Goal: Task Accomplishment & Management: Complete application form

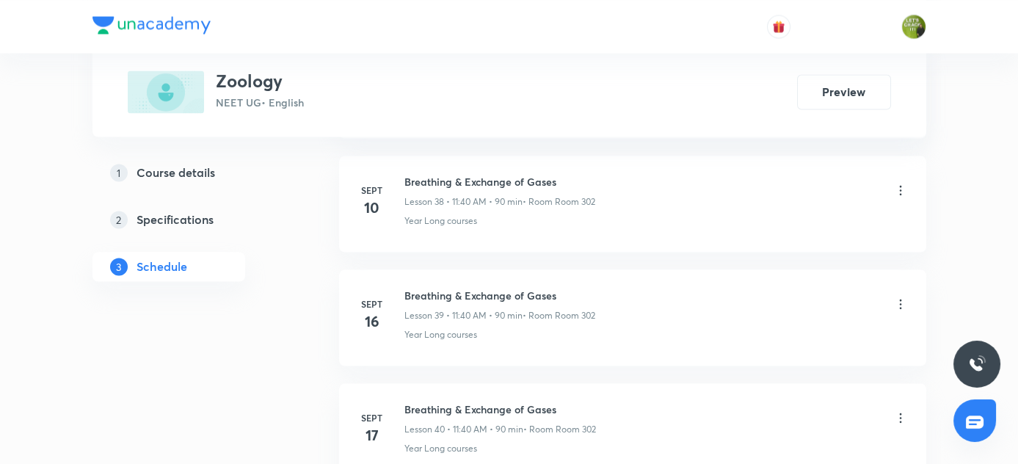
scroll to position [5472, 0]
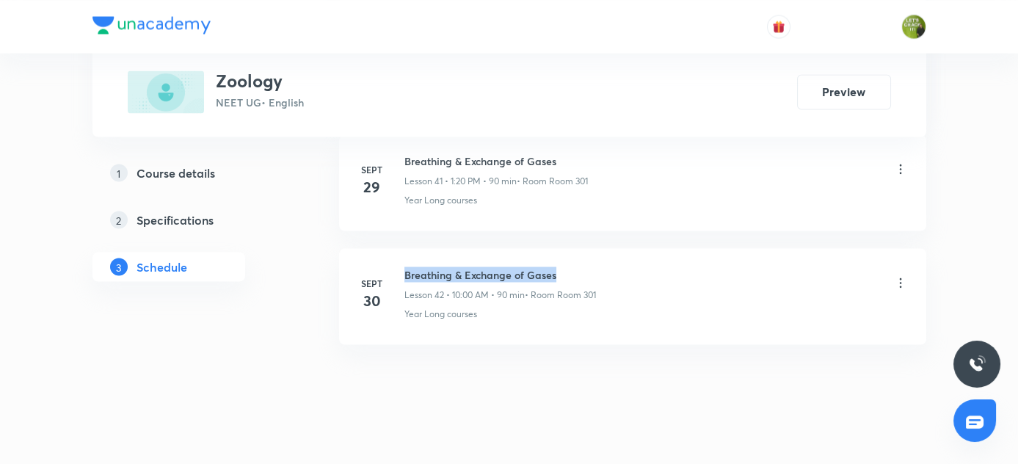
drag, startPoint x: 404, startPoint y: 254, endPoint x: 595, endPoint y: 262, distance: 191.0
click at [595, 266] on h6 "Breathing & Exchange of Gases" at bounding box center [500, 273] width 192 height 15
copy h6 "Breathing & Exchange of Gases"
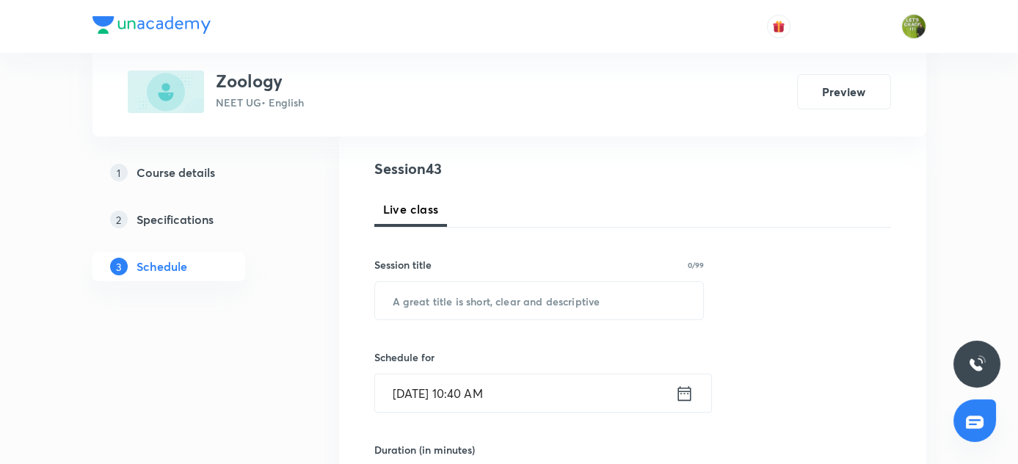
scroll to position [160, 0]
click at [441, 300] on input "text" at bounding box center [539, 299] width 329 height 37
paste input "Breathing & Exchange of Gases"
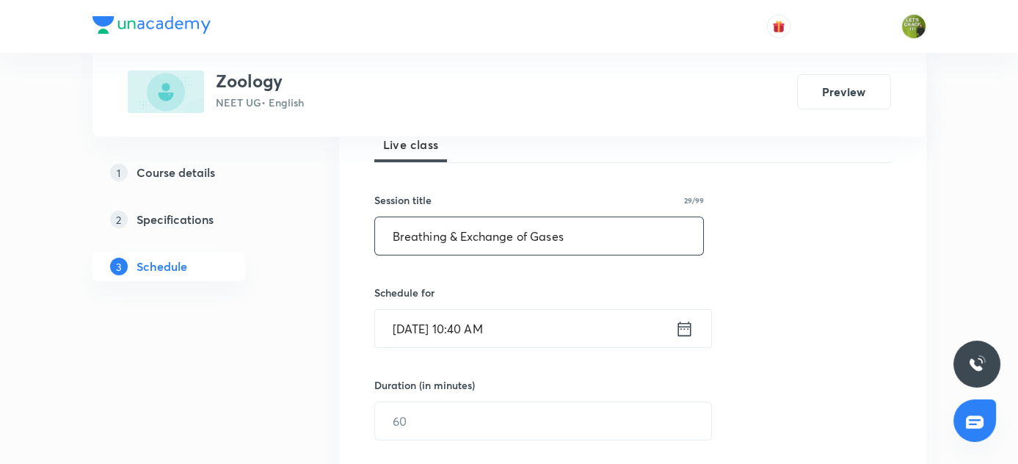
scroll to position [230, 0]
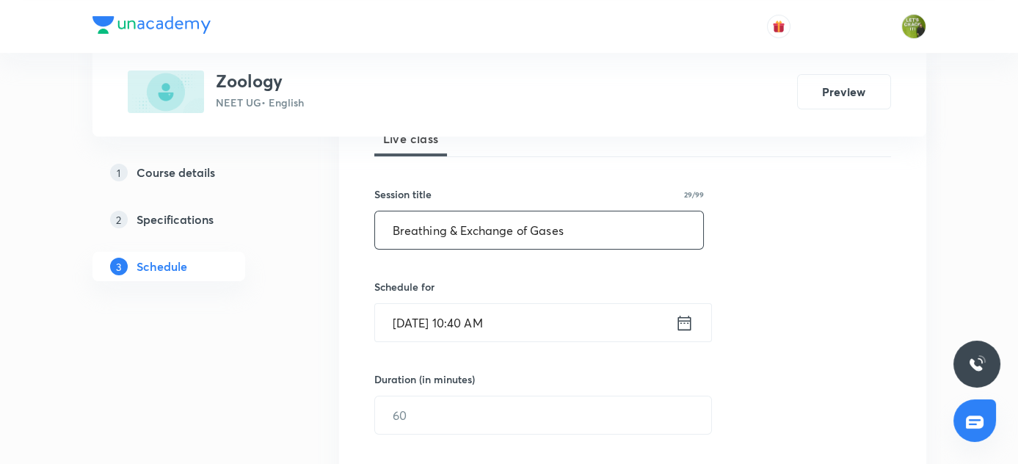
type input "Breathing & Exchange of Gases"
click at [685, 324] on icon at bounding box center [684, 323] width 18 height 21
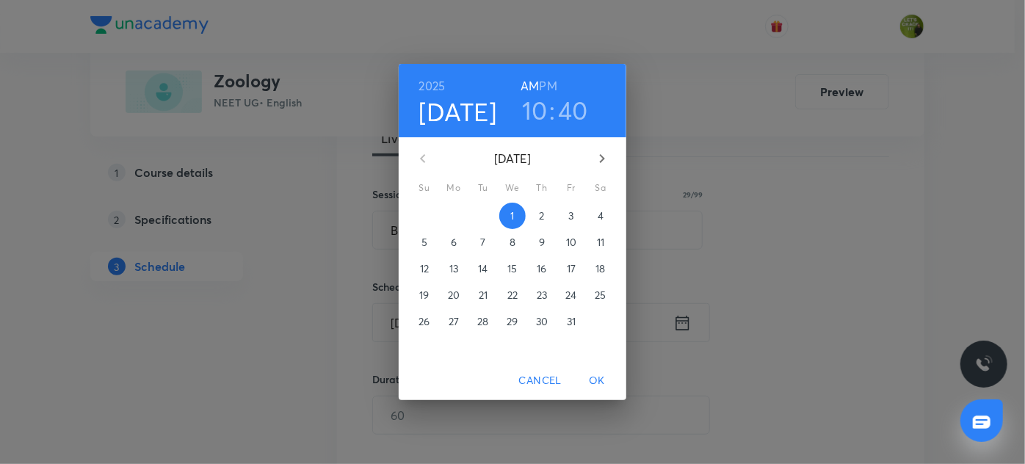
click at [542, 105] on h3 "10" at bounding box center [535, 110] width 26 height 31
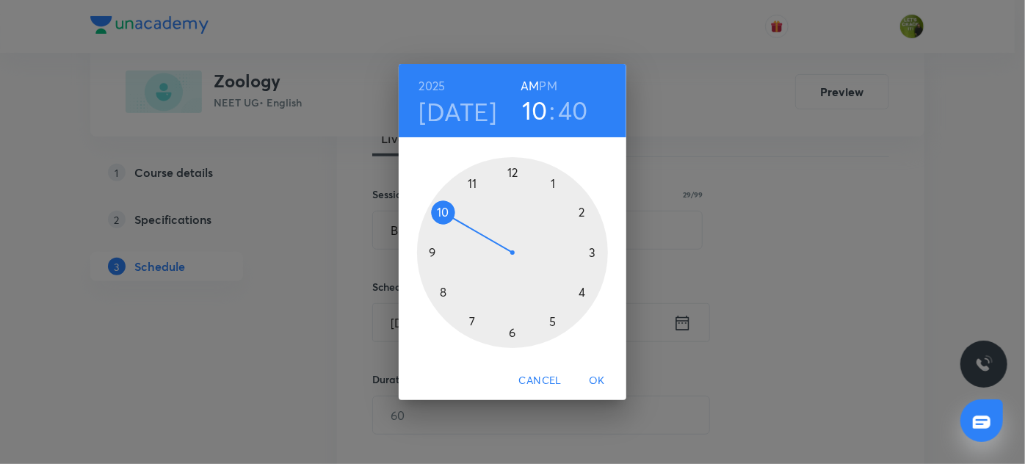
click at [473, 183] on div at bounding box center [512, 252] width 191 height 191
click at [470, 320] on div at bounding box center [512, 252] width 191 height 191
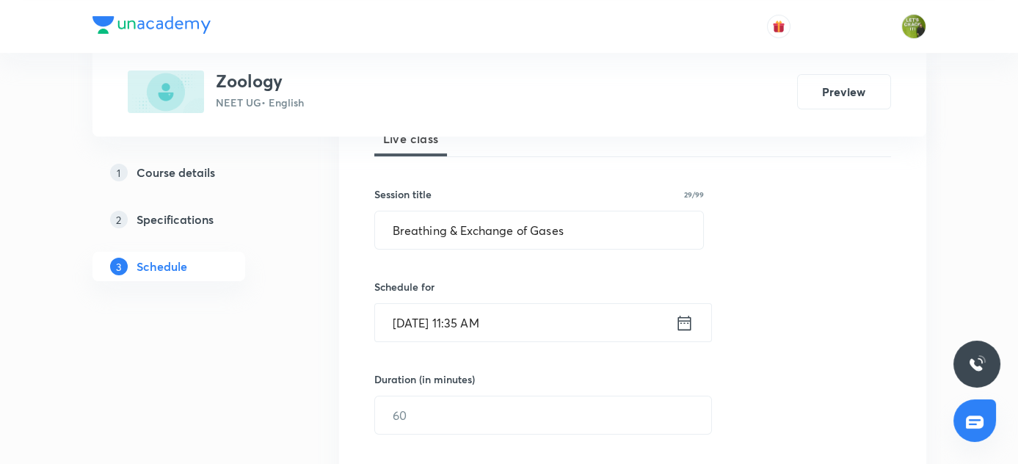
scroll to position [291, 0]
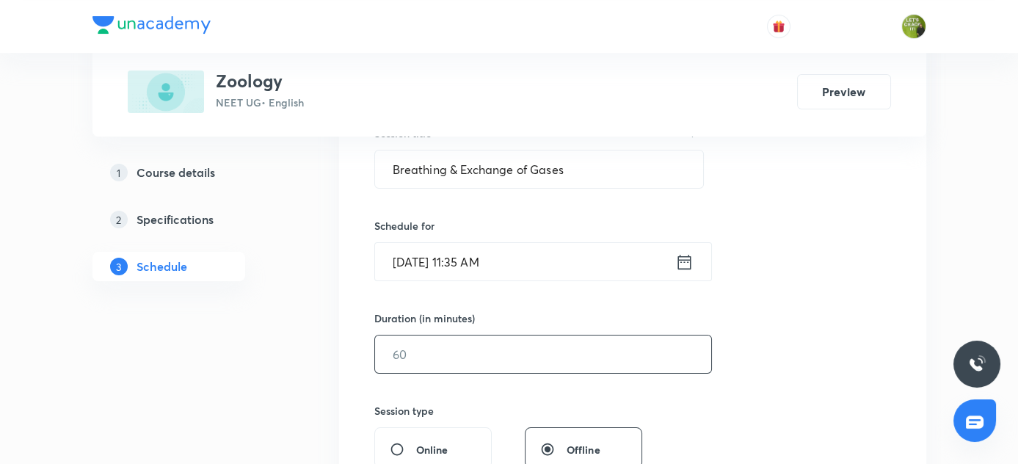
click at [434, 355] on input "text" at bounding box center [543, 353] width 336 height 37
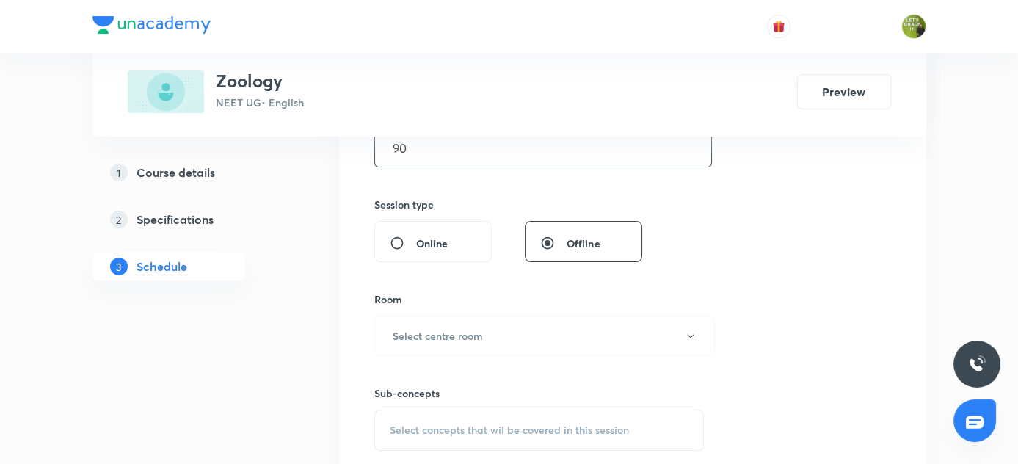
scroll to position [498, 0]
type input "90"
click at [450, 340] on h6 "Select centre room" at bounding box center [438, 334] width 90 height 15
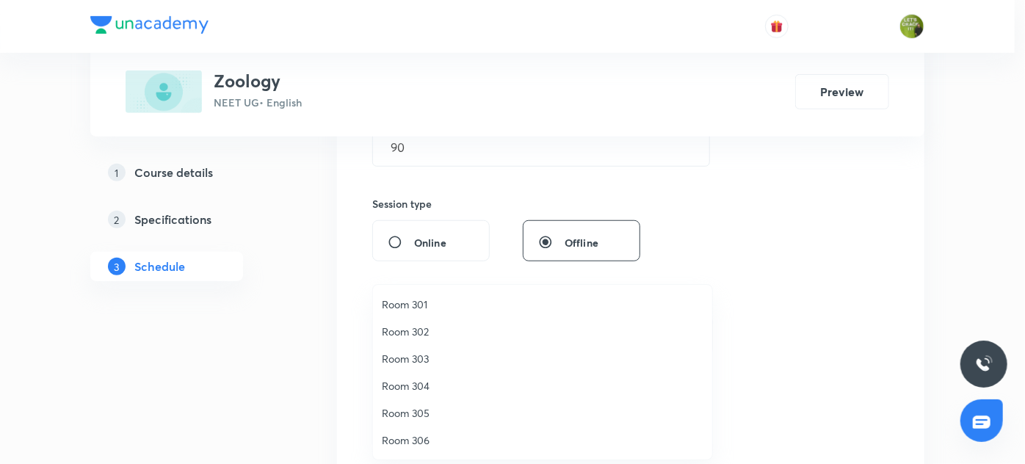
click at [418, 332] on span "Room 302" at bounding box center [542, 331] width 321 height 15
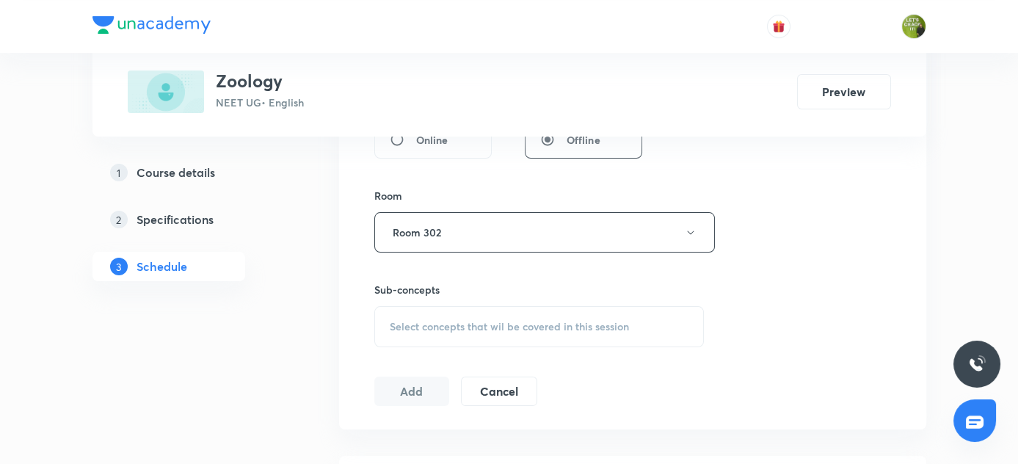
scroll to position [606, 0]
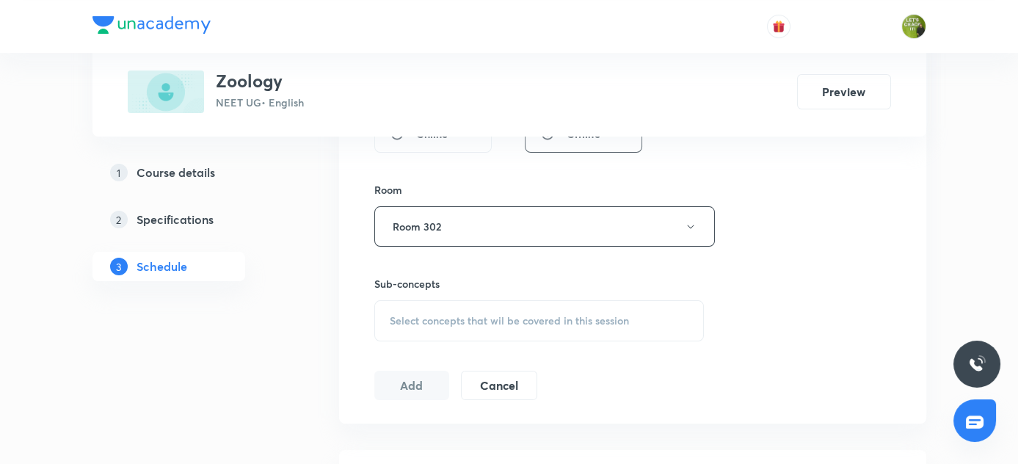
click at [449, 317] on span "Select concepts that wil be covered in this session" at bounding box center [509, 321] width 239 height 12
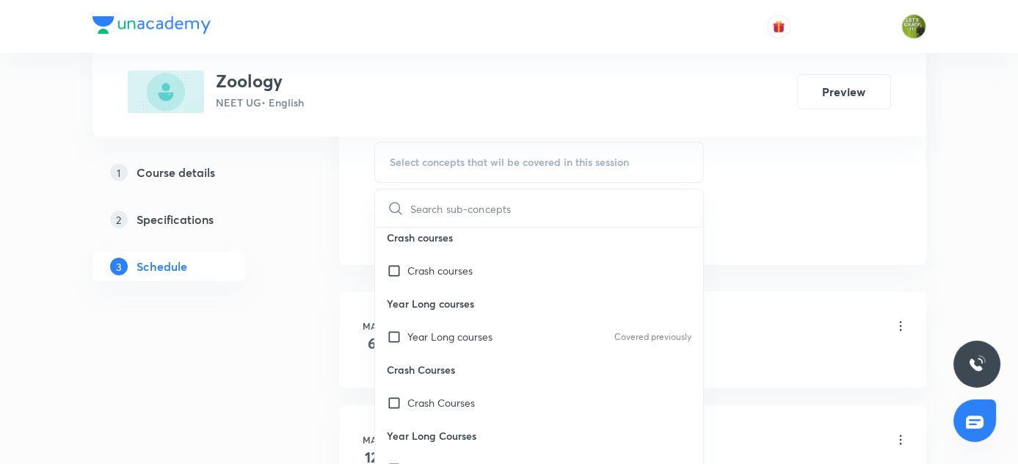
scroll to position [765, 0]
click at [422, 328] on p "Year Long courses" at bounding box center [449, 335] width 85 height 15
checkbox input "true"
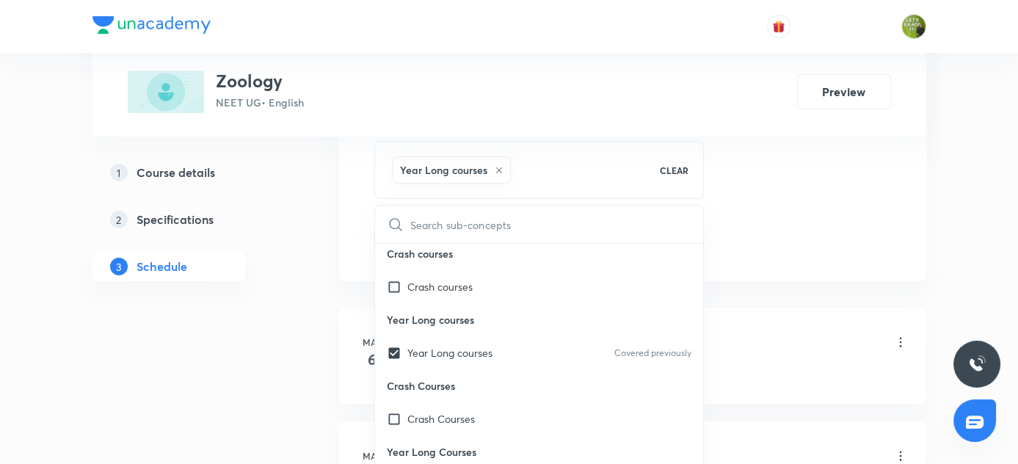
click at [203, 276] on div "3 Schedule" at bounding box center [168, 266] width 153 height 29
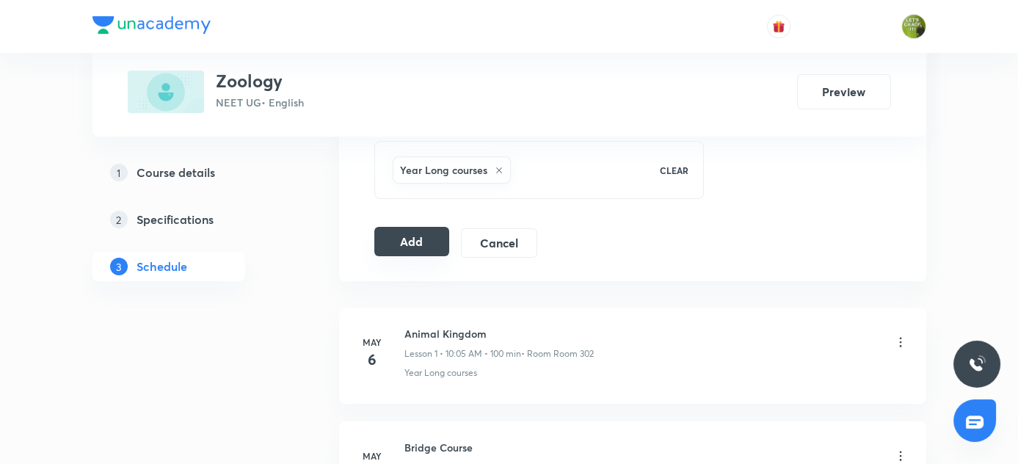
click at [398, 234] on button "Add" at bounding box center [412, 241] width 76 height 29
click at [426, 242] on button "Add" at bounding box center [412, 241] width 76 height 29
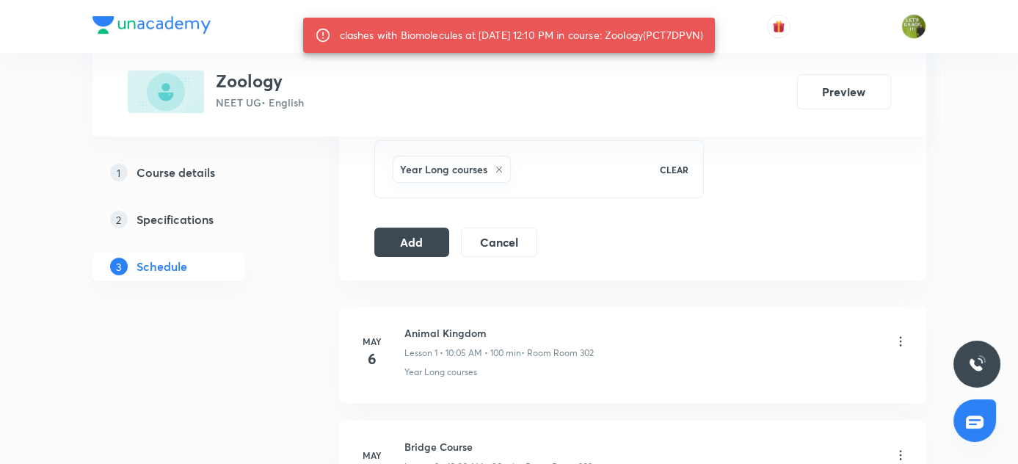
scroll to position [768, 0]
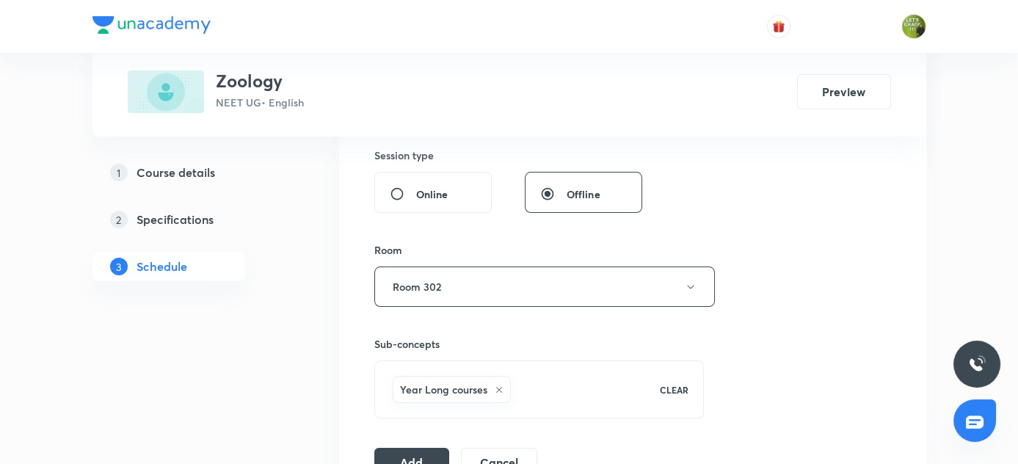
scroll to position [690, 0]
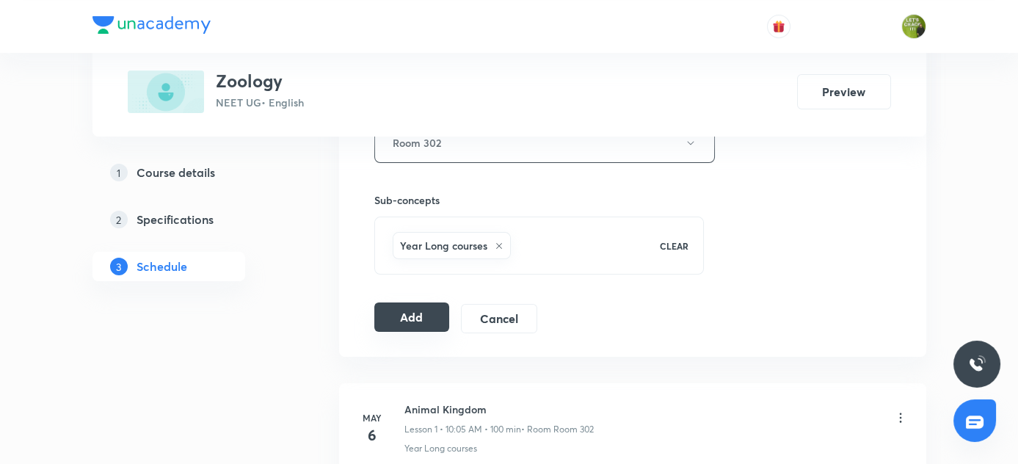
click at [427, 316] on button "Add" at bounding box center [412, 316] width 76 height 29
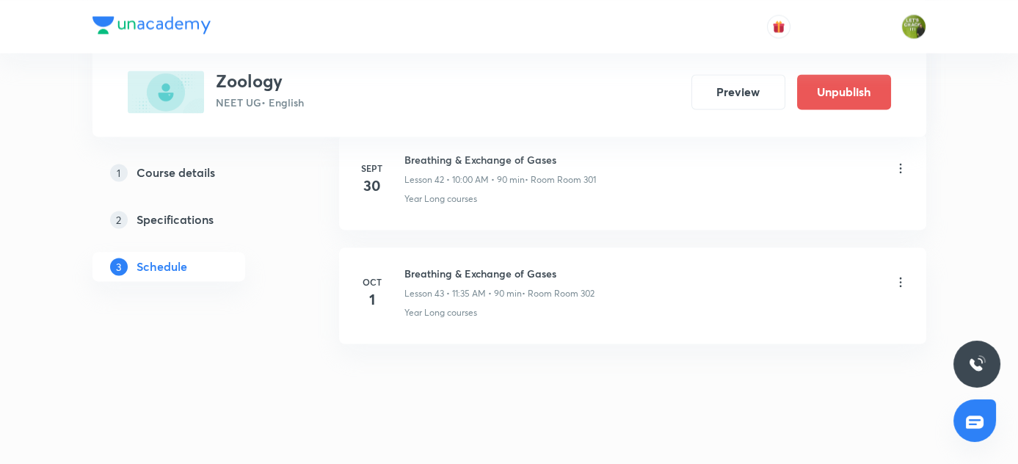
scroll to position [4912, 0]
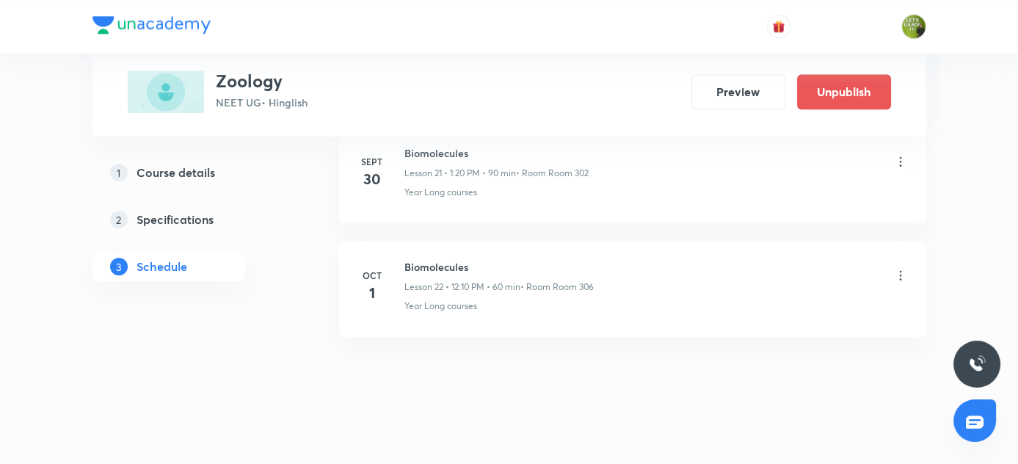
click at [902, 268] on icon at bounding box center [900, 275] width 15 height 15
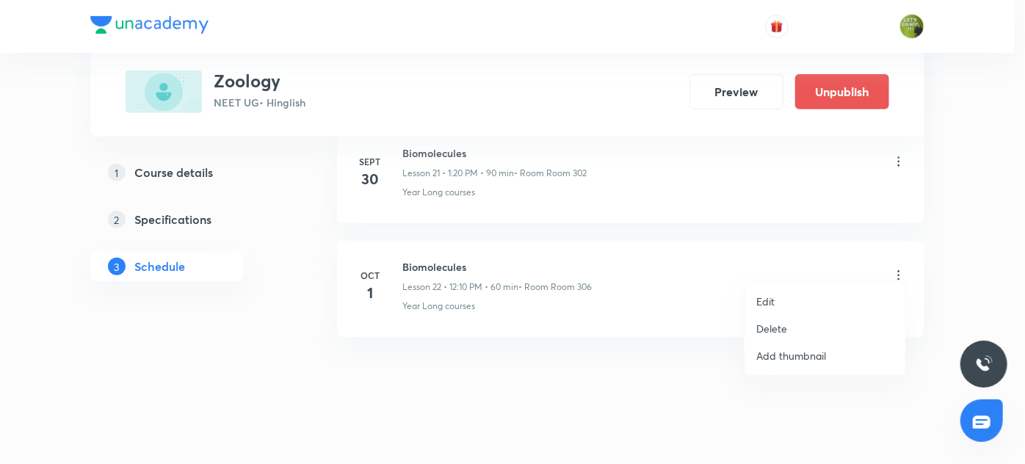
click at [782, 324] on p "Delete" at bounding box center [771, 328] width 31 height 15
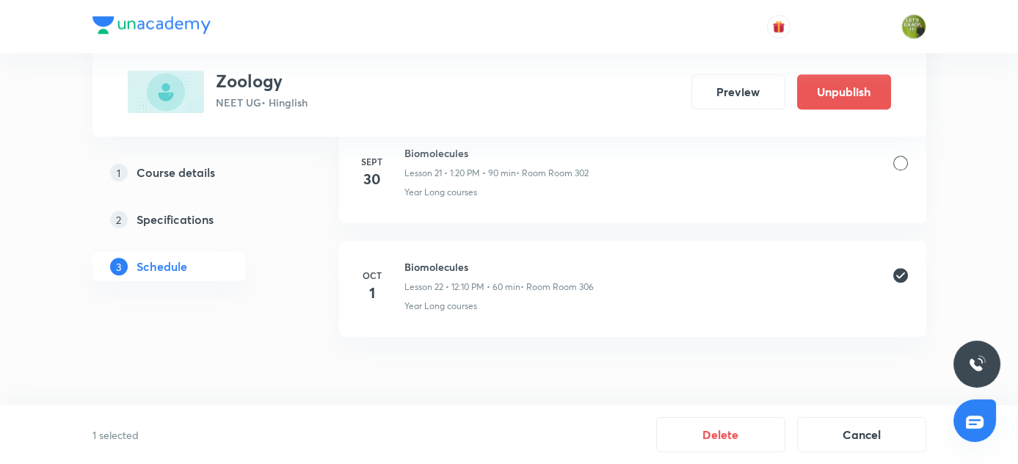
click at [899, 268] on icon at bounding box center [900, 275] width 15 height 15
click at [899, 269] on div at bounding box center [900, 276] width 15 height 15
click at [899, 268] on icon at bounding box center [900, 275] width 15 height 15
click at [843, 437] on button "Cancel" at bounding box center [861, 432] width 129 height 35
click at [900, 270] on icon at bounding box center [900, 275] width 15 height 15
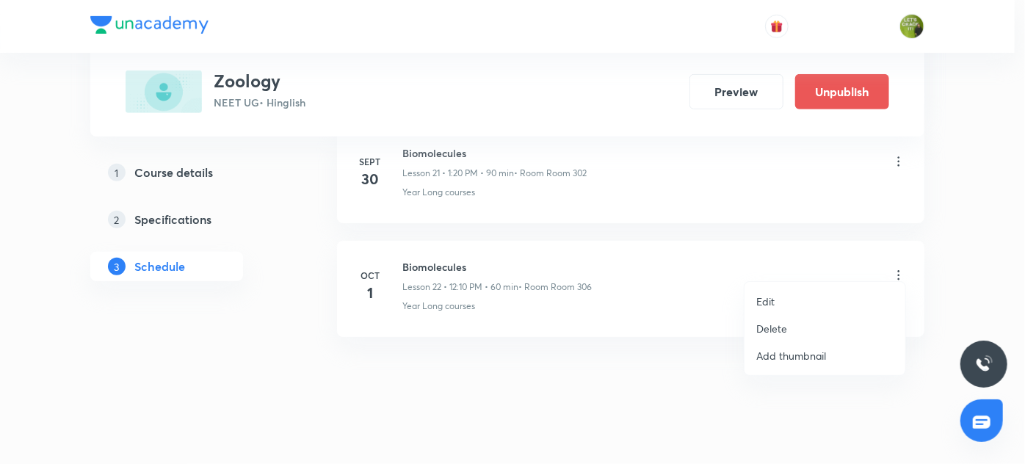
click at [769, 298] on p "Edit" at bounding box center [765, 301] width 18 height 15
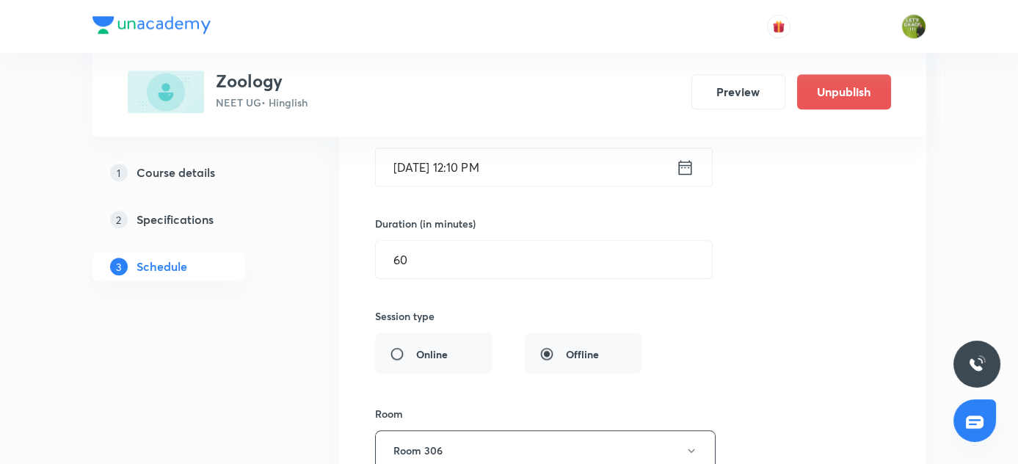
scroll to position [2693, 0]
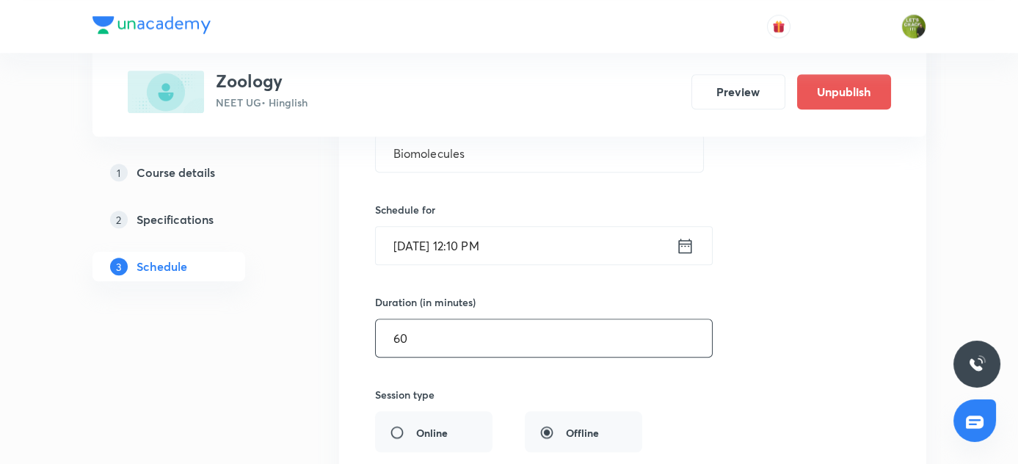
drag, startPoint x: 411, startPoint y: 326, endPoint x: 329, endPoint y: 328, distance: 82.2
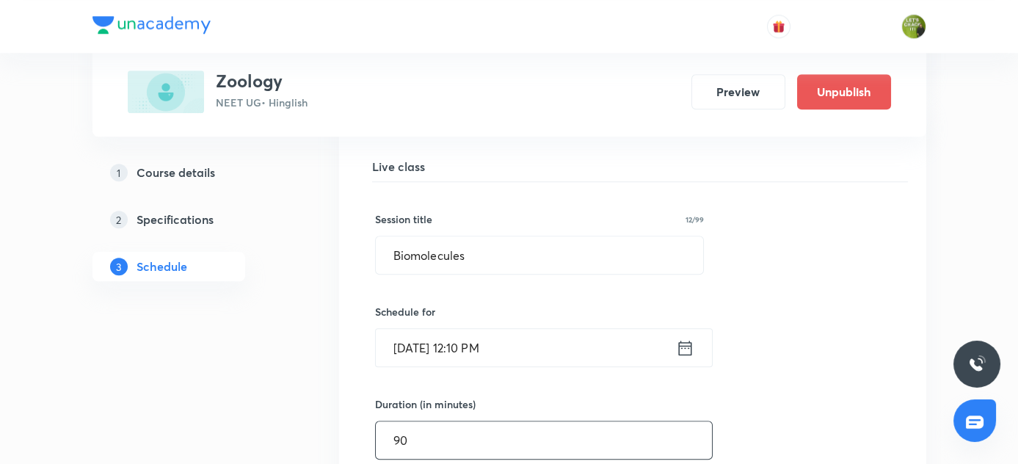
scroll to position [2592, 0]
type input "90"
click at [683, 341] on icon at bounding box center [685, 347] width 18 height 21
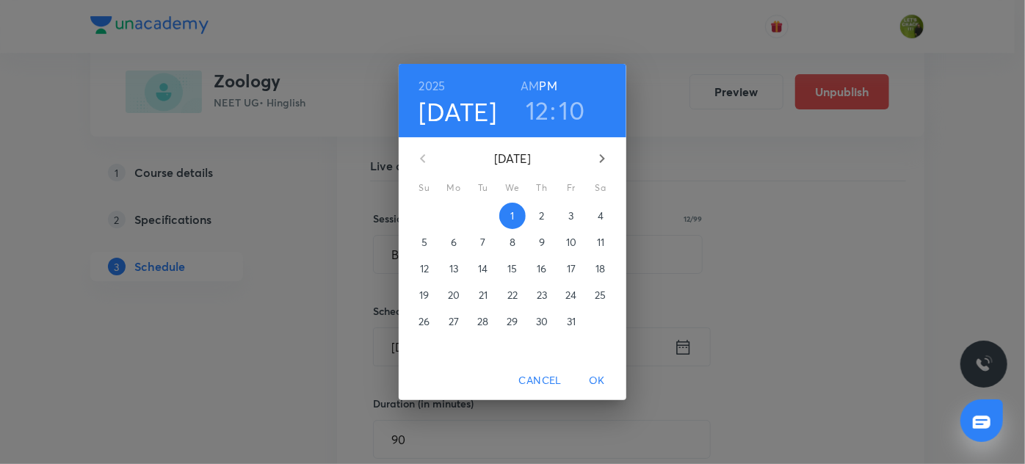
click at [542, 106] on h3 "12" at bounding box center [536, 110] width 23 height 31
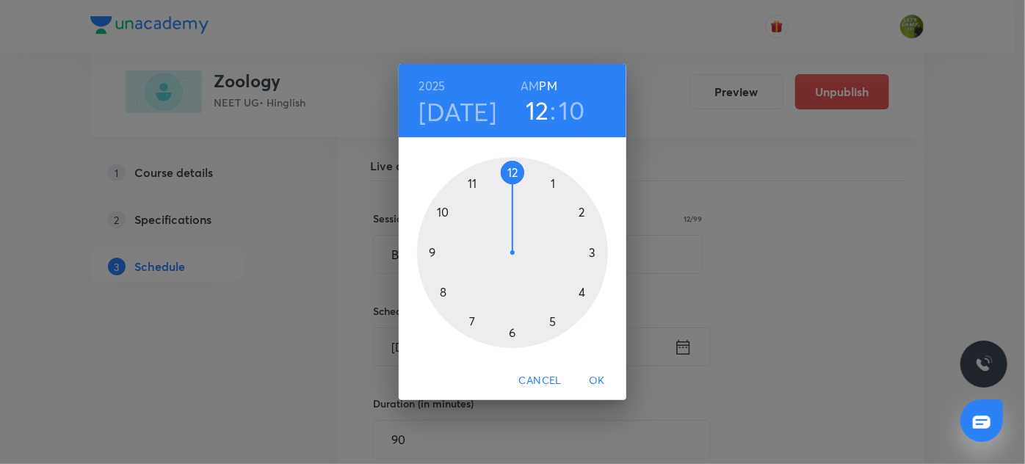
click at [553, 181] on div at bounding box center [512, 252] width 191 height 191
click at [582, 208] on div at bounding box center [512, 252] width 191 height 191
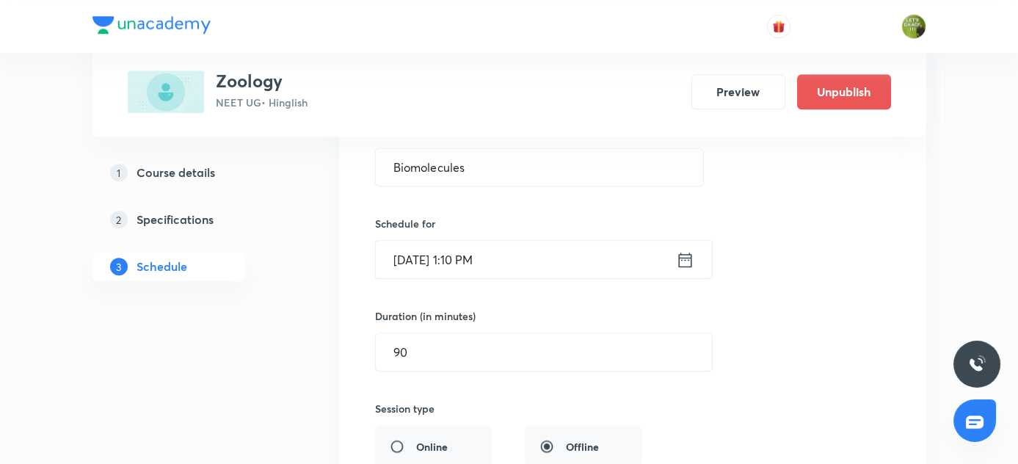
click at [462, 402] on div "Session type" at bounding box center [508, 408] width 267 height 15
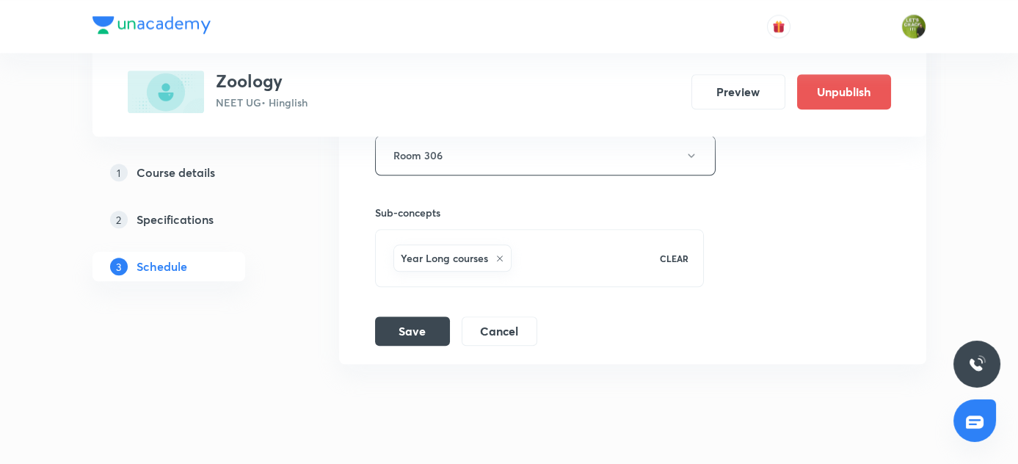
scroll to position [3069, 0]
click at [421, 324] on button "Save" at bounding box center [412, 327] width 75 height 29
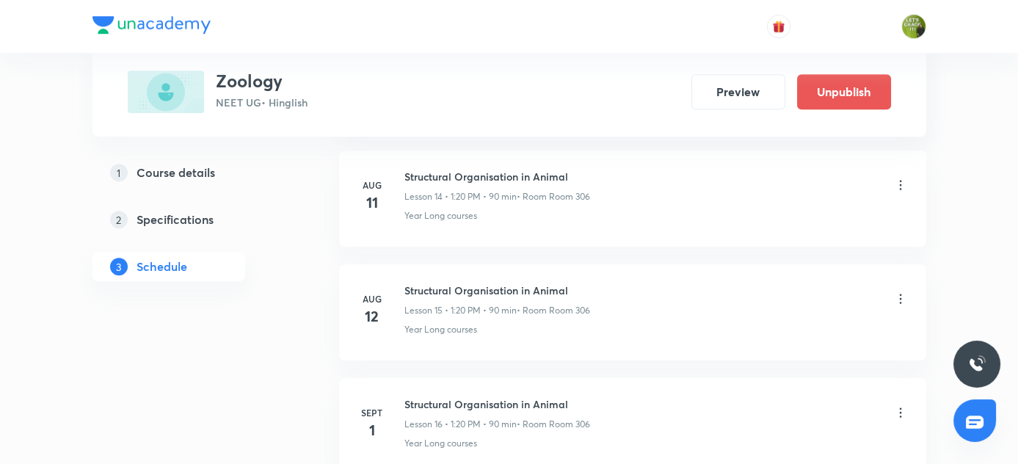
scroll to position [1709, 0]
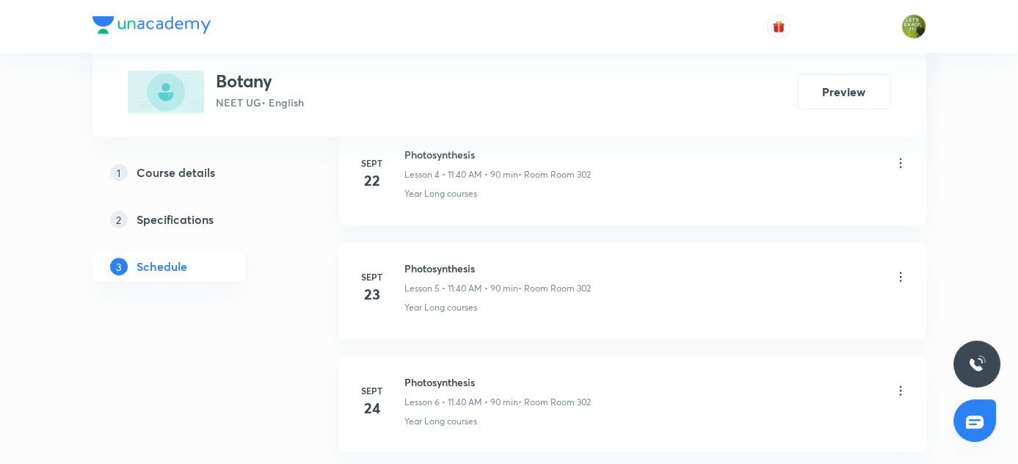
scroll to position [1391, 0]
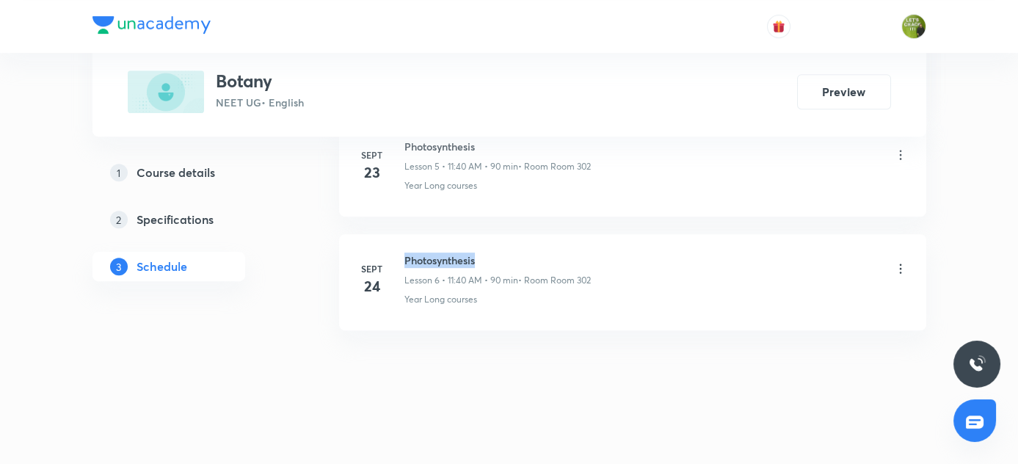
drag, startPoint x: 402, startPoint y: 254, endPoint x: 478, endPoint y: 255, distance: 75.6
click at [478, 255] on div "Sept 24 Photosynthesis Lesson 6 • 11:40 AM • 90 min • Room Room 302 Year Long c…" at bounding box center [632, 279] width 550 height 54
copy h6 "Photosynthesis"
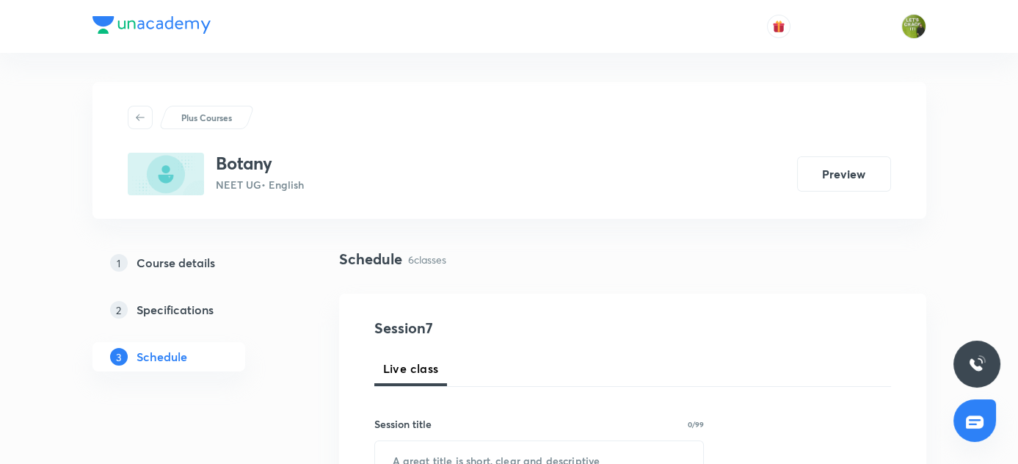
scroll to position [156, 0]
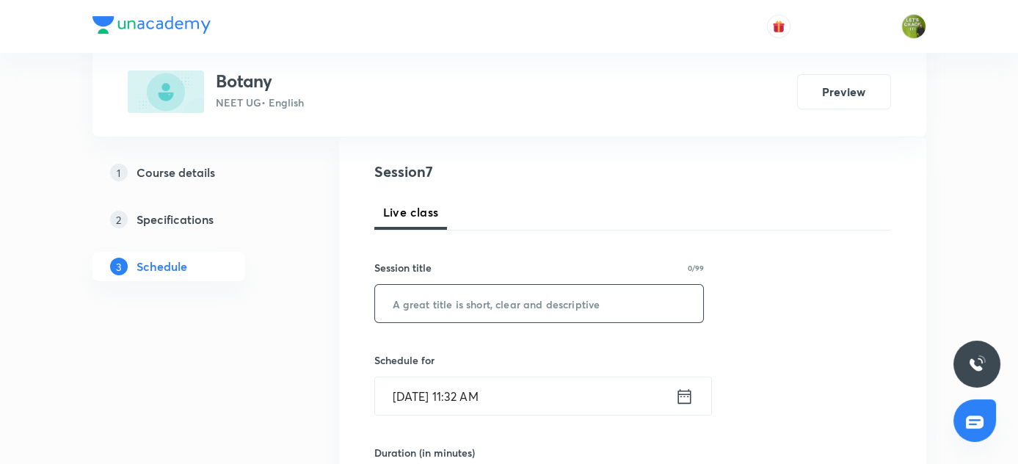
click at [445, 304] on input "text" at bounding box center [539, 303] width 329 height 37
paste input "Photosynthesis"
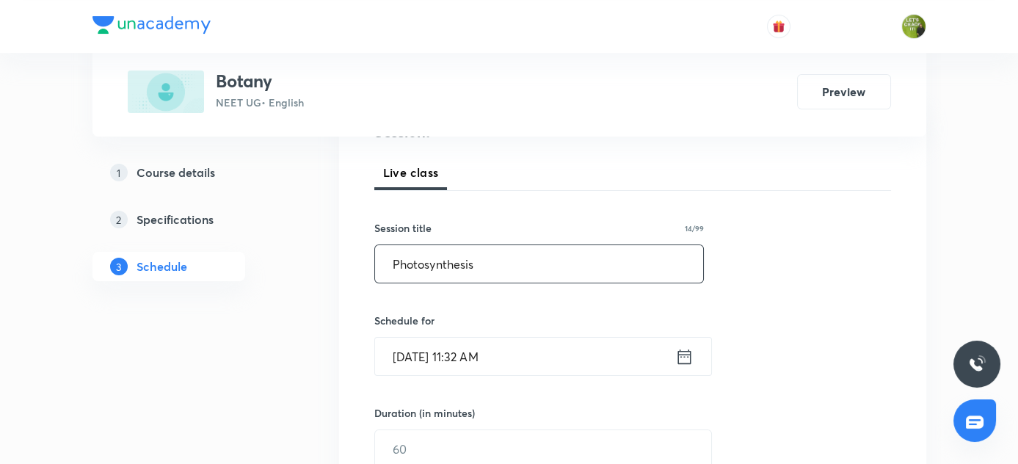
scroll to position [205, 0]
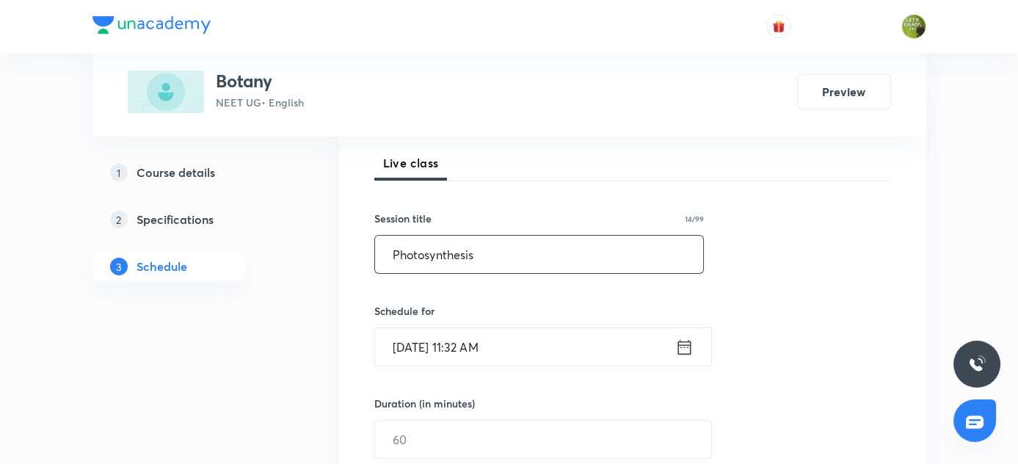
type input "Photosynthesis"
click at [685, 349] on icon at bounding box center [684, 347] width 18 height 21
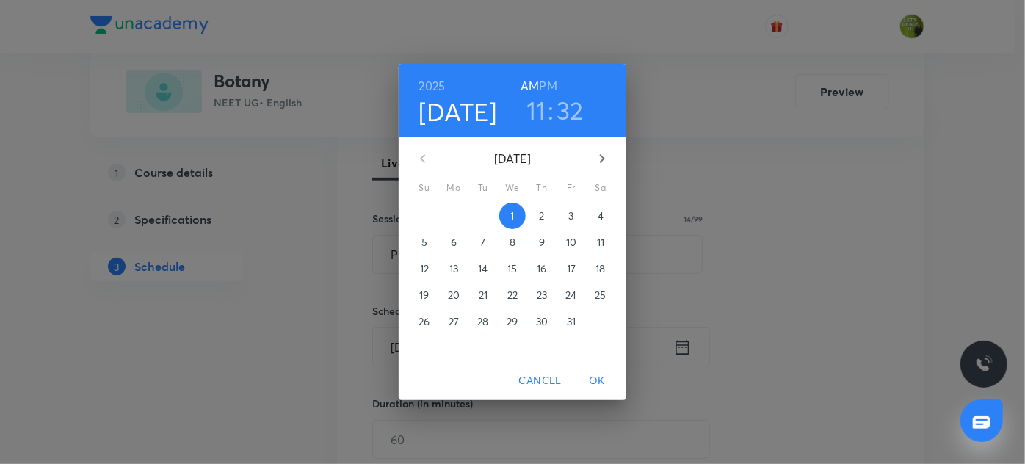
click at [548, 84] on h6 "PM" at bounding box center [548, 86] width 18 height 21
click at [540, 108] on h3 "11" at bounding box center [536, 110] width 20 height 31
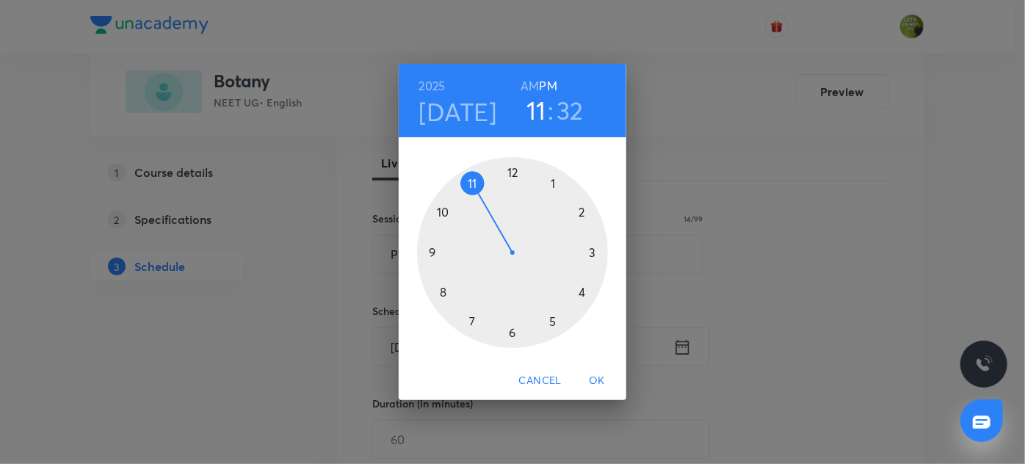
click at [552, 185] on div at bounding box center [512, 252] width 191 height 191
click at [581, 208] on div at bounding box center [512, 252] width 191 height 191
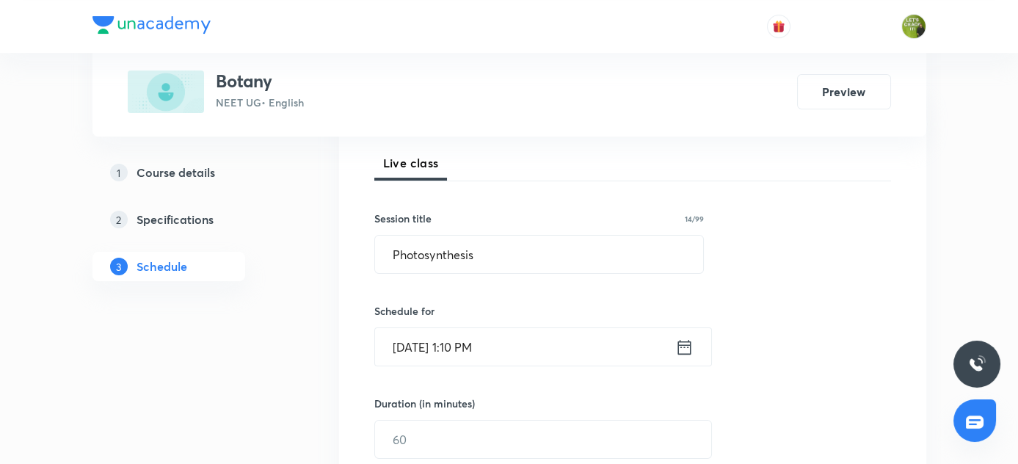
scroll to position [299, 0]
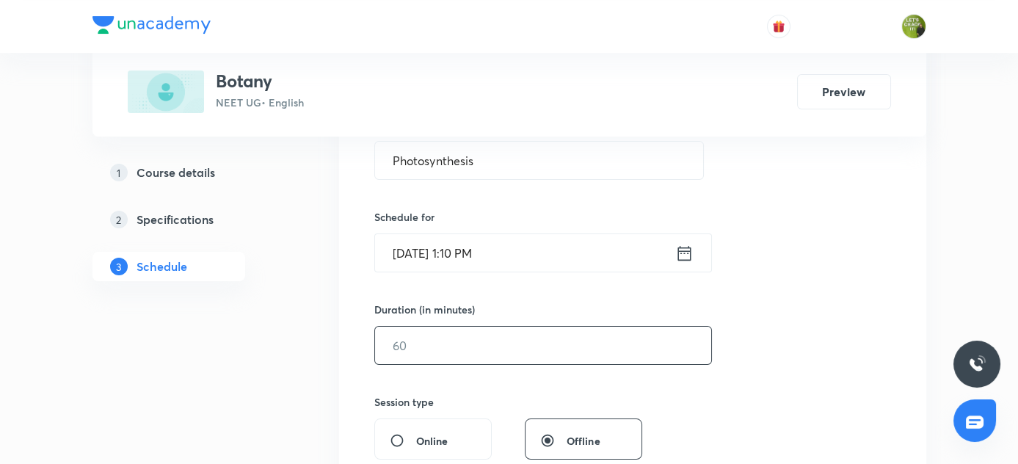
click at [432, 346] on input "text" at bounding box center [543, 345] width 336 height 37
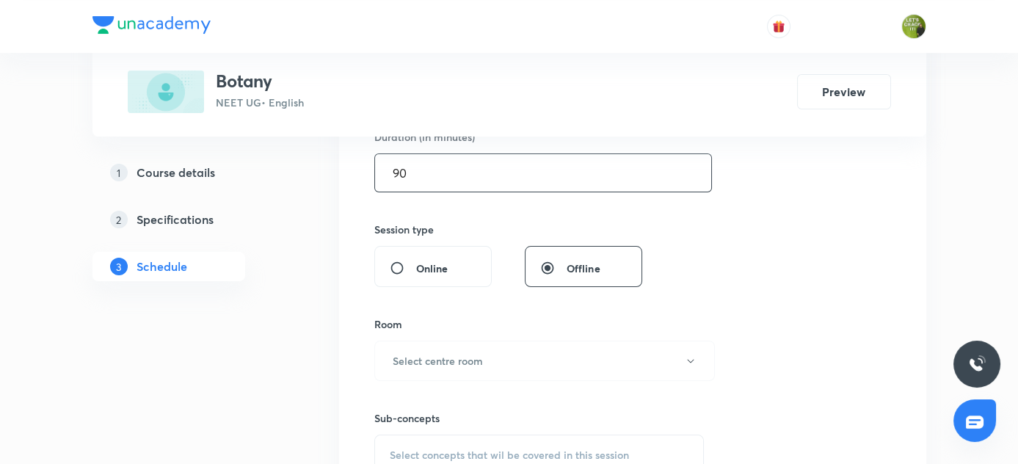
scroll to position [507, 0]
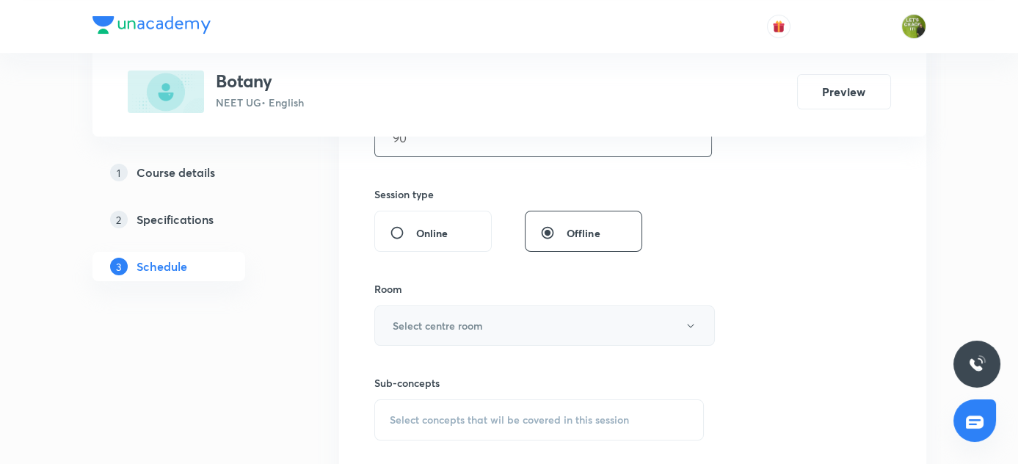
type input "90"
click at [431, 321] on h6 "Select centre room" at bounding box center [438, 325] width 90 height 15
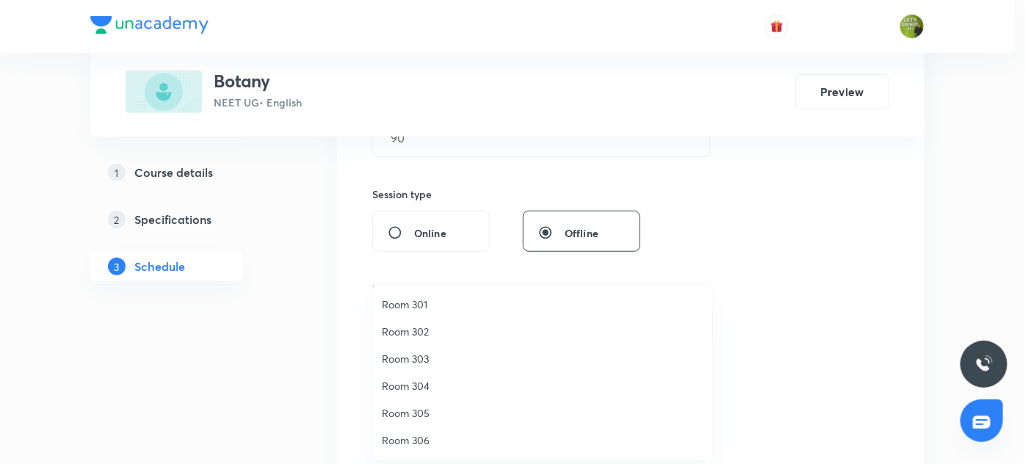
click at [418, 332] on span "Room 302" at bounding box center [542, 331] width 321 height 15
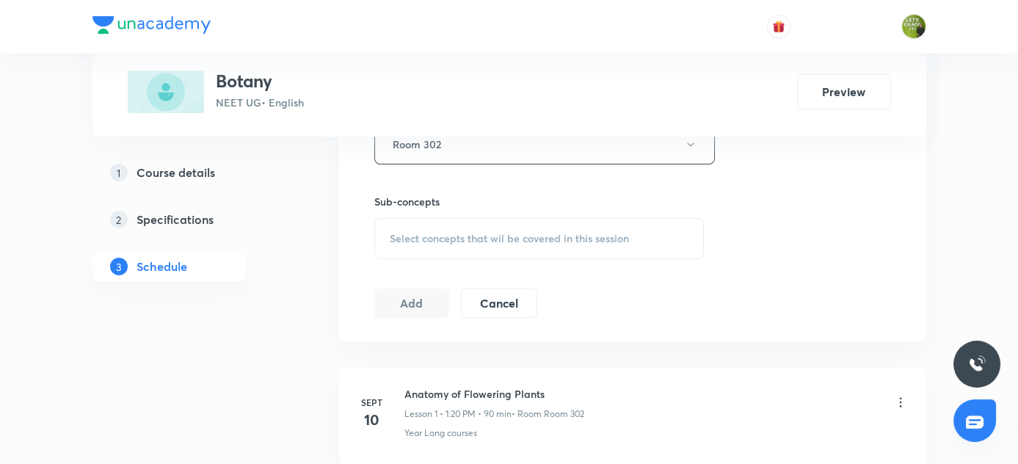
scroll to position [688, 0]
click at [411, 220] on div "Select concepts that wil be covered in this session" at bounding box center [539, 238] width 330 height 41
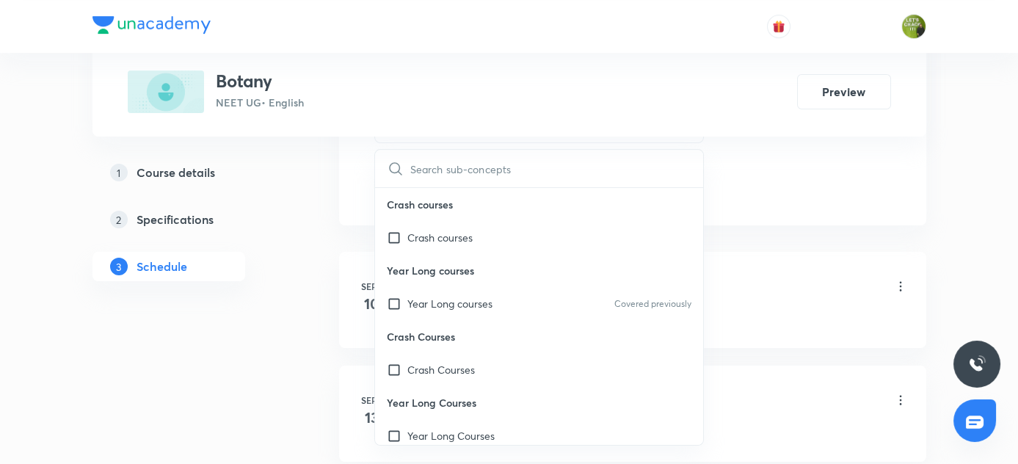
scroll to position [806, 0]
click at [395, 299] on input "checkbox" at bounding box center [397, 301] width 21 height 15
checkbox input "true"
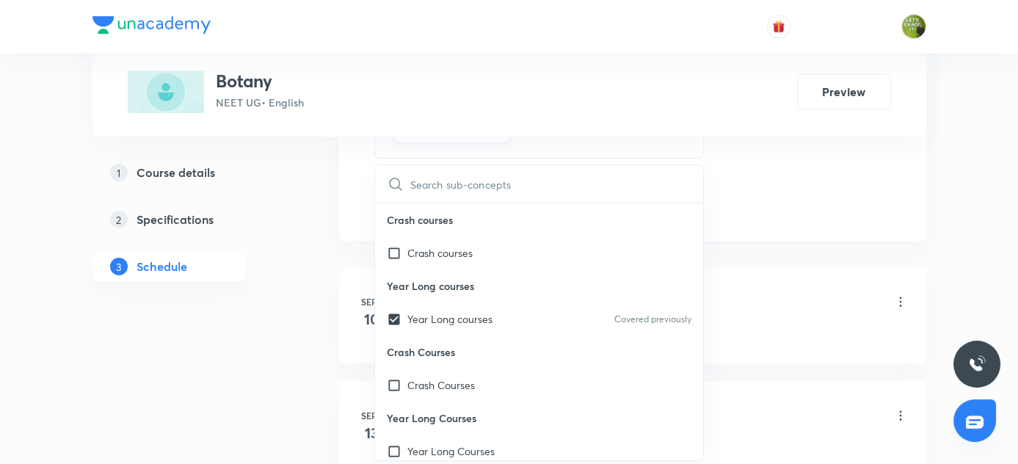
click at [302, 272] on div "Plus Courses Botany NEET UG • English Preview 1 Course details 2 Specifications…" at bounding box center [509, 159] width 834 height 1767
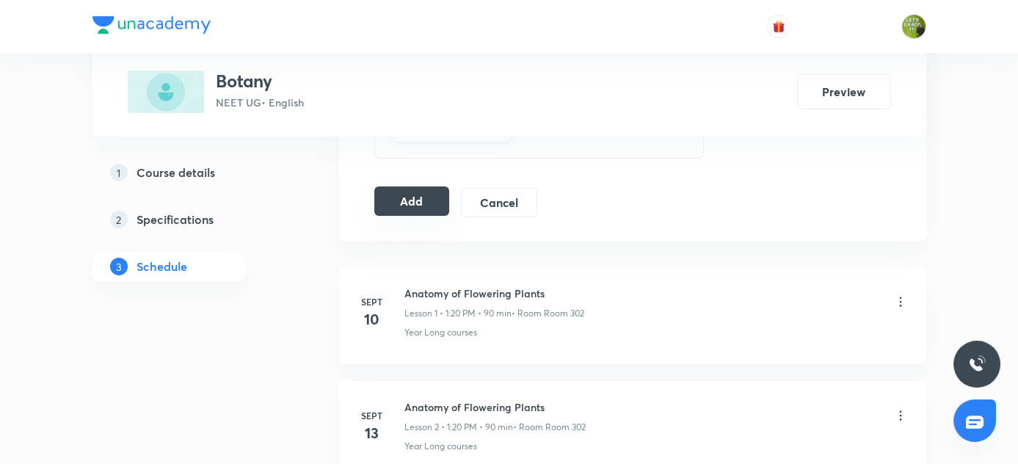
click at [404, 195] on button "Add" at bounding box center [412, 200] width 76 height 29
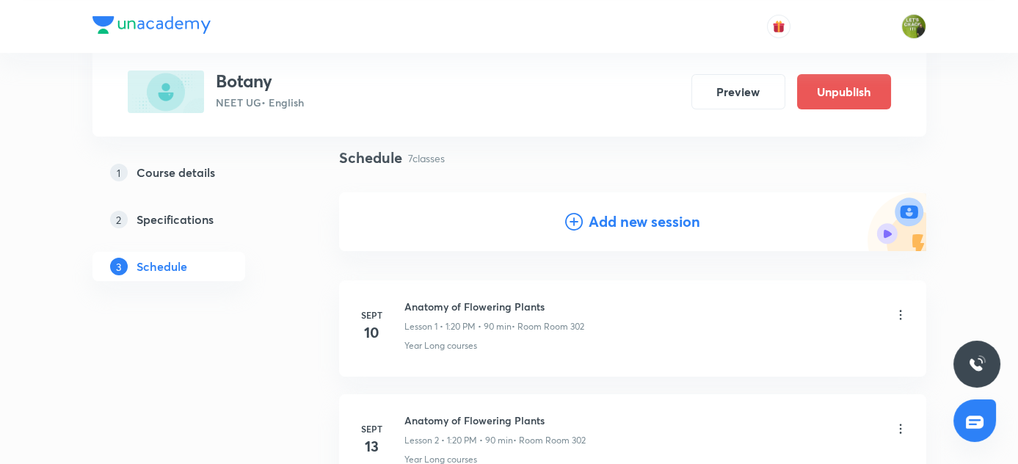
scroll to position [0, 0]
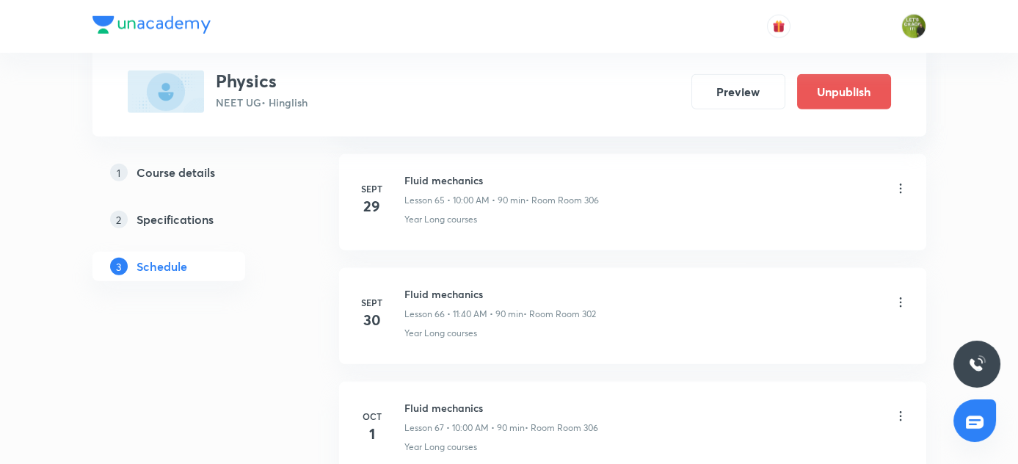
scroll to position [8306, 0]
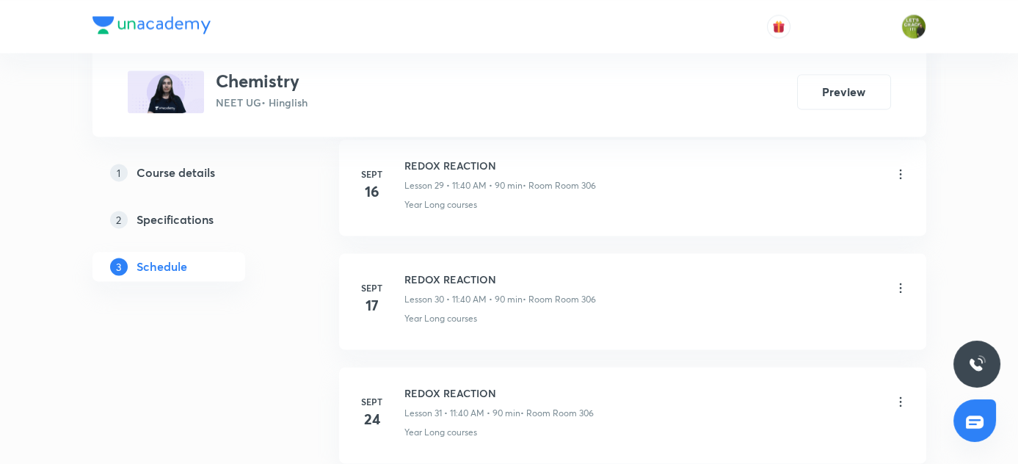
scroll to position [4451, 0]
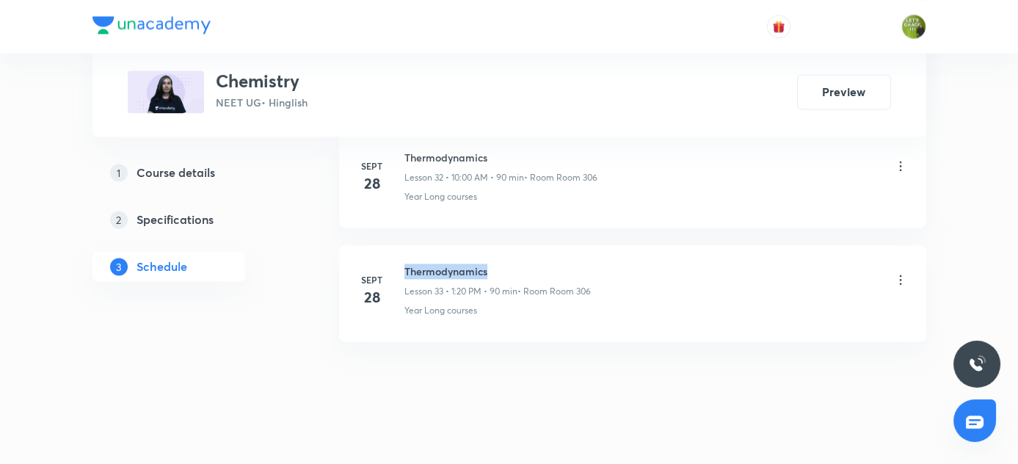
drag, startPoint x: 405, startPoint y: 250, endPoint x: 487, endPoint y: 252, distance: 82.2
click at [487, 263] on h6 "Thermodynamics" at bounding box center [497, 270] width 186 height 15
copy h6 "Thermodynamics"
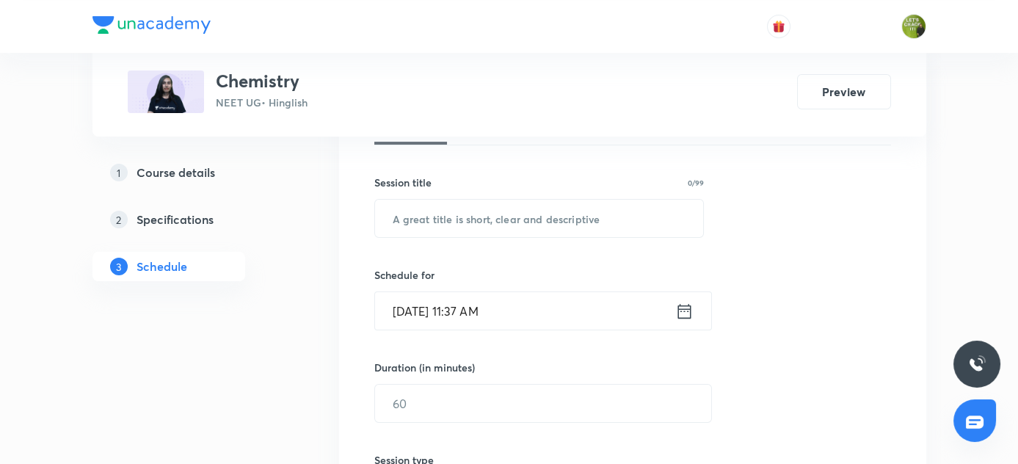
scroll to position [242, 0]
click at [442, 222] on input "text" at bounding box center [539, 217] width 329 height 37
paste input "Thermodynamics"
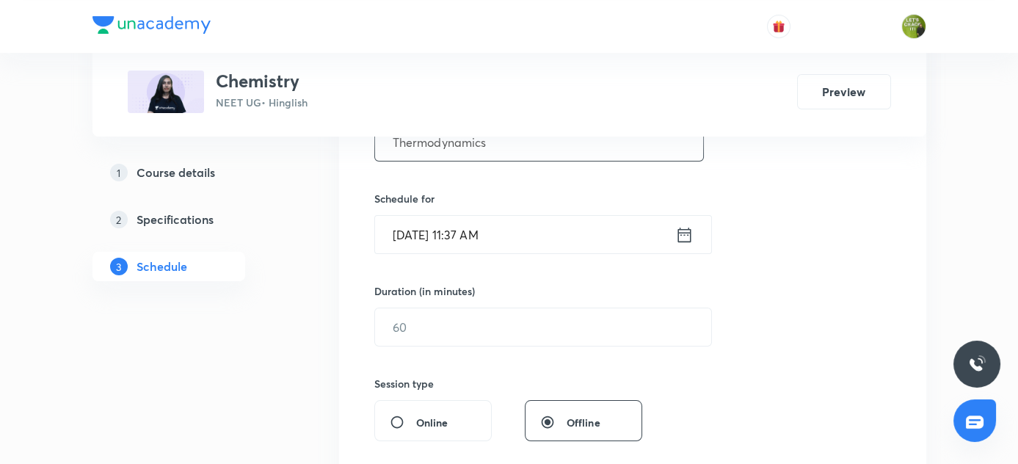
scroll to position [320, 0]
type input "Thermodynamics"
click at [685, 236] on icon at bounding box center [684, 232] width 18 height 21
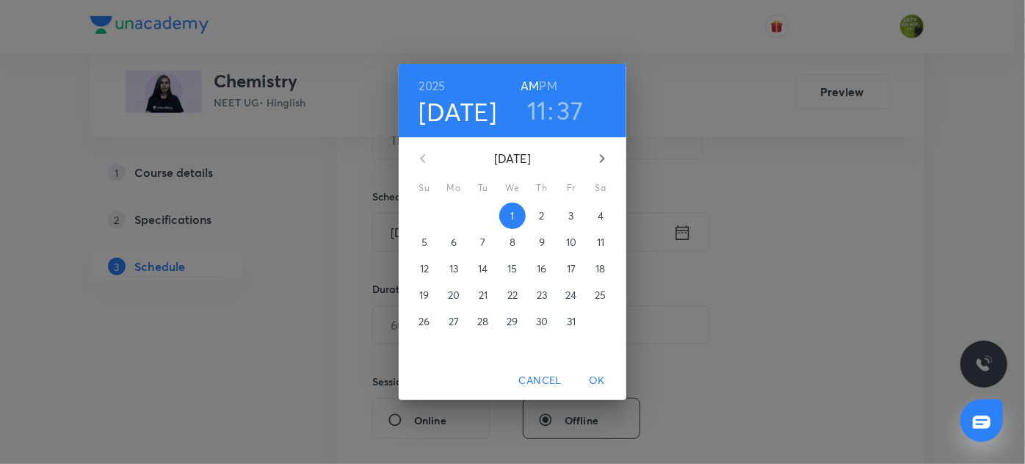
click at [539, 99] on h3 "11" at bounding box center [537, 110] width 20 height 31
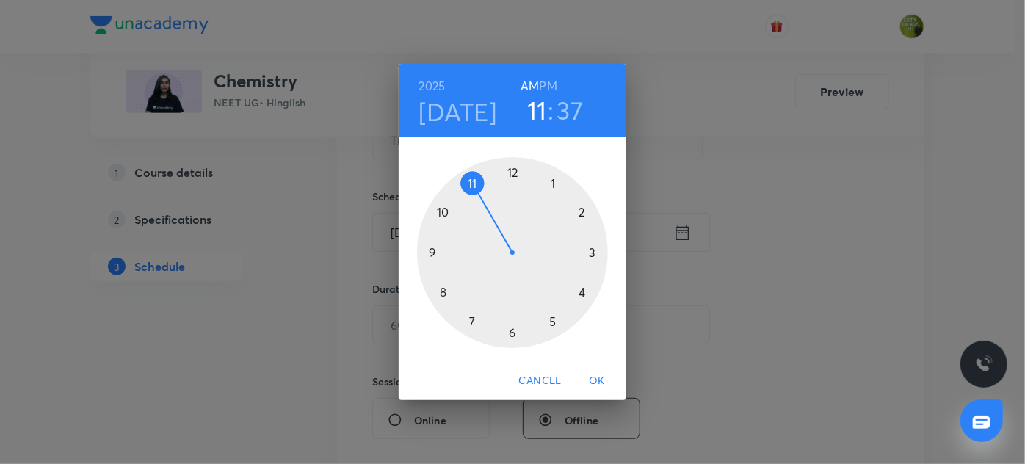
click at [471, 181] on div at bounding box center [512, 252] width 191 height 191
click at [443, 290] on div at bounding box center [512, 252] width 191 height 191
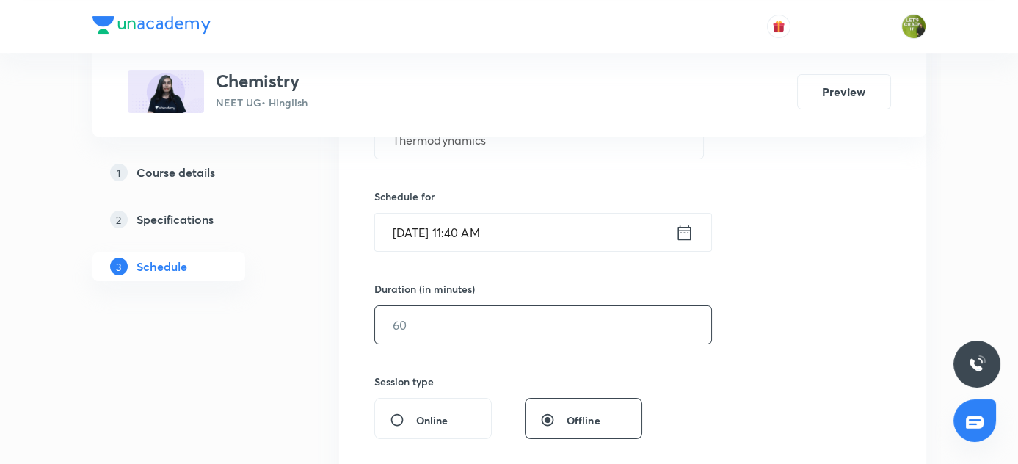
click at [415, 330] on input "text" at bounding box center [543, 324] width 336 height 37
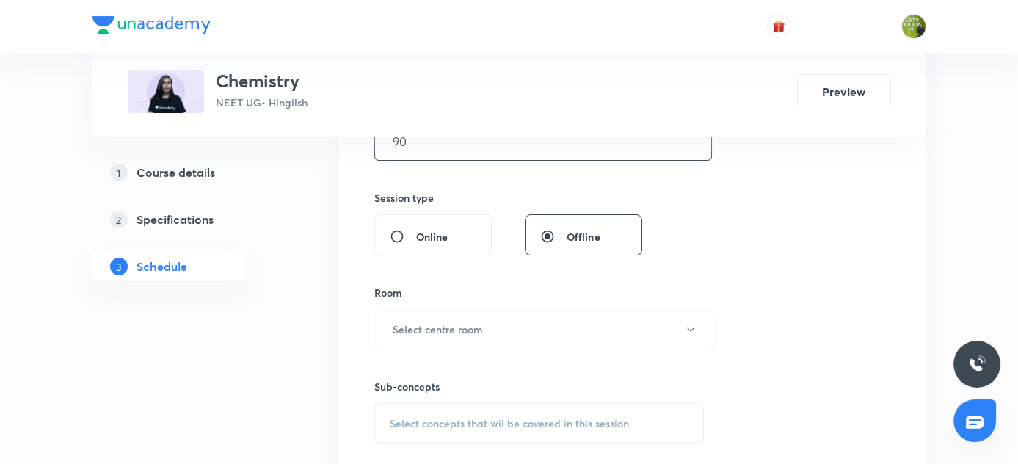
scroll to position [506, 0]
type input "90"
click at [415, 330] on h6 "Select centre room" at bounding box center [438, 326] width 90 height 15
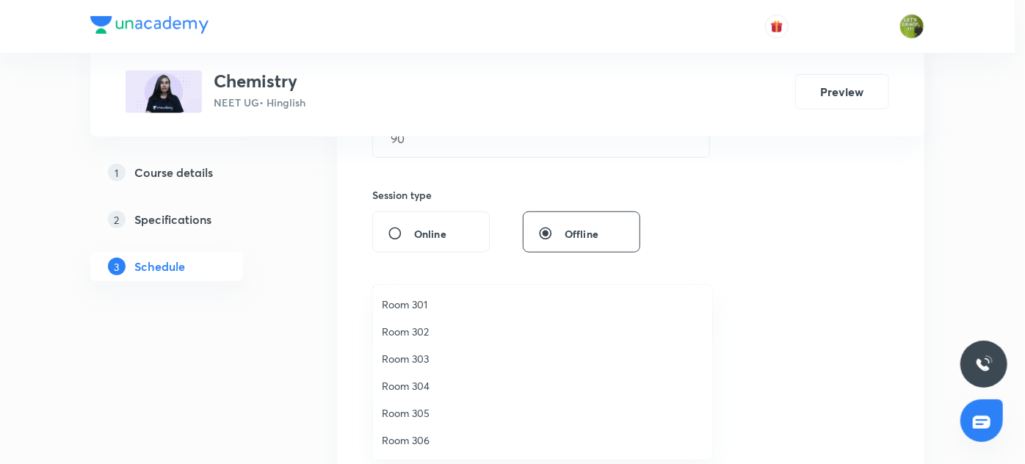
click at [423, 440] on span "Room 306" at bounding box center [542, 439] width 321 height 15
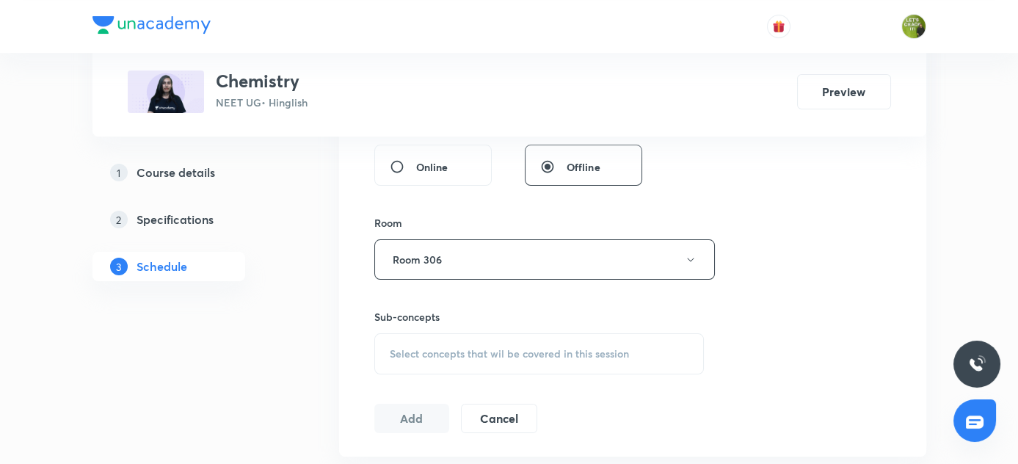
scroll to position [573, 0]
click at [410, 363] on div "Select concepts that wil be covered in this session" at bounding box center [539, 353] width 330 height 41
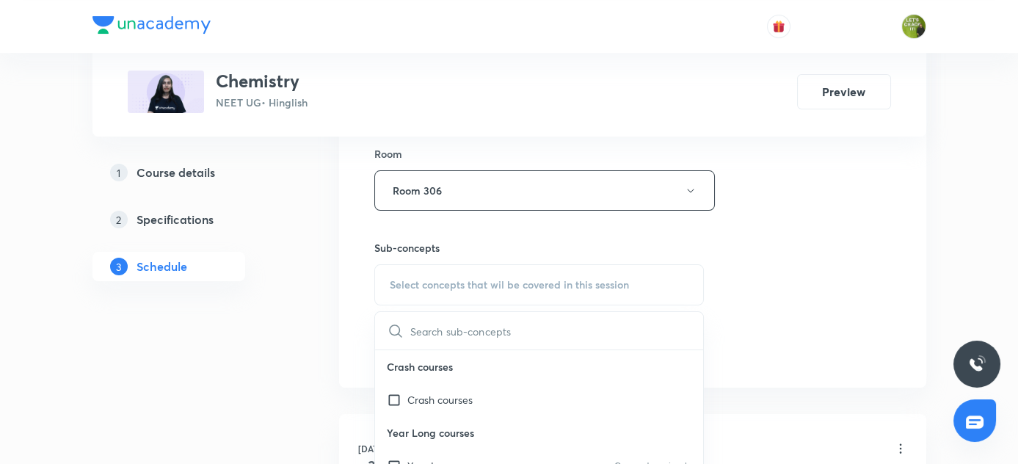
scroll to position [650, 0]
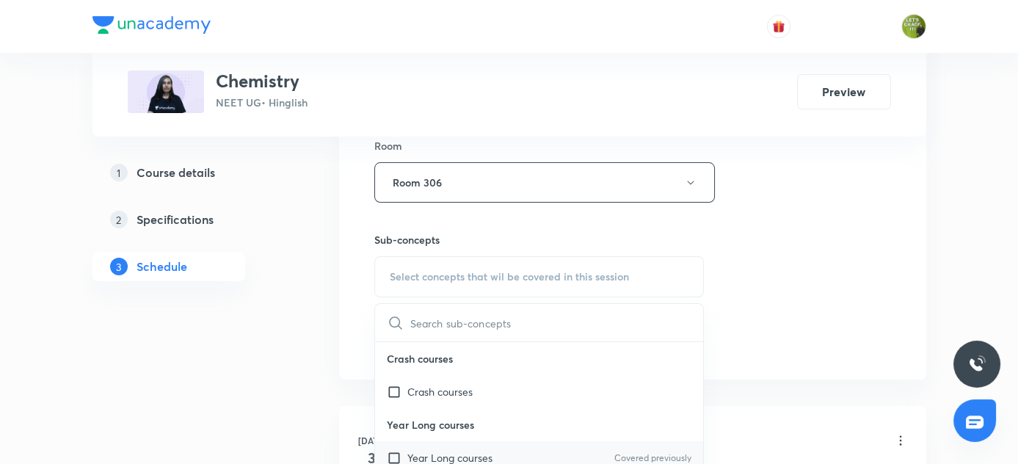
click at [421, 441] on div "Year Long courses Covered previously" at bounding box center [539, 457] width 329 height 33
checkbox input "true"
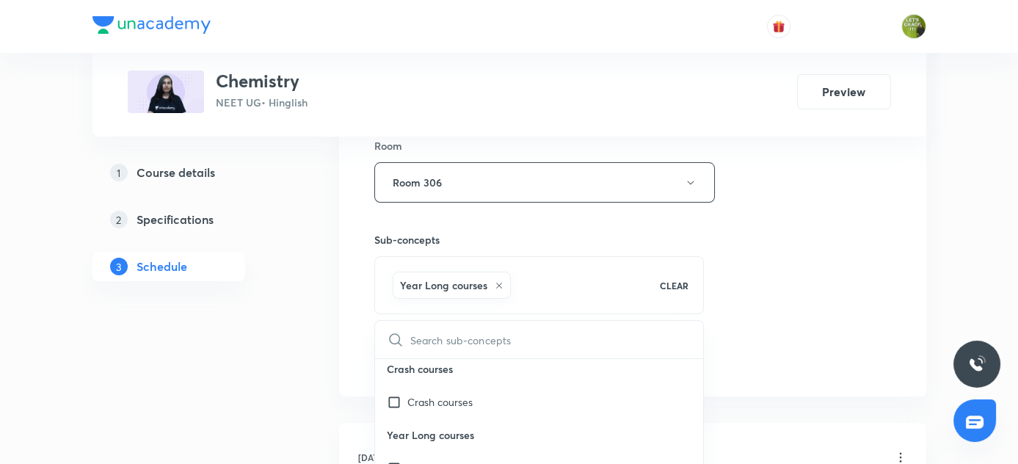
scroll to position [787, 0]
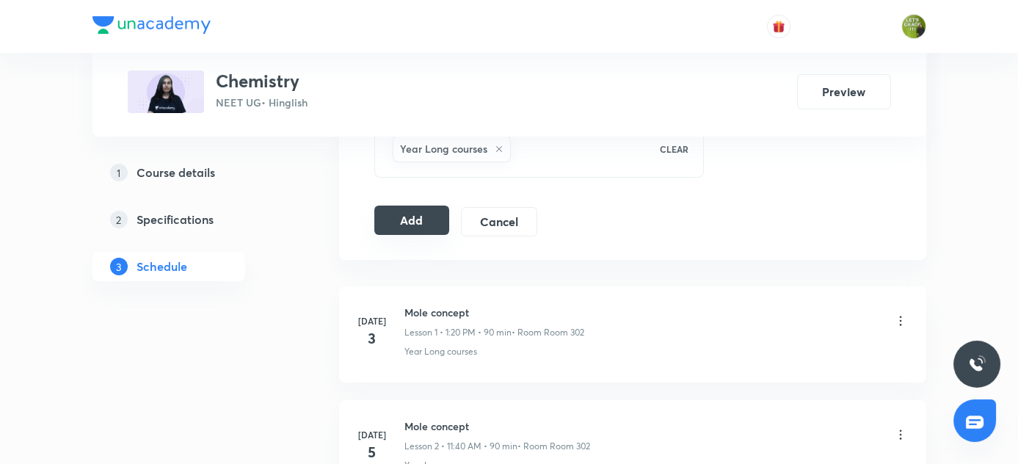
click at [411, 219] on button "Add" at bounding box center [412, 219] width 76 height 29
drag, startPoint x: 403, startPoint y: 233, endPoint x: 409, endPoint y: 219, distance: 15.1
click at [409, 219] on div "Add Cancel" at bounding box center [461, 221] width 175 height 29
click at [409, 219] on button "Add" at bounding box center [412, 219] width 76 height 29
click at [437, 228] on button "Add" at bounding box center [412, 219] width 76 height 29
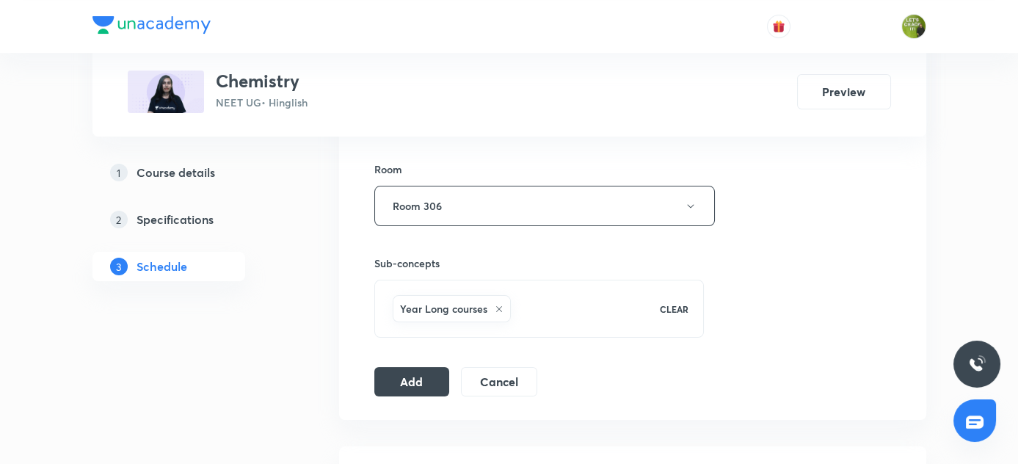
scroll to position [629, 0]
click at [425, 382] on button "Add" at bounding box center [412, 377] width 76 height 29
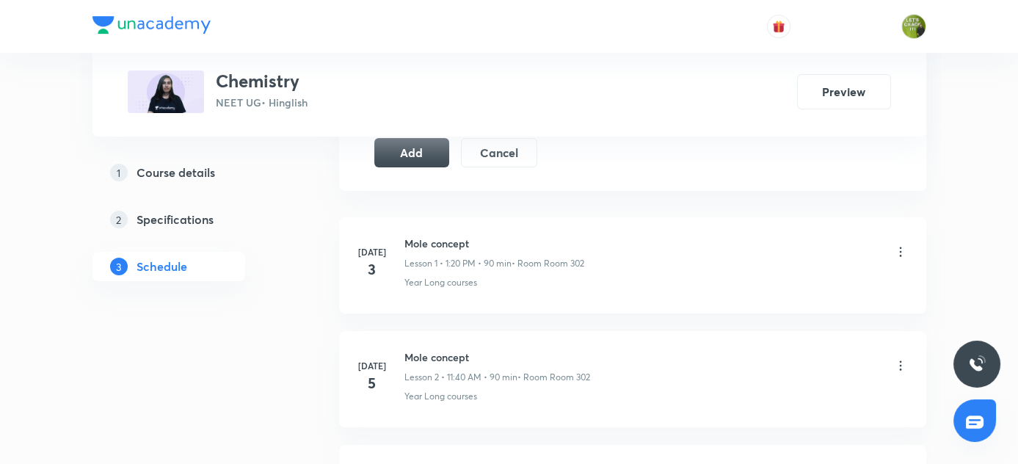
scroll to position [760, 0]
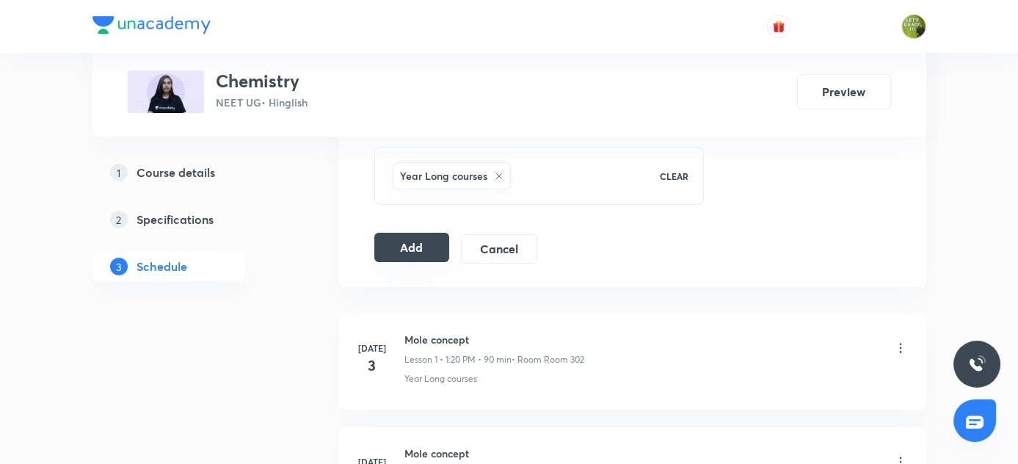
click at [423, 250] on button "Add" at bounding box center [412, 247] width 76 height 29
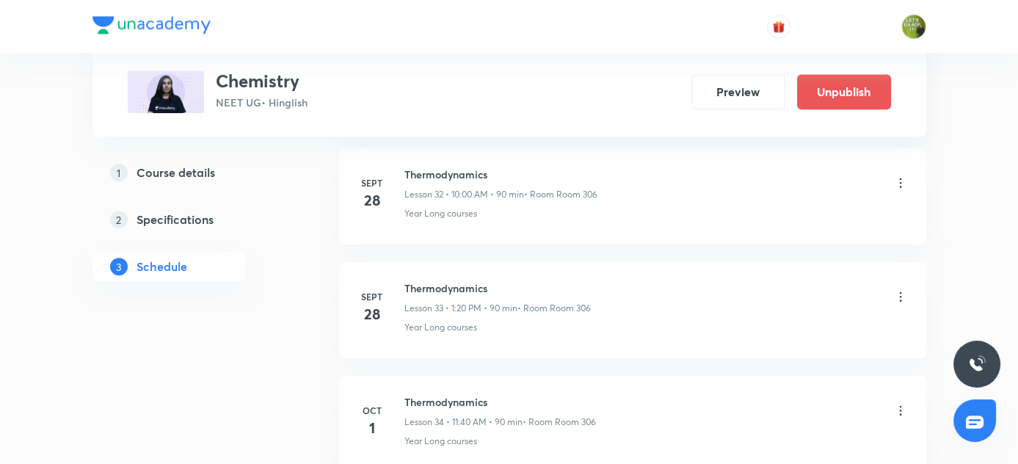
scroll to position [3892, 0]
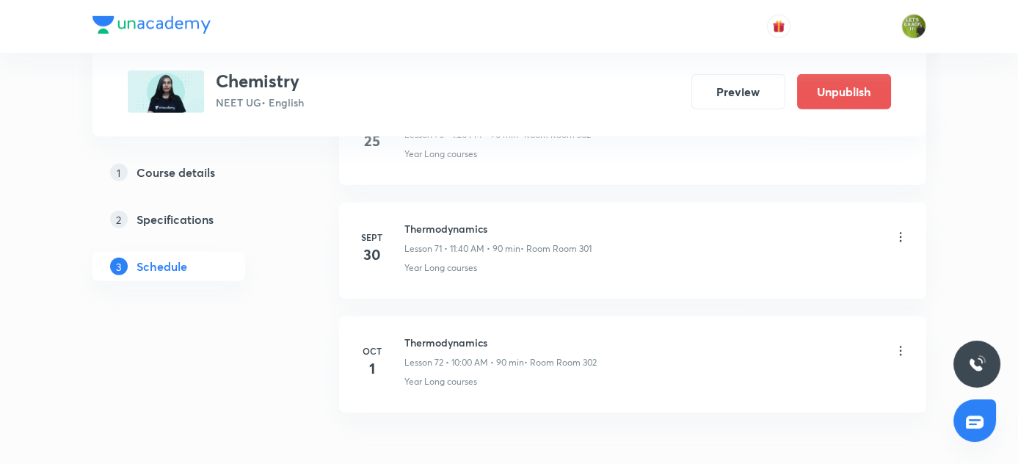
scroll to position [8872, 0]
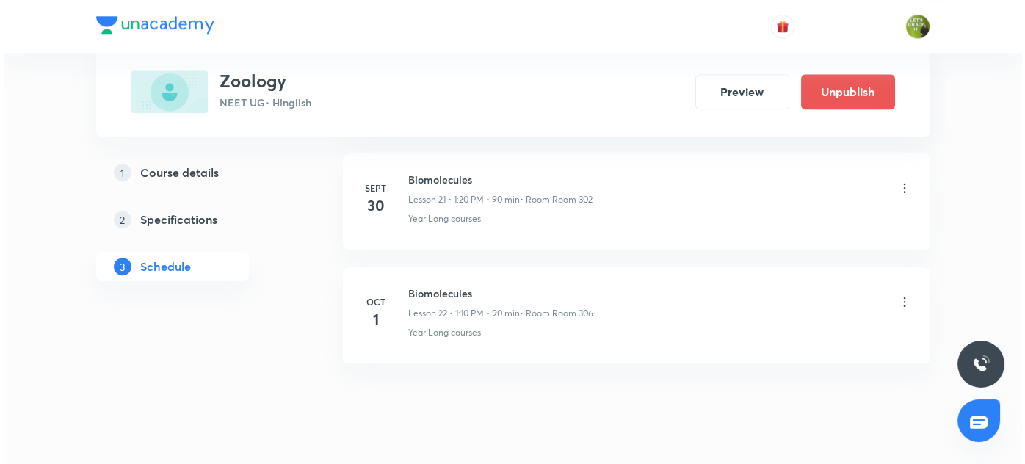
scroll to position [3185, 0]
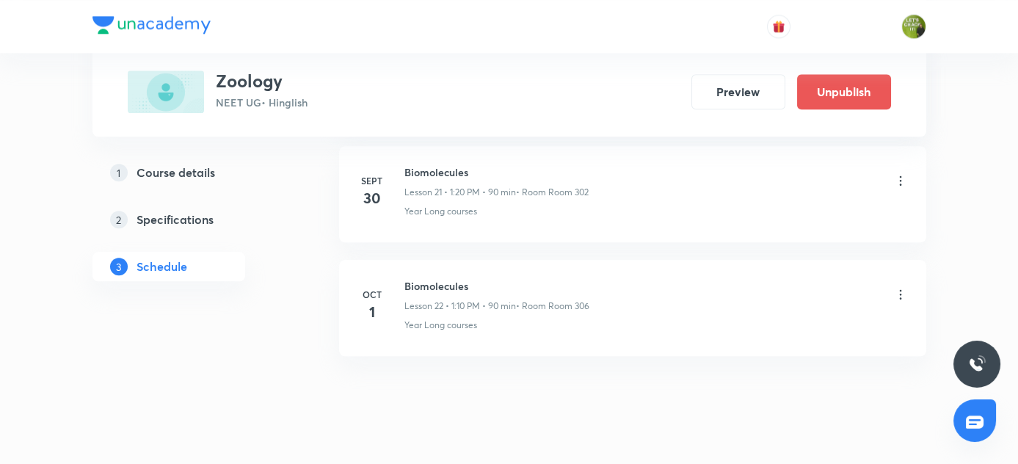
click at [904, 287] on icon at bounding box center [900, 294] width 15 height 15
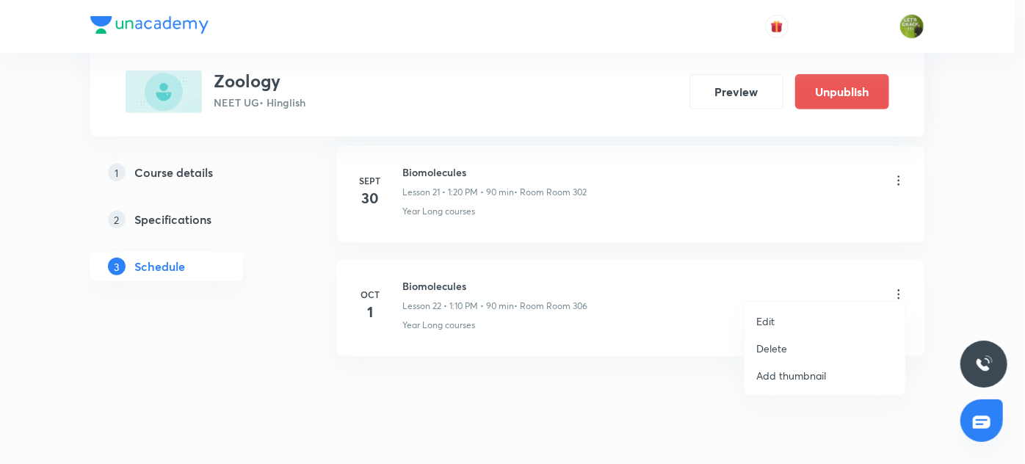
click at [782, 324] on li "Edit" at bounding box center [824, 321] width 161 height 27
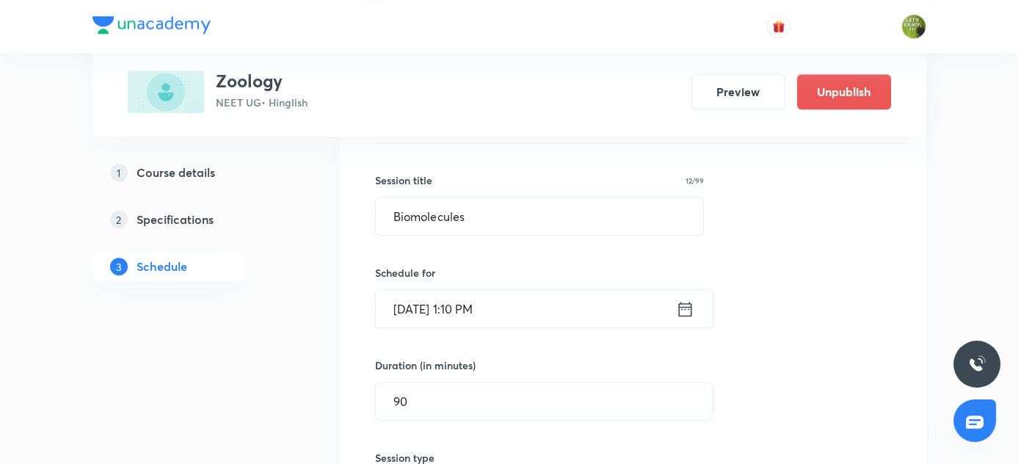
scroll to position [2629, 0]
click at [473, 298] on input "Oct 1, 2025, 1:10 PM" at bounding box center [526, 309] width 300 height 37
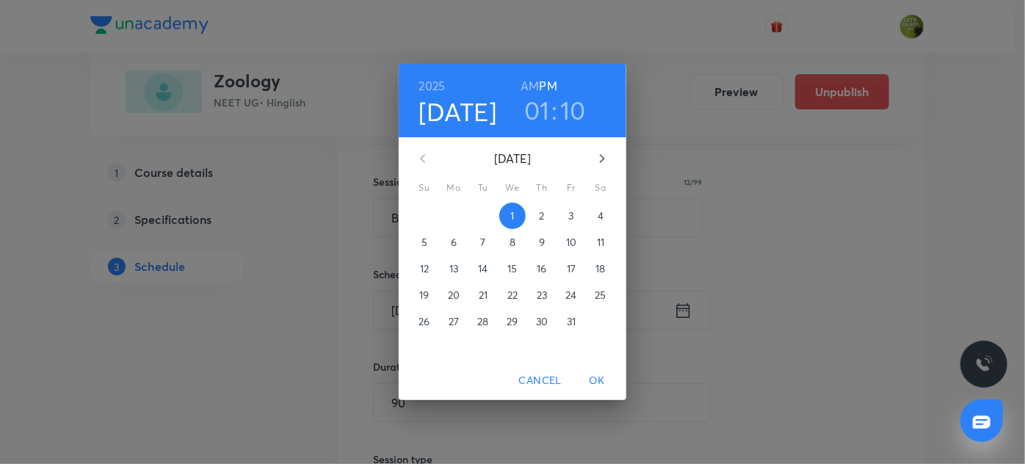
click at [571, 108] on h3 "10" at bounding box center [573, 110] width 26 height 31
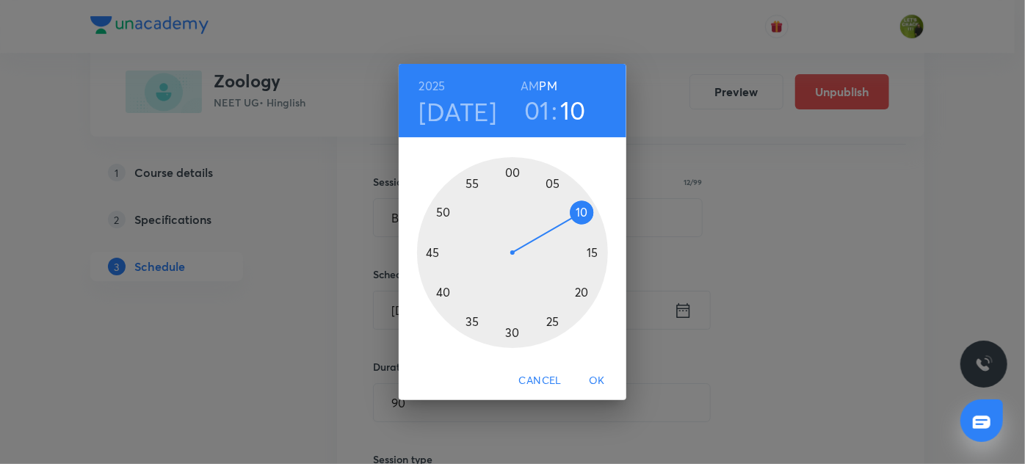
click at [581, 293] on div at bounding box center [512, 252] width 191 height 191
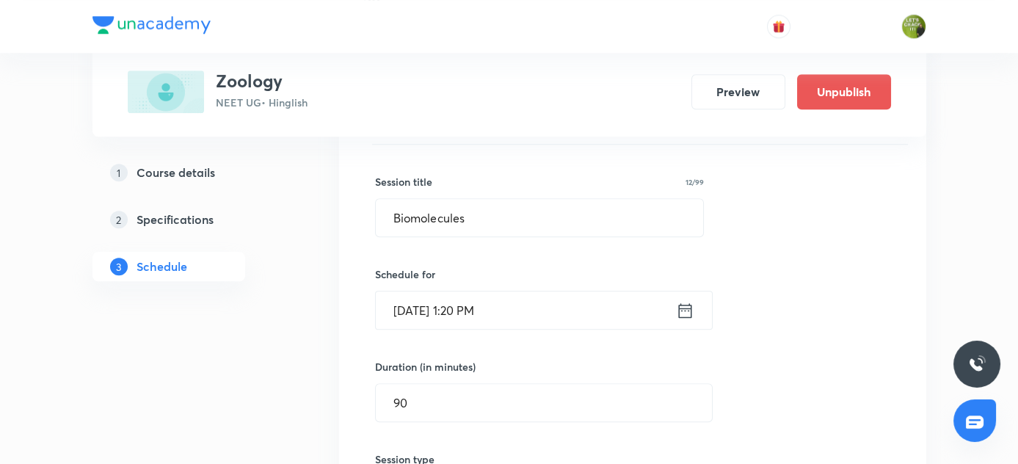
scroll to position [3093, 0]
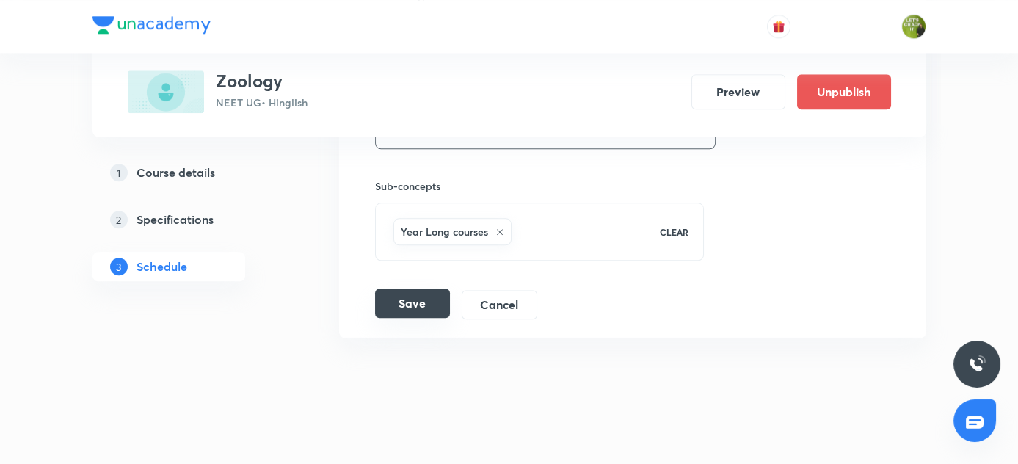
click at [415, 295] on button "Save" at bounding box center [412, 302] width 75 height 29
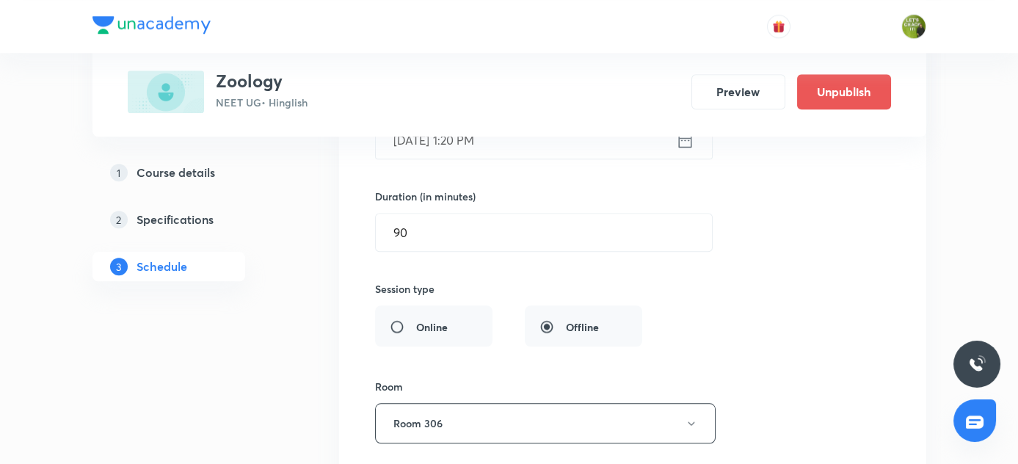
scroll to position [2532, 0]
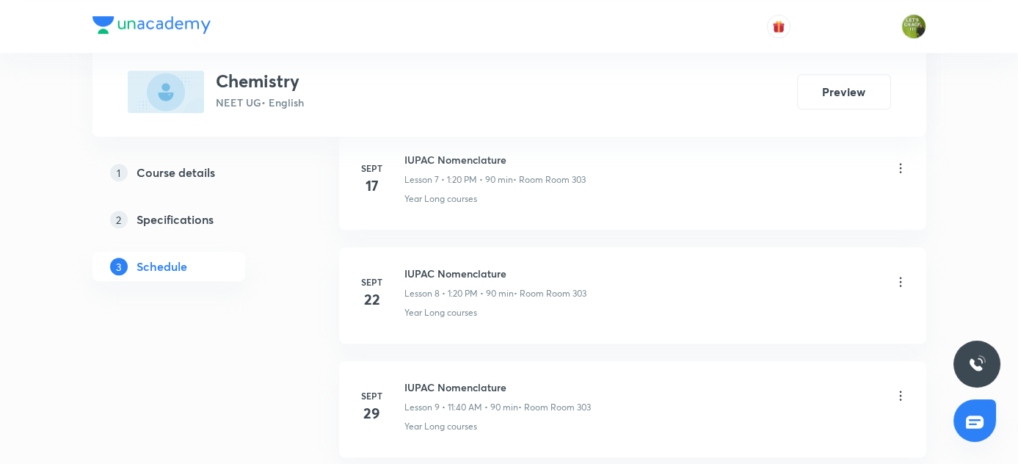
scroll to position [1731, 0]
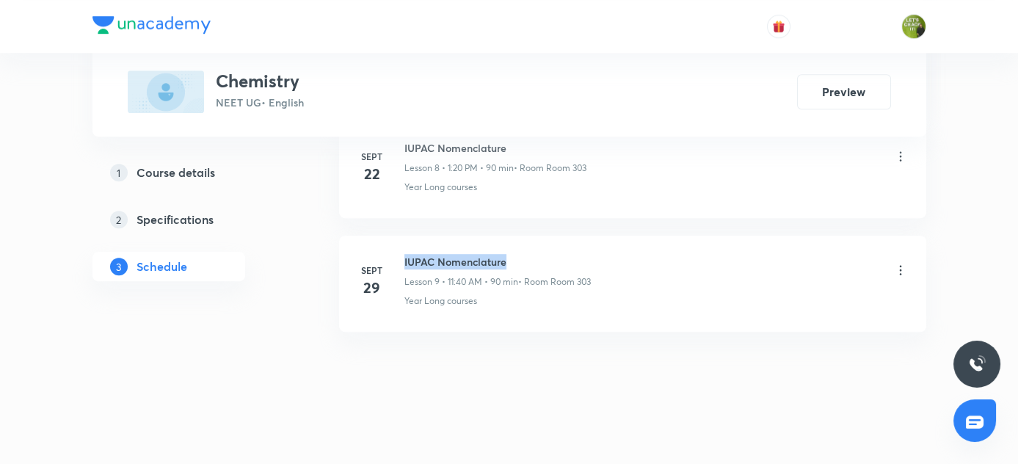
drag, startPoint x: 403, startPoint y: 255, endPoint x: 568, endPoint y: 250, distance: 165.2
click at [568, 254] on div "Sept 29 IUPAC Nomenclature Lesson 9 • 11:40 AM • 90 min • Room Room 303 Year Lo…" at bounding box center [632, 281] width 550 height 54
copy h6 "IUPAC Nomenclature"
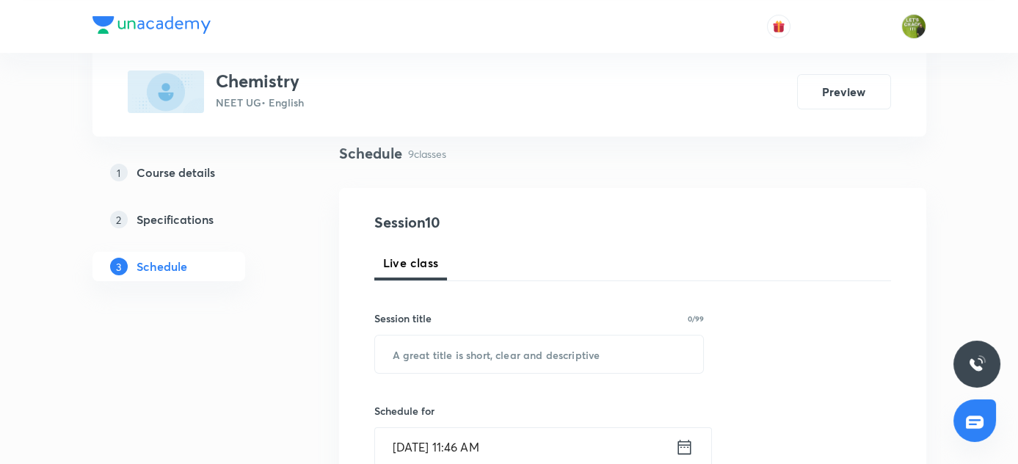
scroll to position [106, 0]
click at [466, 354] on input "text" at bounding box center [539, 353] width 329 height 37
paste input "IUPAC Nomenclature"
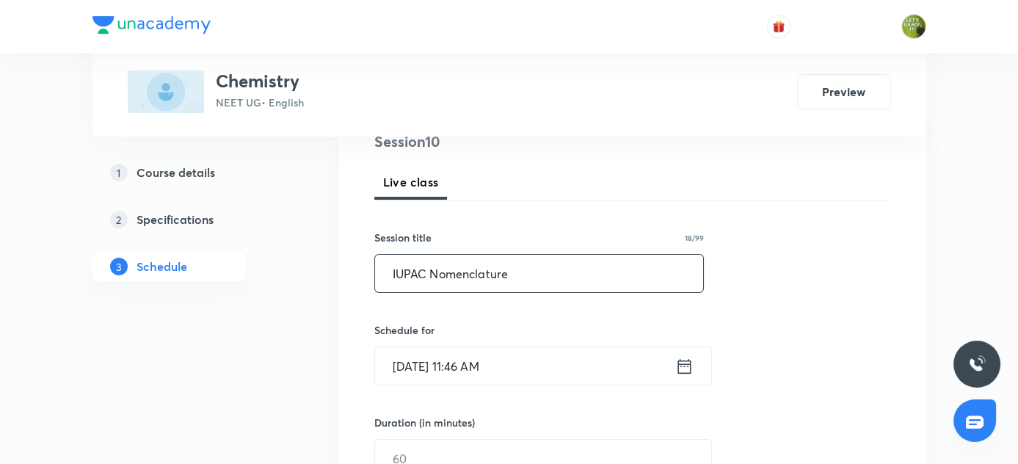
type input "IUPAC Nomenclature"
click at [681, 364] on icon at bounding box center [683, 365] width 13 height 15
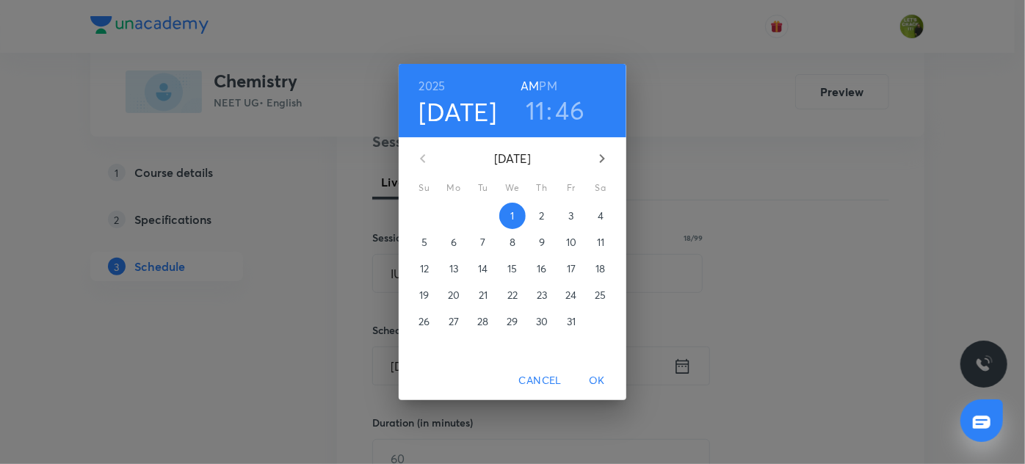
click at [563, 111] on h3 "46" at bounding box center [570, 110] width 29 height 31
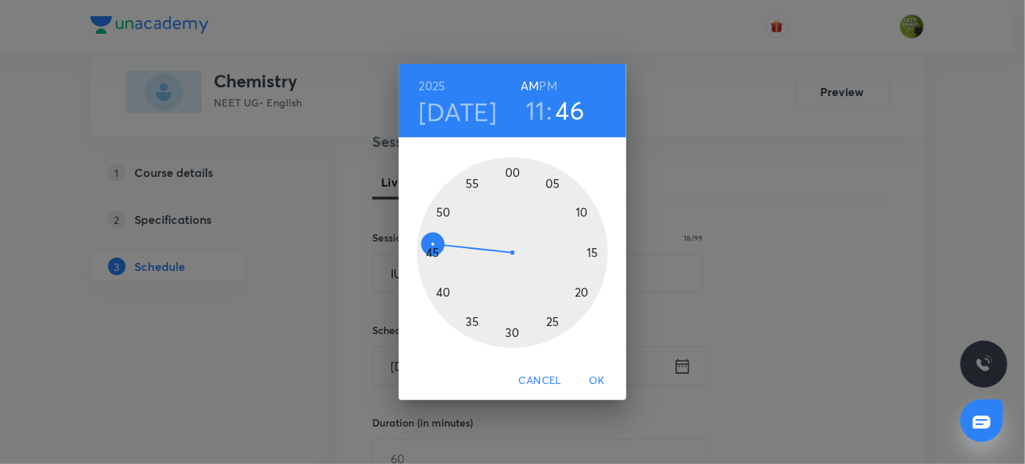
click at [444, 209] on div at bounding box center [512, 252] width 191 height 191
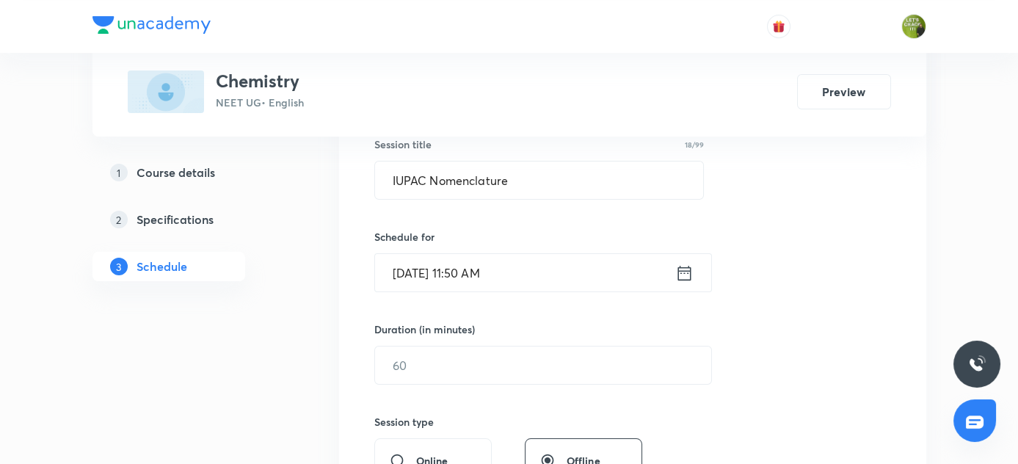
scroll to position [292, 0]
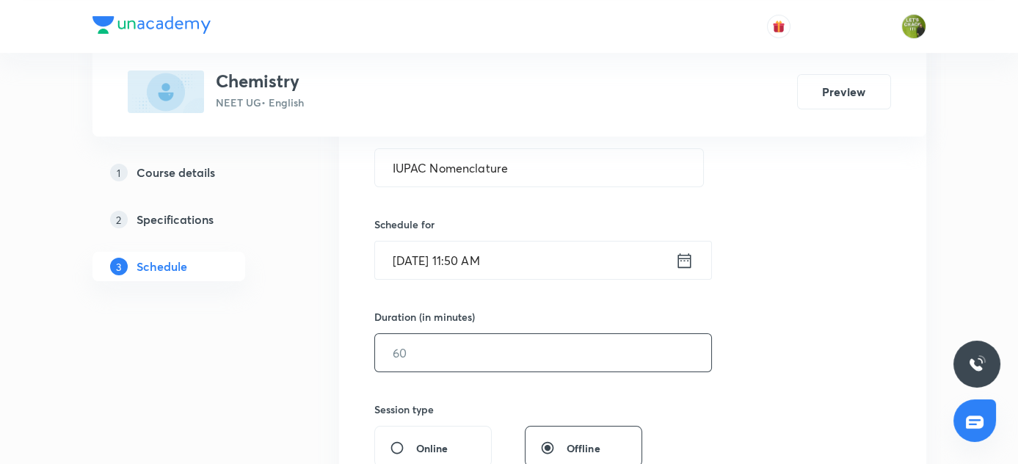
click at [406, 355] on input "text" at bounding box center [543, 352] width 336 height 37
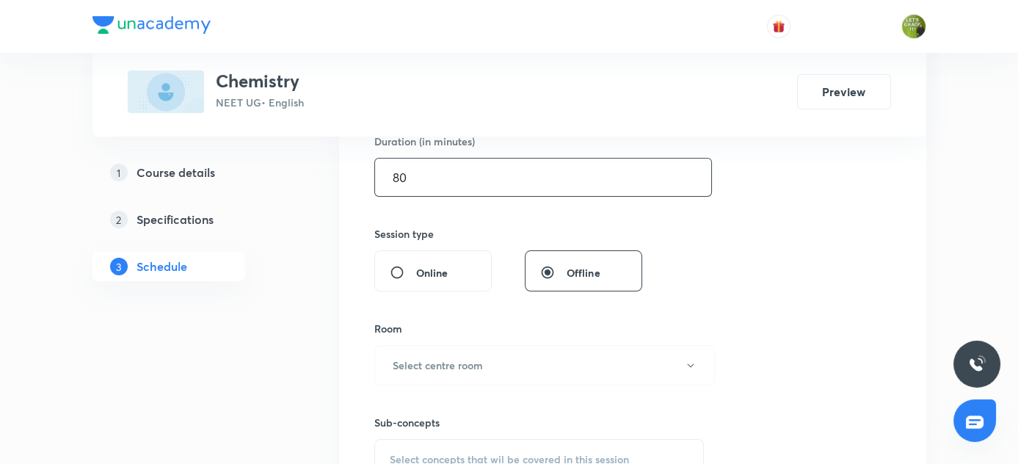
scroll to position [476, 0]
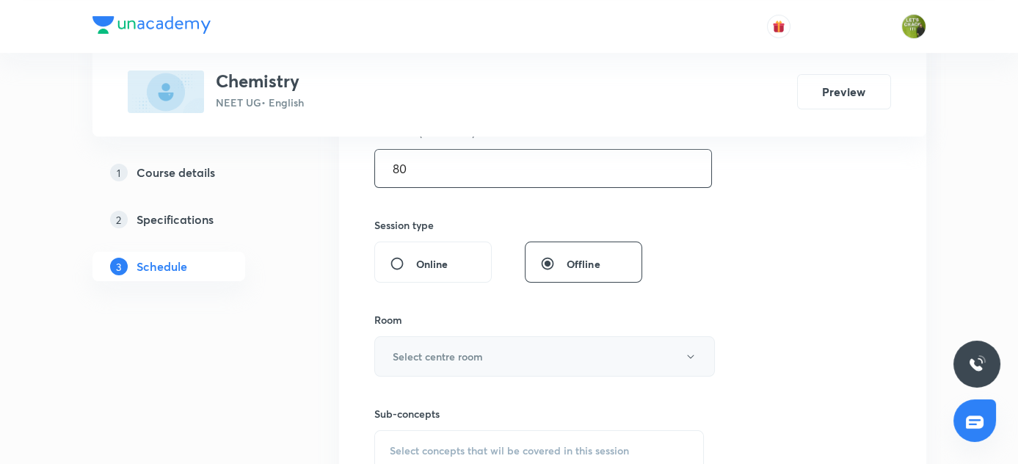
type input "80"
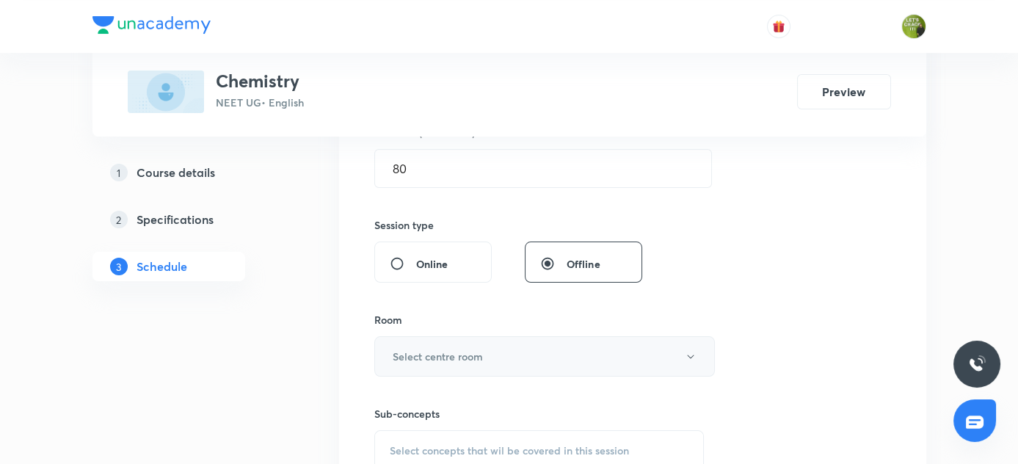
click at [448, 362] on button "Select centre room" at bounding box center [544, 356] width 341 height 40
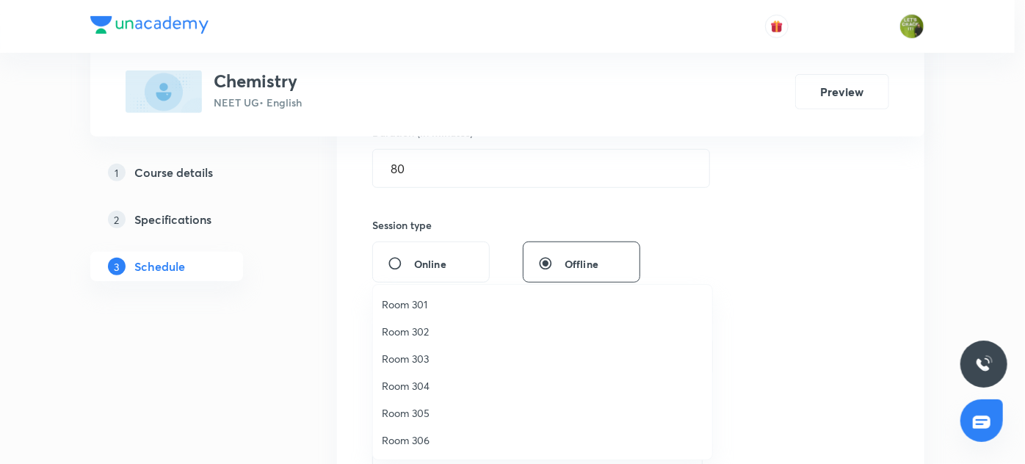
click at [418, 360] on span "Room 303" at bounding box center [542, 358] width 321 height 15
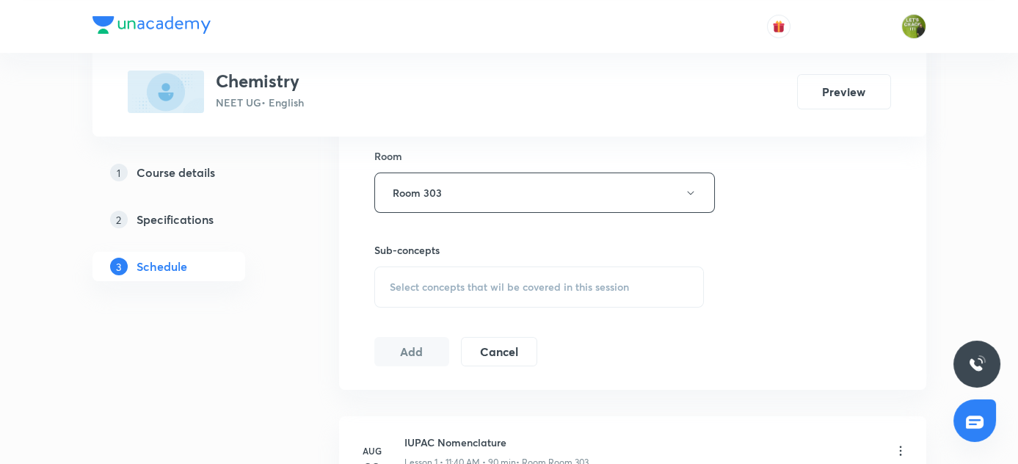
scroll to position [642, 0]
click at [420, 287] on span "Select concepts that wil be covered in this session" at bounding box center [509, 285] width 239 height 12
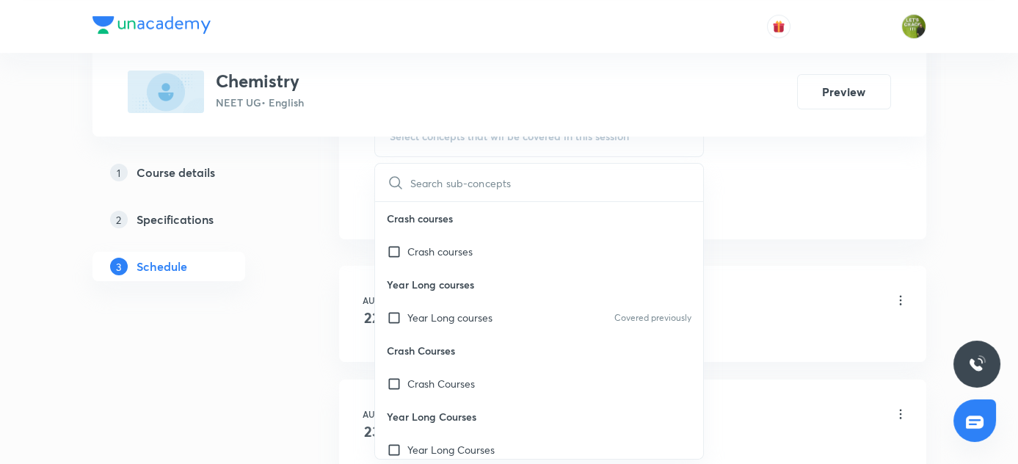
scroll to position [793, 0]
click at [406, 303] on div "Year Long courses Covered previously" at bounding box center [539, 315] width 329 height 33
checkbox input "true"
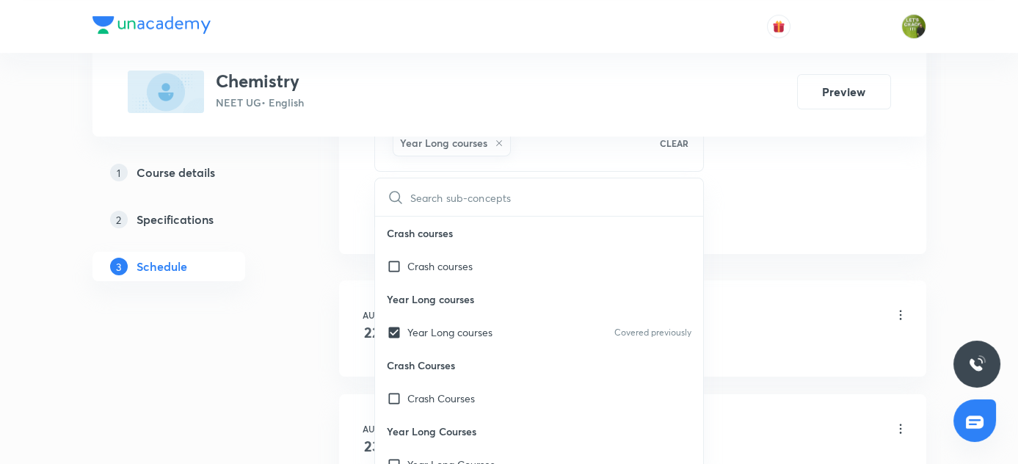
click at [255, 229] on link "2 Specifications" at bounding box center [192, 219] width 200 height 29
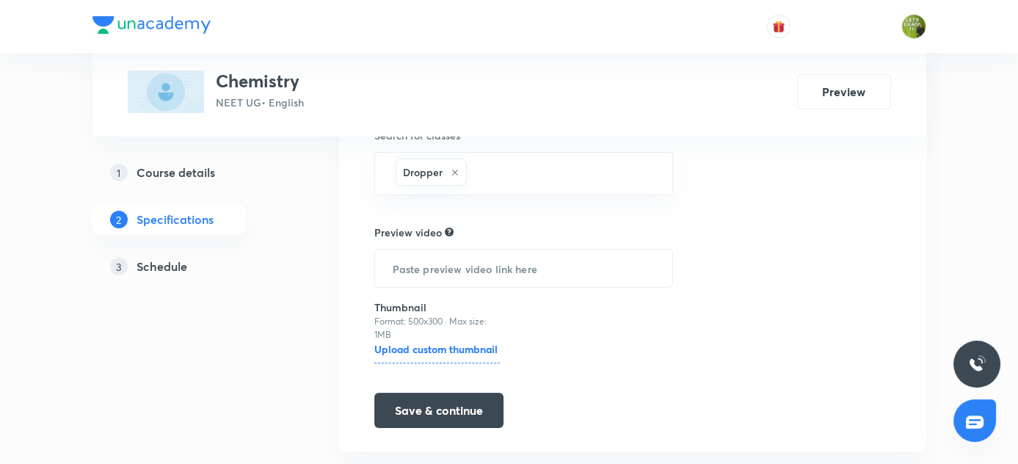
scroll to position [477, 0]
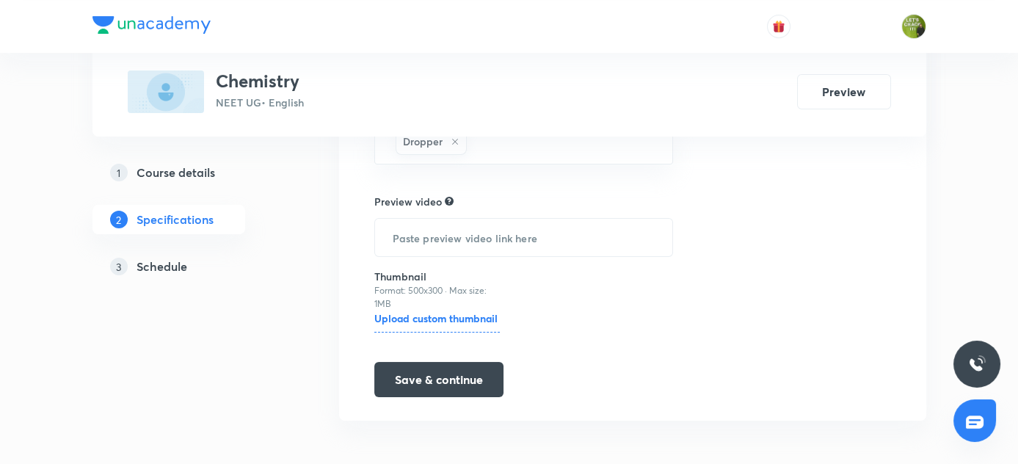
click at [176, 267] on h5 "Schedule" at bounding box center [162, 267] width 51 height 18
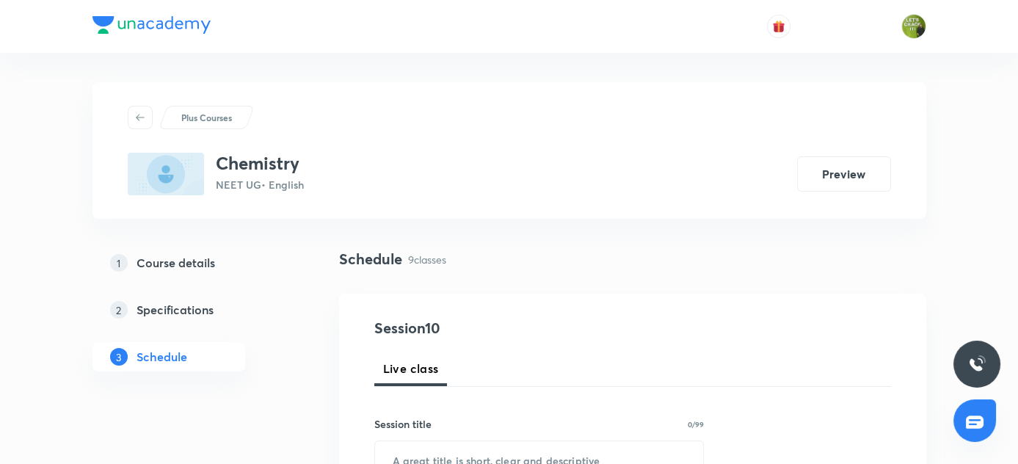
scroll to position [140, 0]
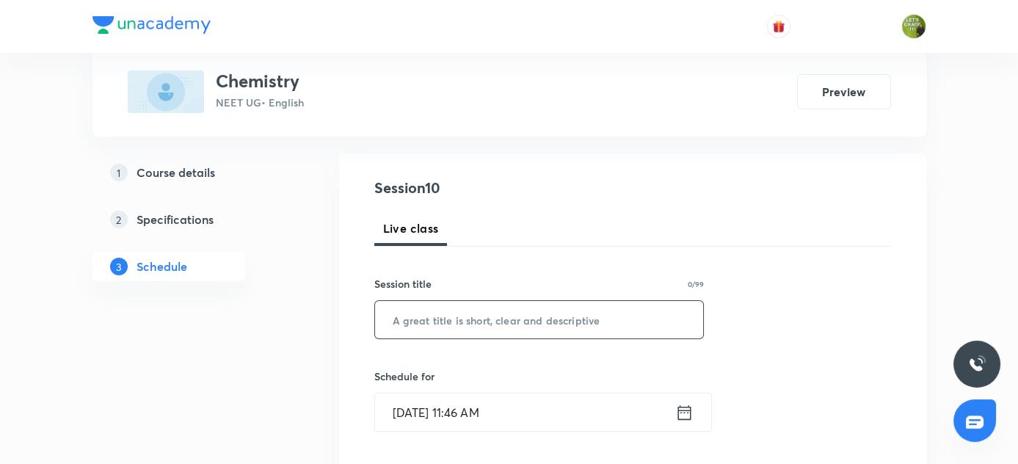
click at [425, 325] on input "text" at bounding box center [539, 319] width 329 height 37
paste input "IUPAC Nomenclature"
type input "IUPAC Nomenclature"
click at [681, 411] on icon at bounding box center [683, 411] width 13 height 15
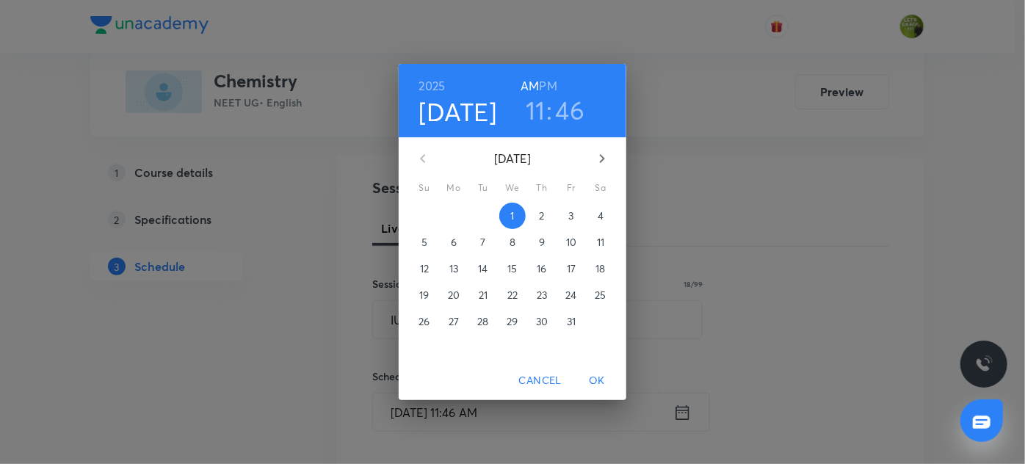
click at [567, 109] on h3 "46" at bounding box center [570, 110] width 29 height 31
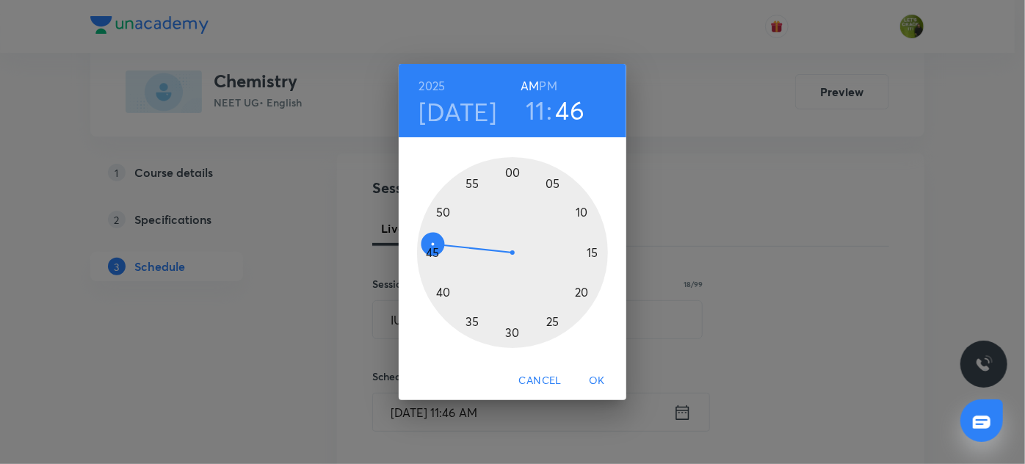
click at [440, 213] on div at bounding box center [512, 252] width 191 height 191
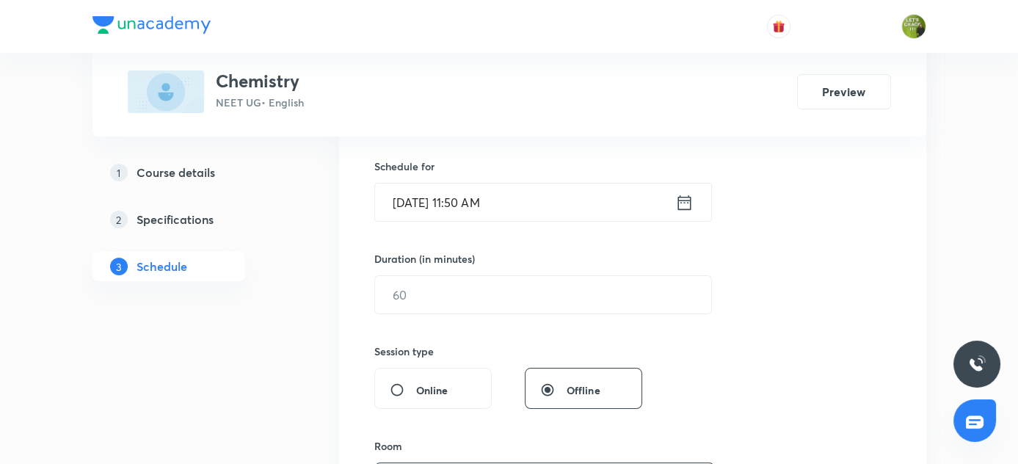
scroll to position [357, 0]
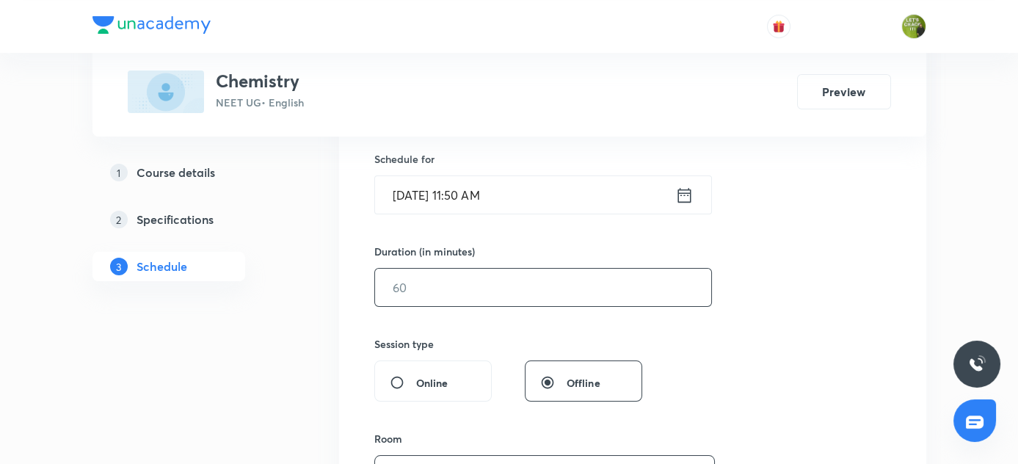
click at [401, 279] on input "text" at bounding box center [543, 287] width 336 height 37
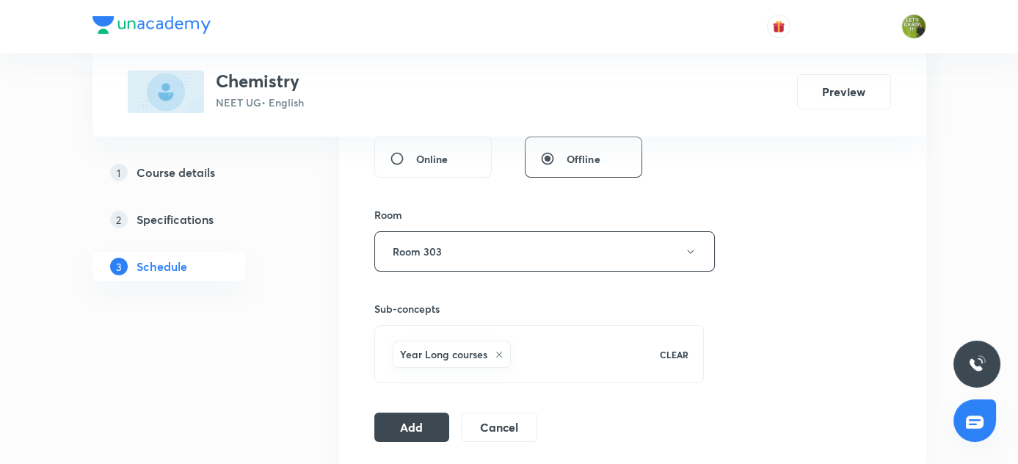
scroll to position [586, 0]
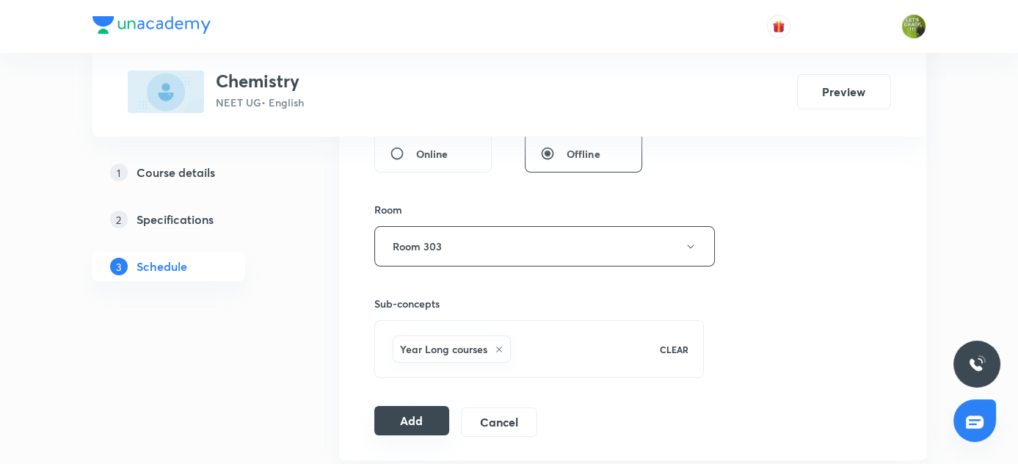
type input "80"
click at [408, 416] on button "Add" at bounding box center [412, 420] width 76 height 29
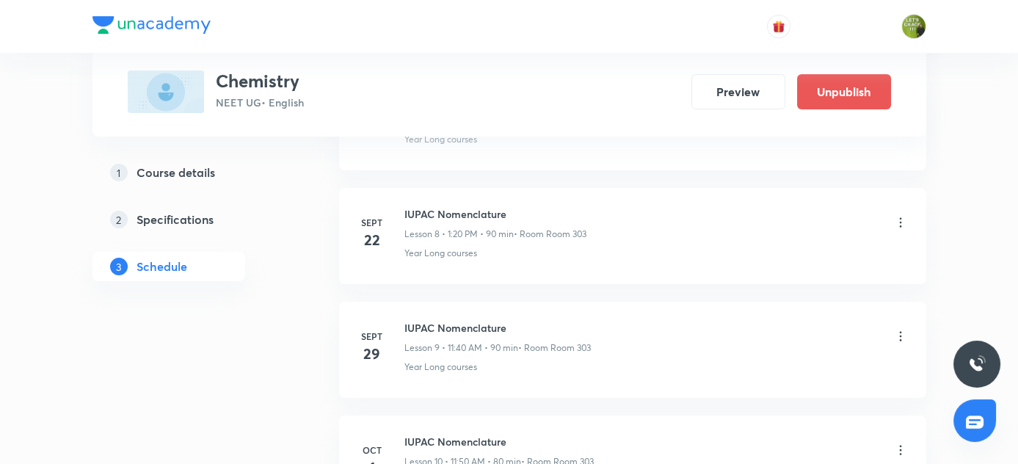
scroll to position [1171, 0]
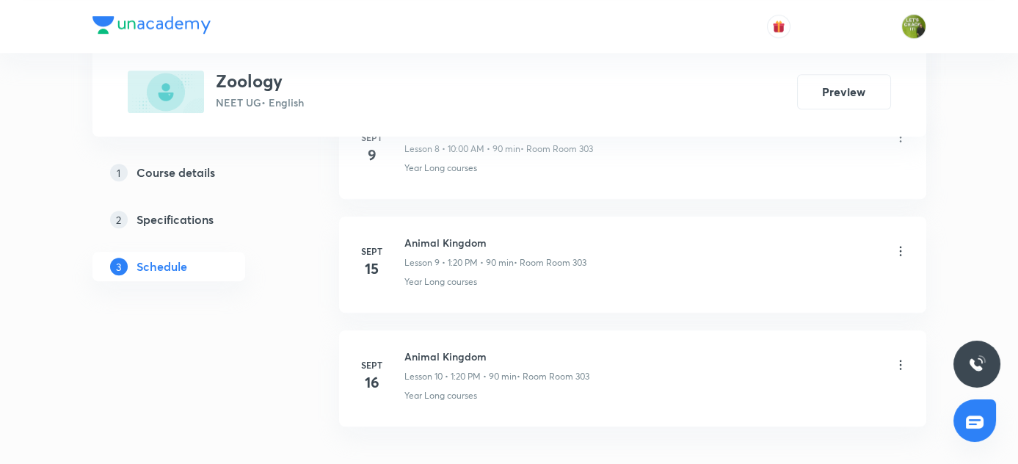
scroll to position [1844, 0]
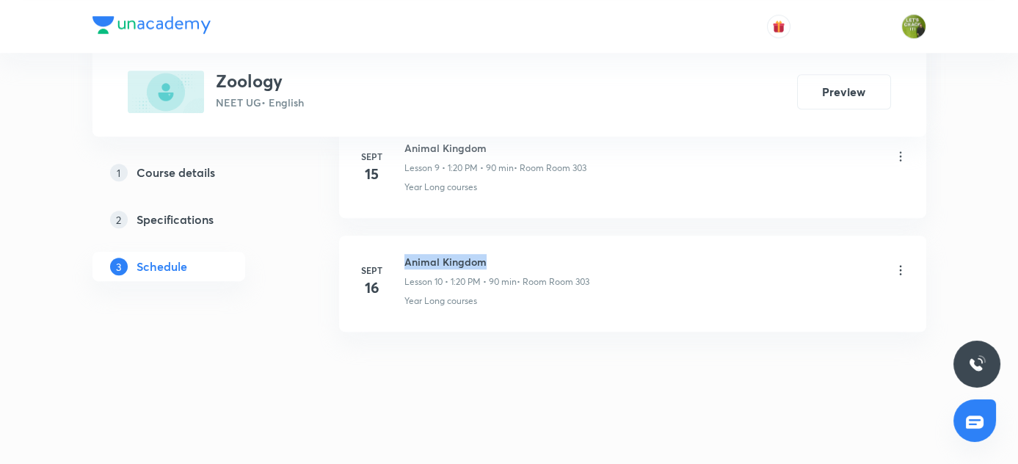
drag, startPoint x: 404, startPoint y: 252, endPoint x: 487, endPoint y: 256, distance: 82.3
click at [487, 256] on h6 "Animal Kingdom" at bounding box center [496, 261] width 185 height 15
copy h6 "Animal Kingdom"
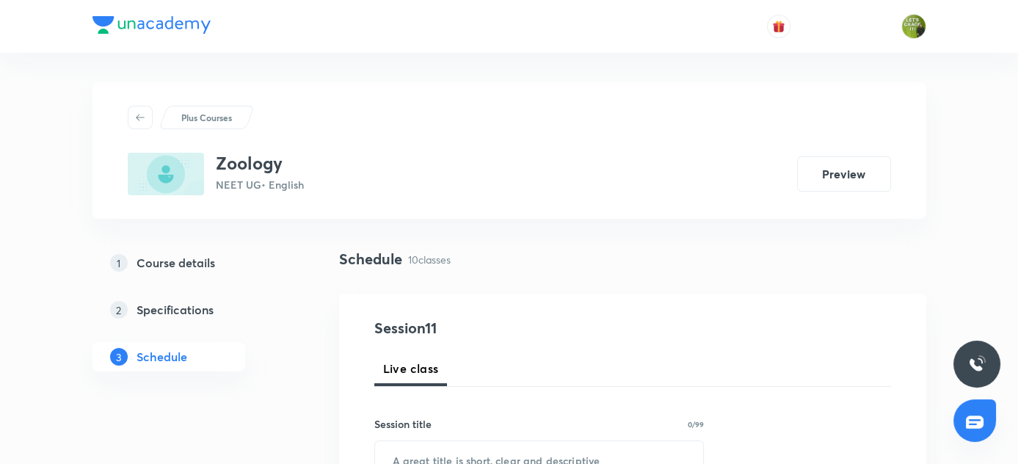
scroll to position [123, 0]
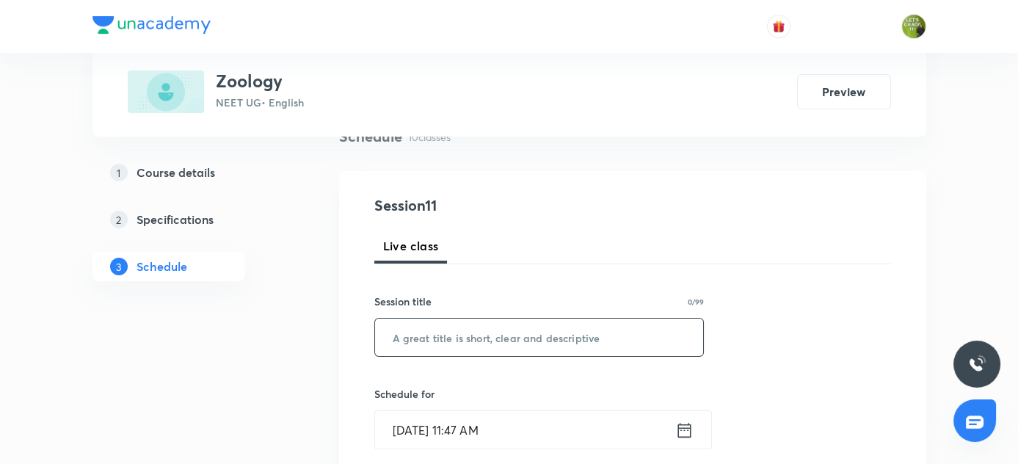
click at [449, 349] on input "text" at bounding box center [539, 337] width 329 height 37
paste input "Animal Kingdom"
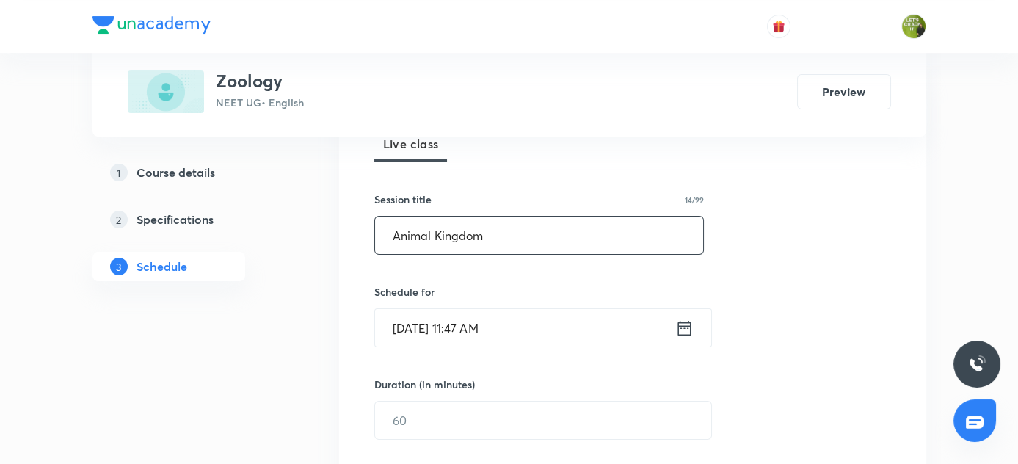
scroll to position [235, 0]
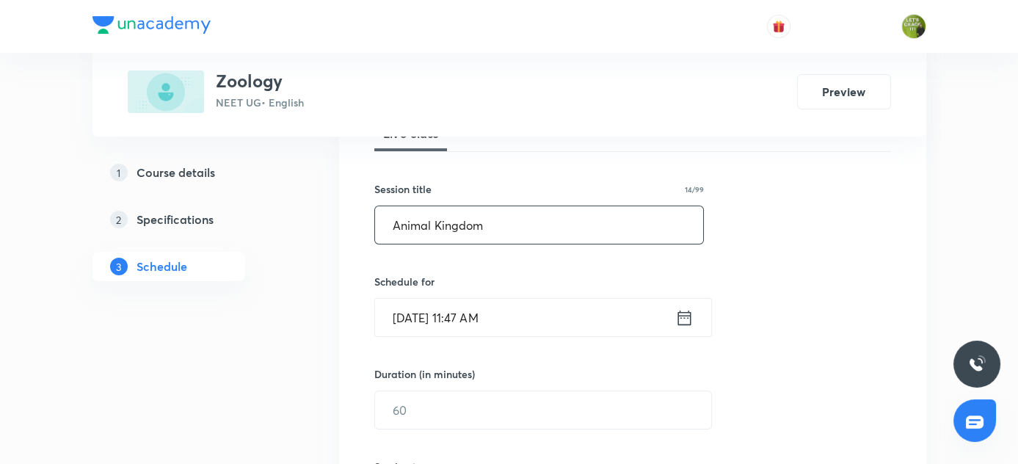
type input "Animal Kingdom"
click at [687, 323] on icon at bounding box center [683, 317] width 13 height 15
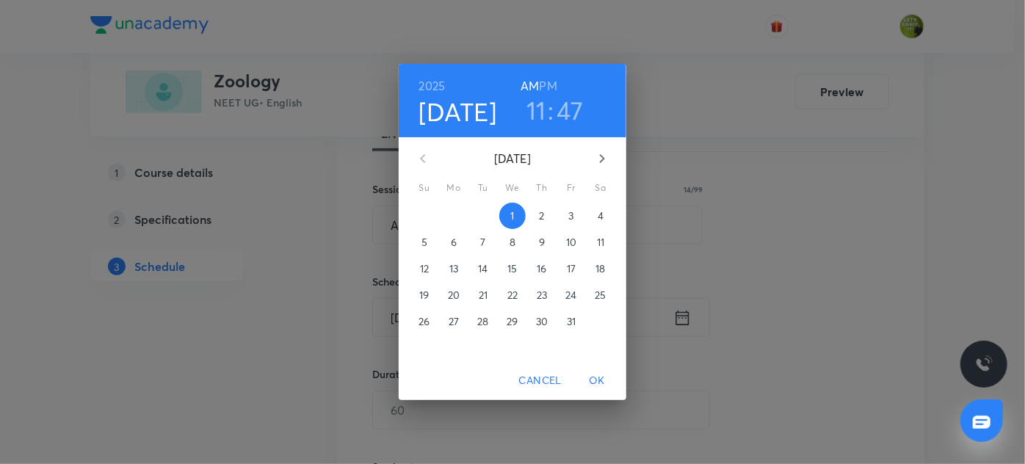
click at [568, 103] on h3 "47" at bounding box center [569, 110] width 27 height 31
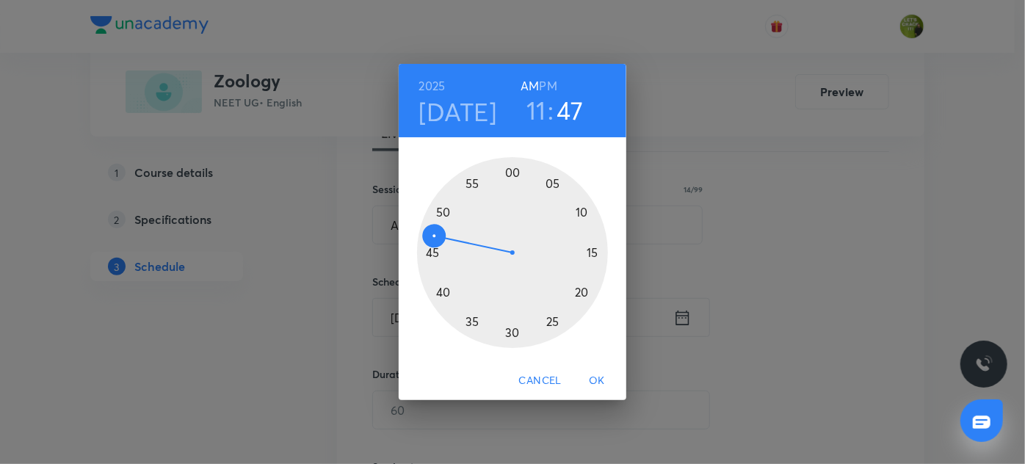
click at [555, 84] on h6 "PM" at bounding box center [548, 86] width 18 height 21
click at [515, 192] on div at bounding box center [512, 252] width 191 height 191
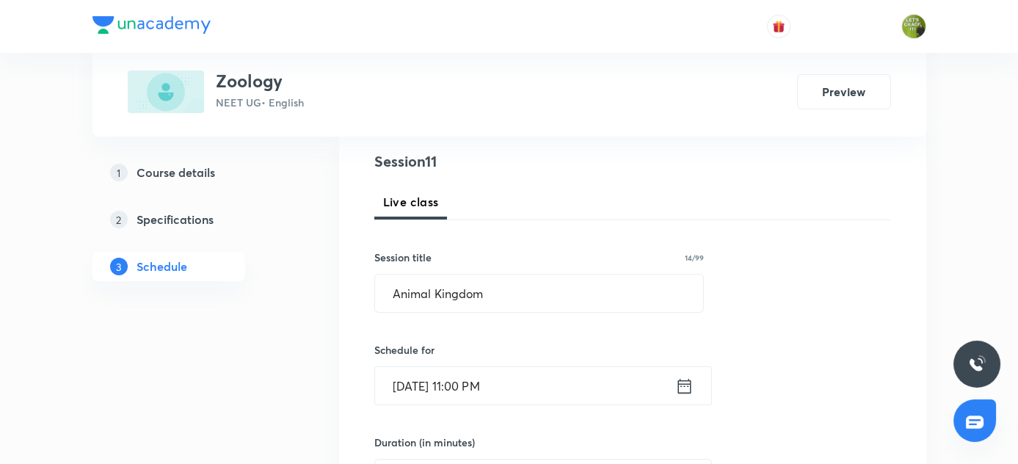
scroll to position [164, 0]
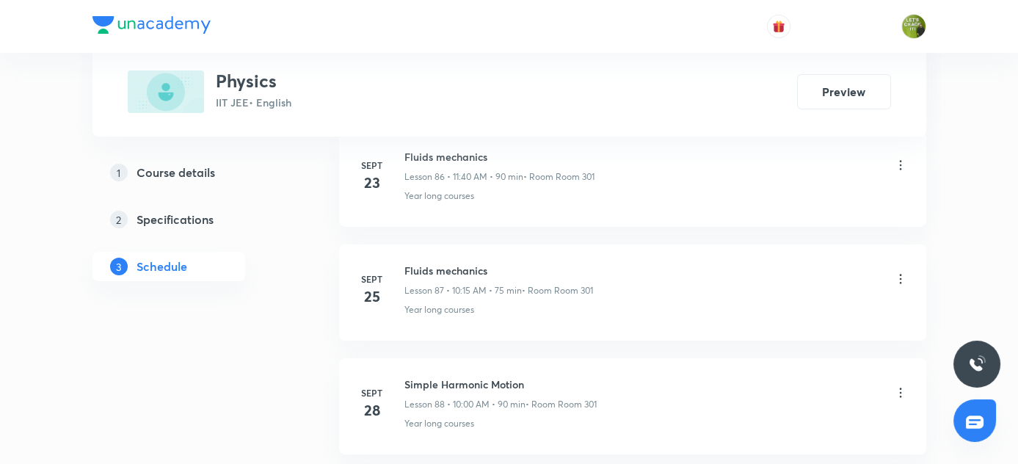
scroll to position [10799, 0]
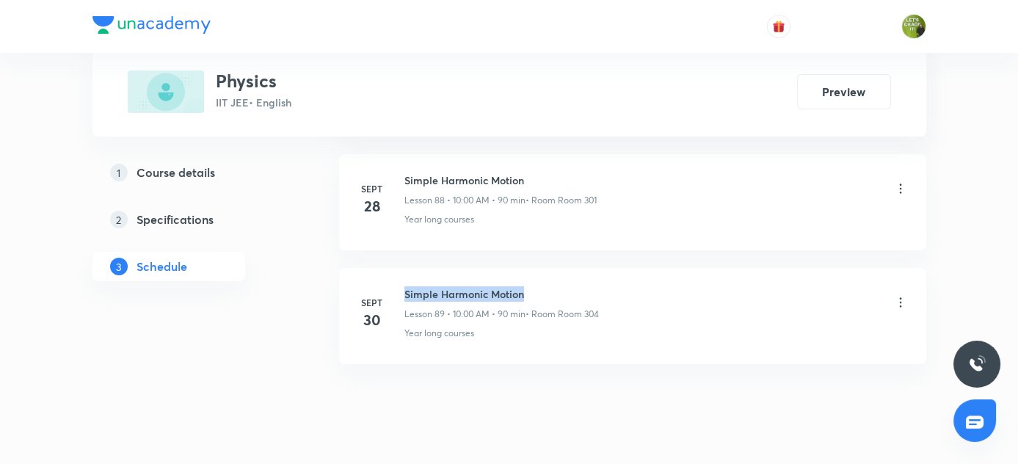
drag, startPoint x: 406, startPoint y: 255, endPoint x: 576, endPoint y: 259, distance: 170.3
click at [576, 286] on h6 "Simple Harmonic Motion" at bounding box center [501, 293] width 194 height 15
copy h6 "Simple Harmonic Motion"
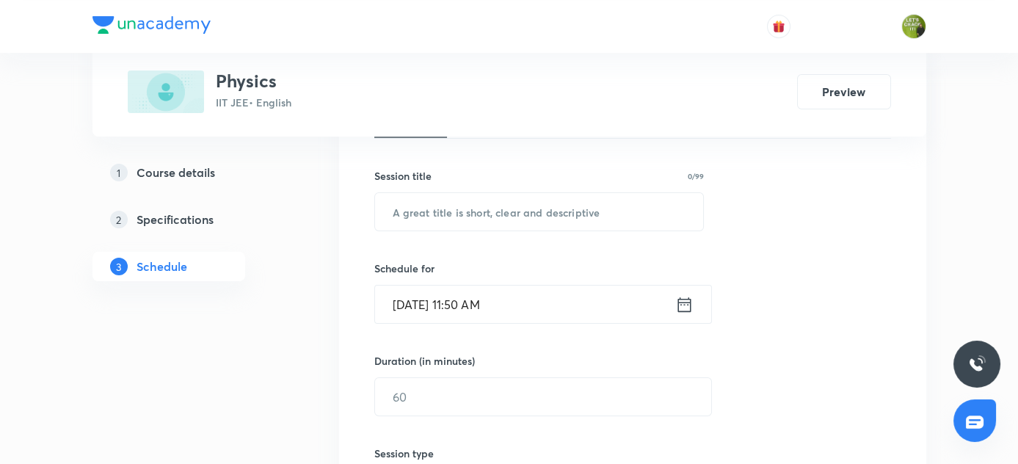
scroll to position [253, 0]
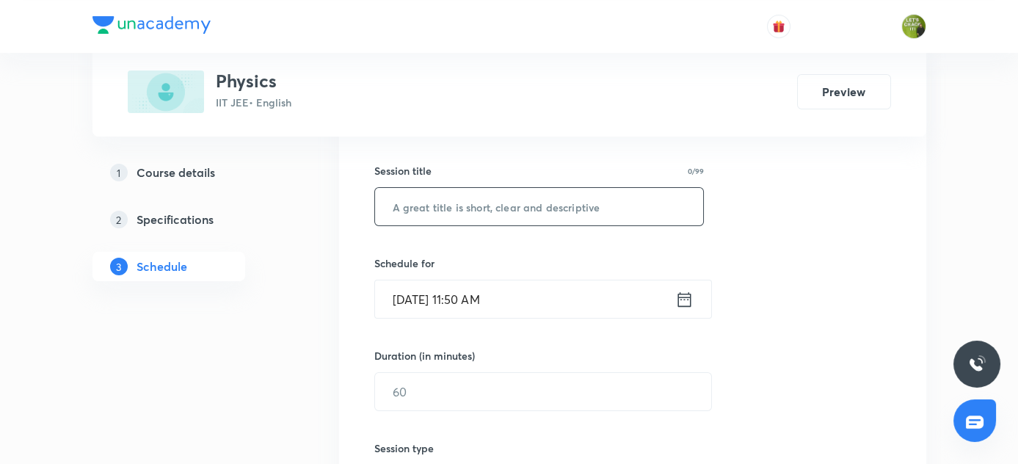
click at [465, 205] on input "text" at bounding box center [539, 206] width 329 height 37
paste input "Simple Harmonic Motion"
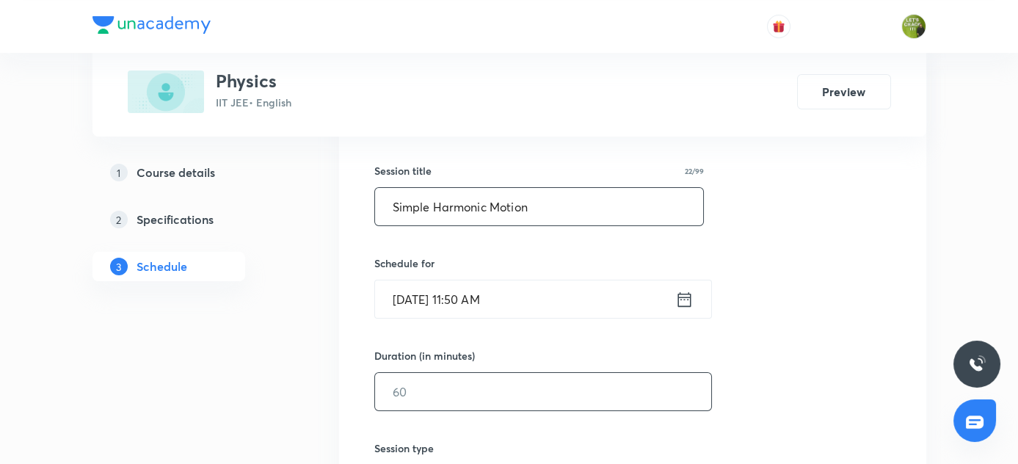
type input "Simple Harmonic Motion"
click at [429, 392] on input "text" at bounding box center [543, 391] width 336 height 37
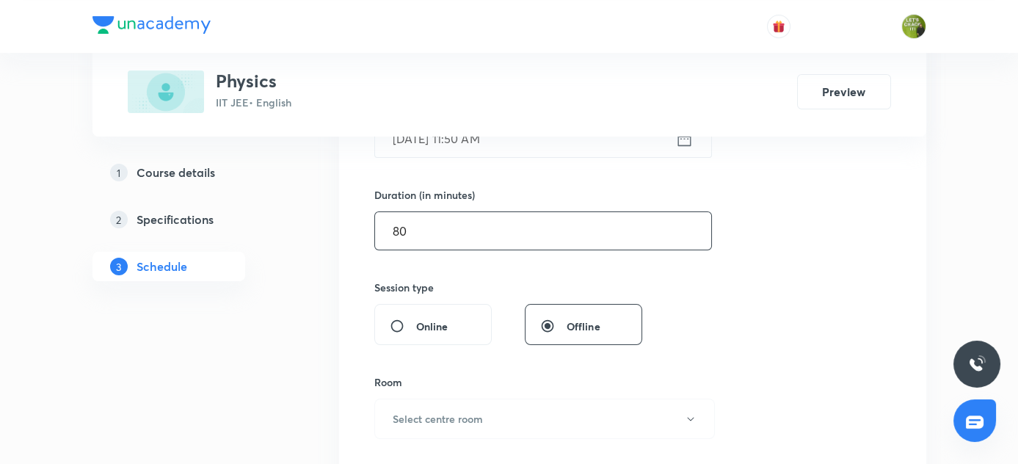
scroll to position [413, 0]
type input "80"
click at [479, 417] on h6 "Select centre room" at bounding box center [438, 419] width 90 height 15
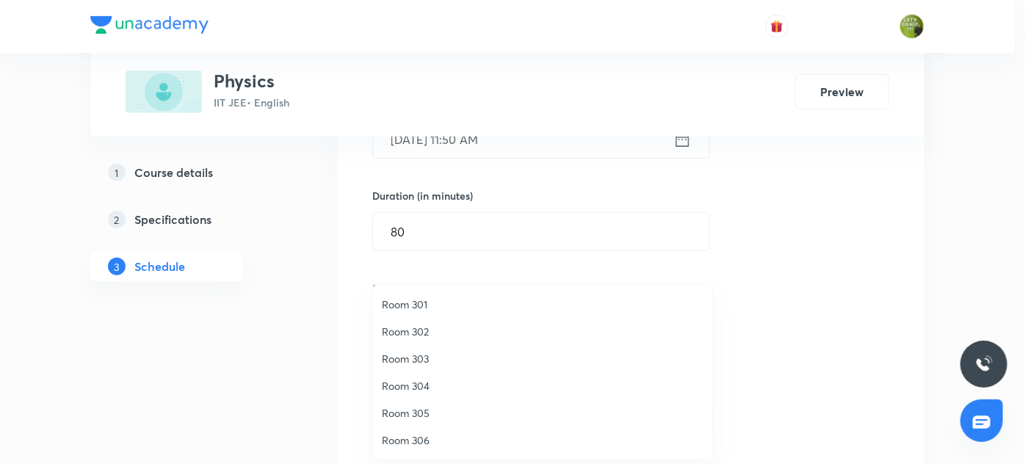
click at [440, 302] on span "Room 301" at bounding box center [542, 304] width 321 height 15
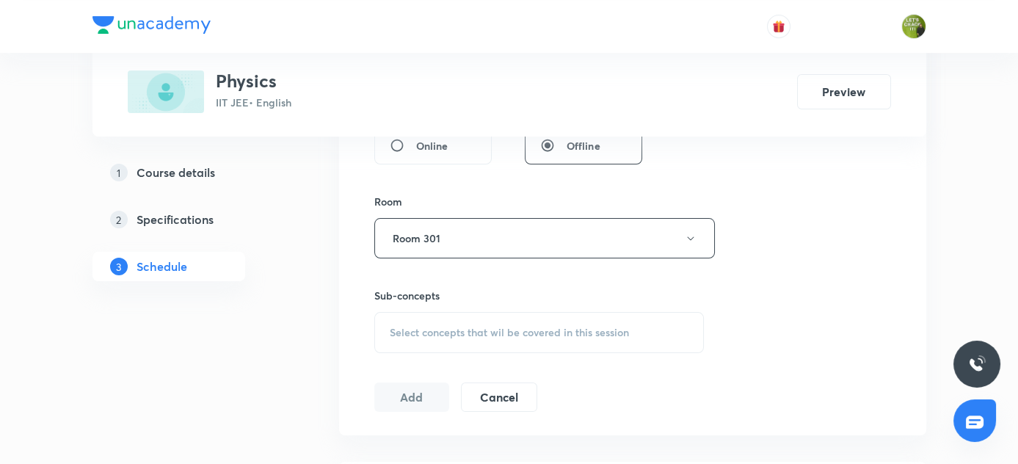
scroll to position [594, 0]
click at [424, 327] on span "Select concepts that wil be covered in this session" at bounding box center [509, 333] width 239 height 12
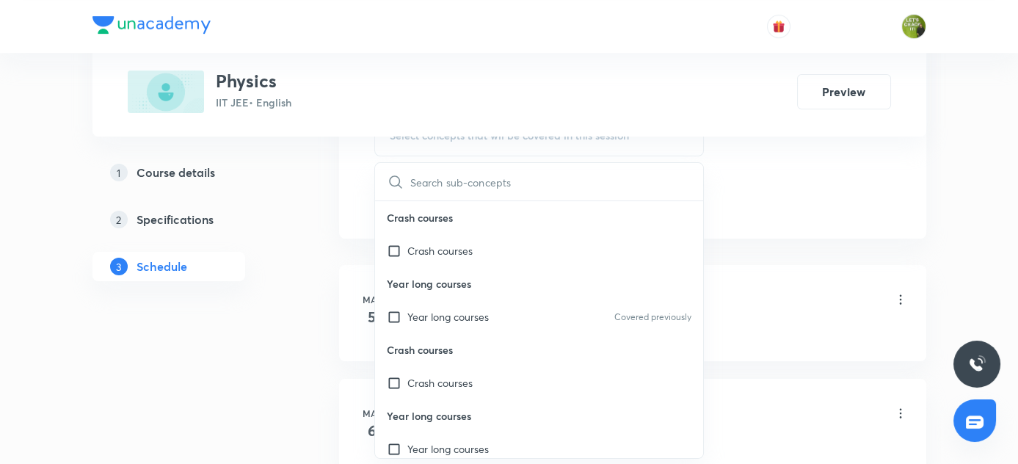
scroll to position [793, 0]
click at [411, 309] on p "Year long courses" at bounding box center [447, 315] width 81 height 15
checkbox input "true"
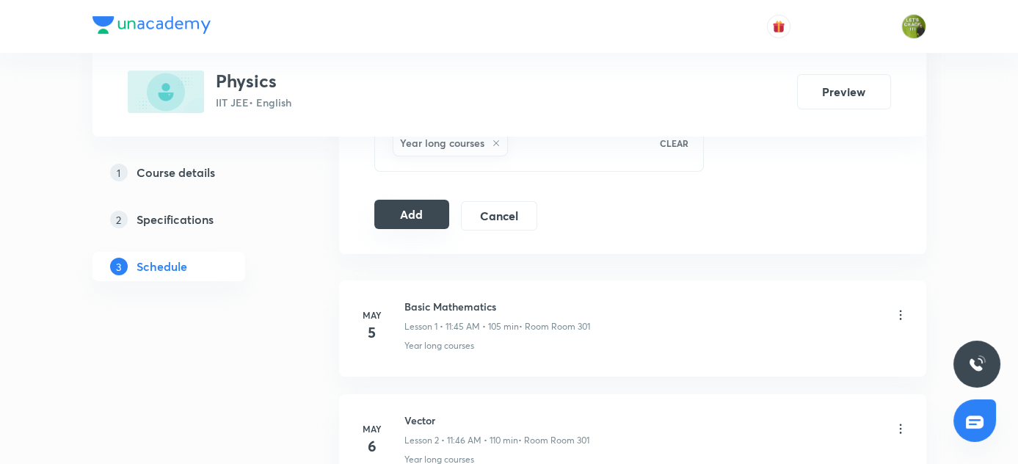
click at [415, 213] on button "Add" at bounding box center [412, 214] width 76 height 29
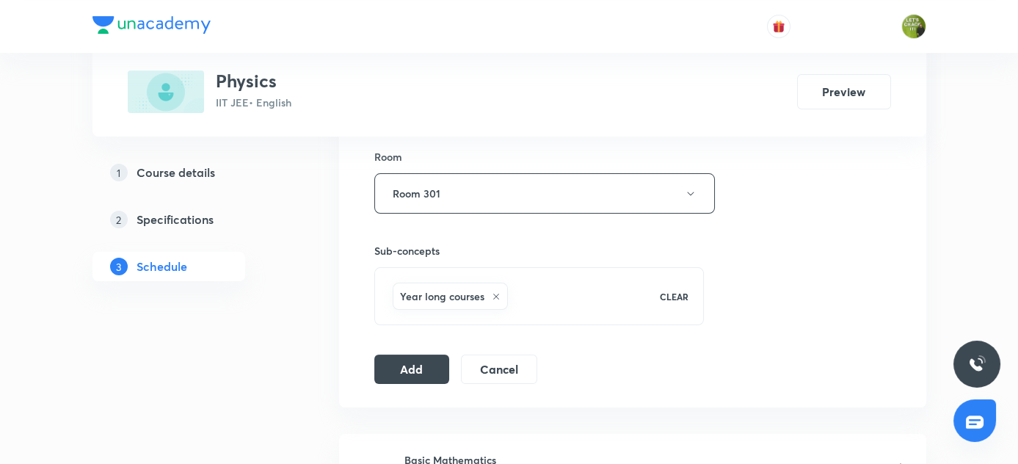
scroll to position [674, 0]
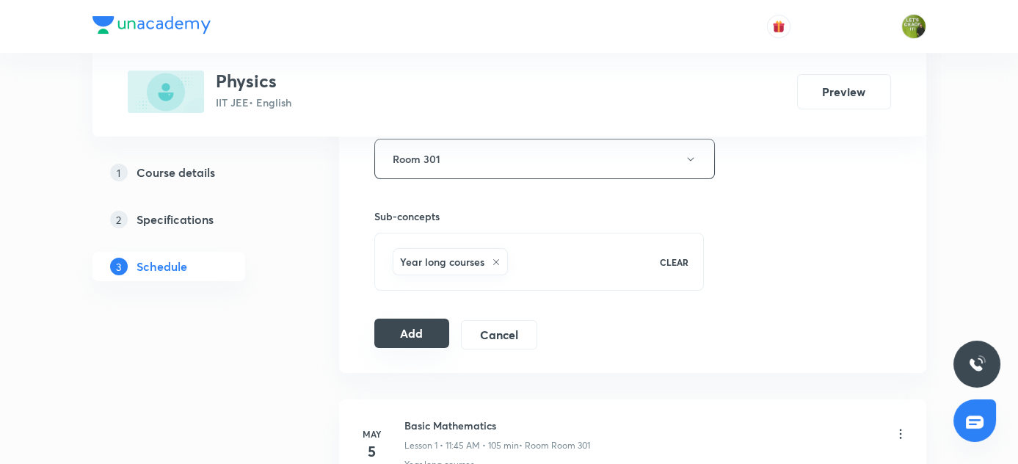
click at [417, 333] on button "Add" at bounding box center [412, 333] width 76 height 29
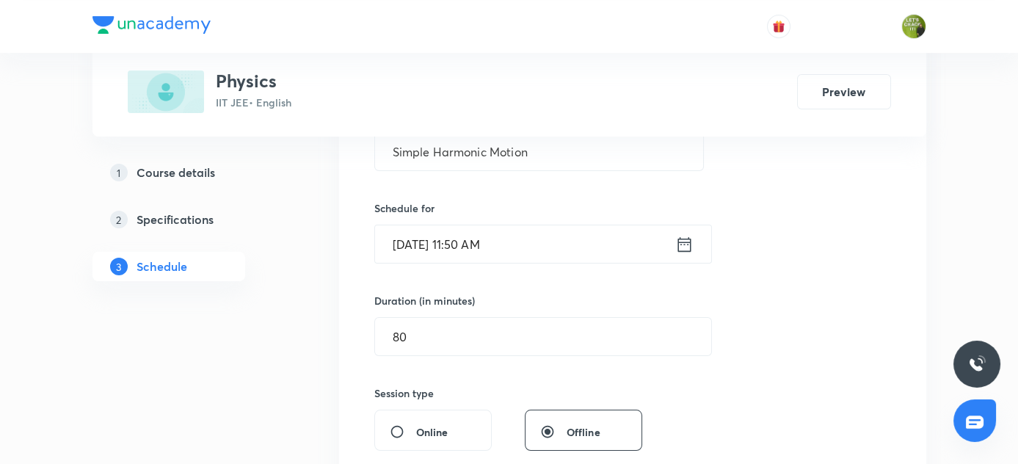
scroll to position [267, 0]
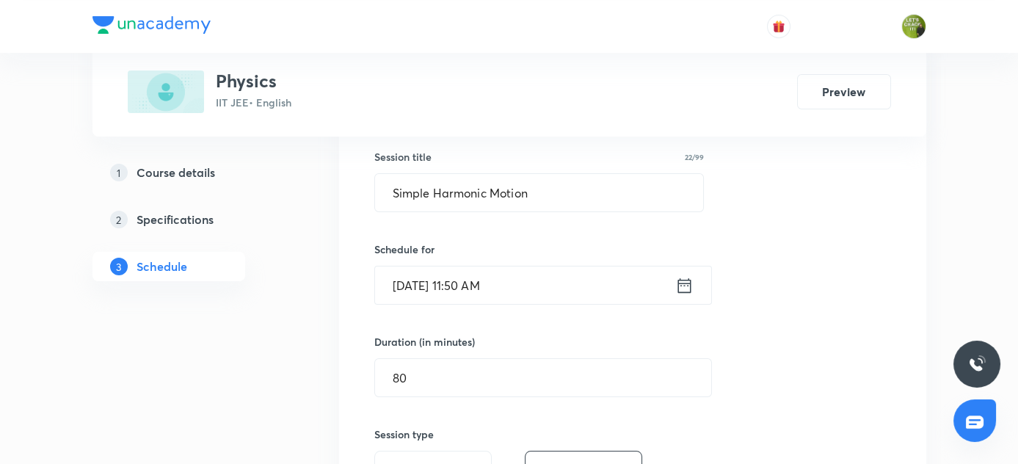
click at [675, 283] on icon at bounding box center [684, 285] width 18 height 21
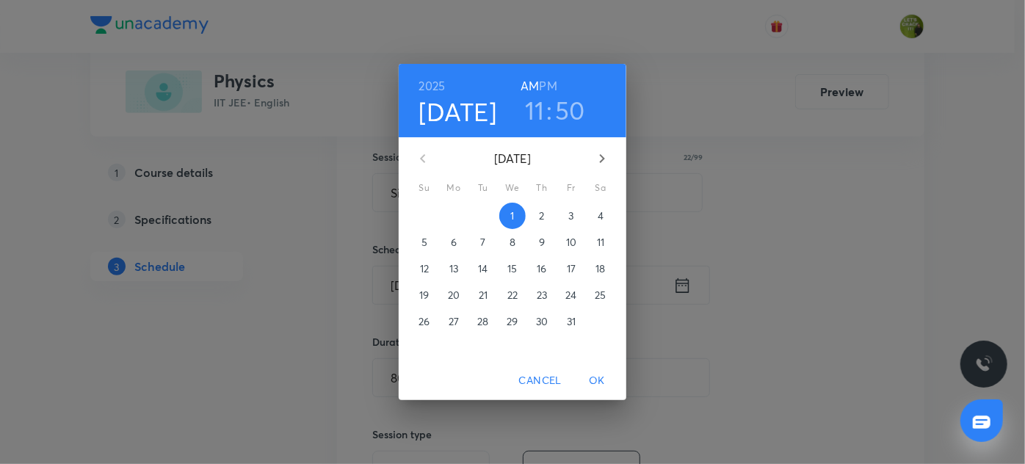
click at [571, 111] on h3 "50" at bounding box center [570, 110] width 30 height 31
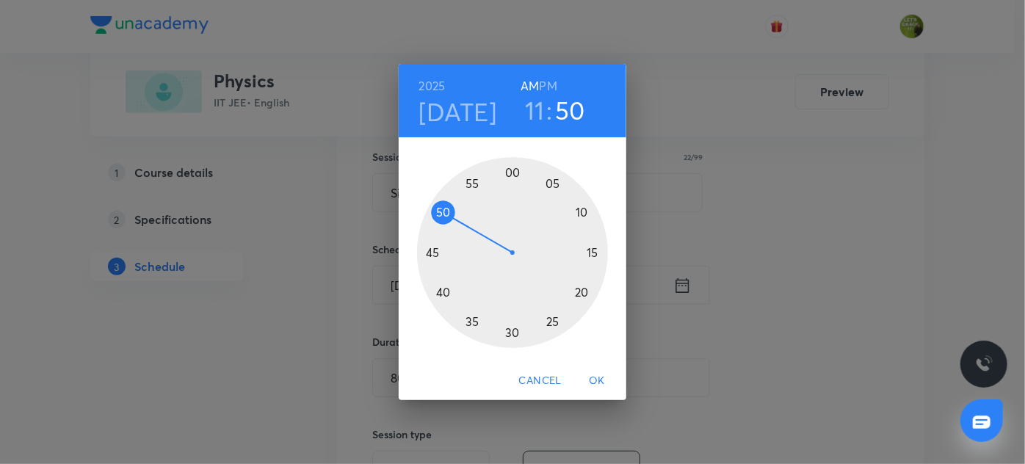
click at [448, 205] on div at bounding box center [512, 252] width 191 height 191
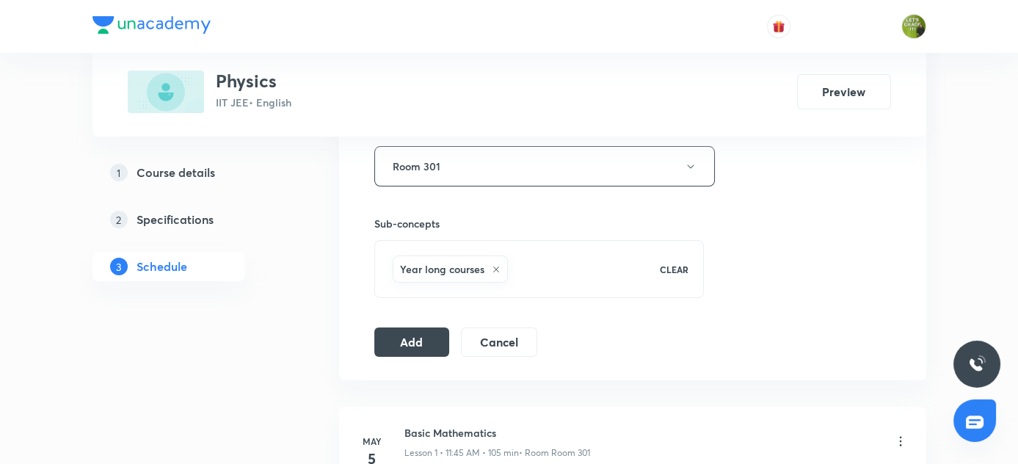
scroll to position [845, 0]
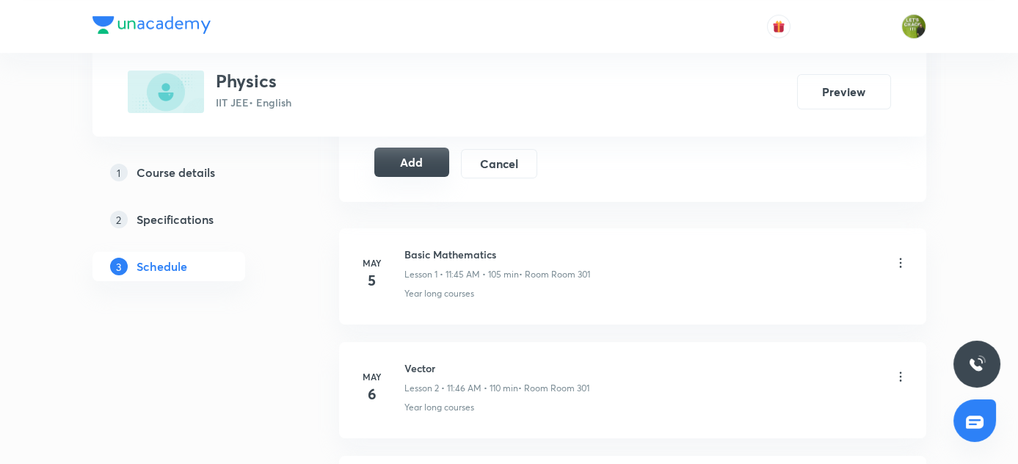
click at [415, 148] on button "Add" at bounding box center [412, 162] width 76 height 29
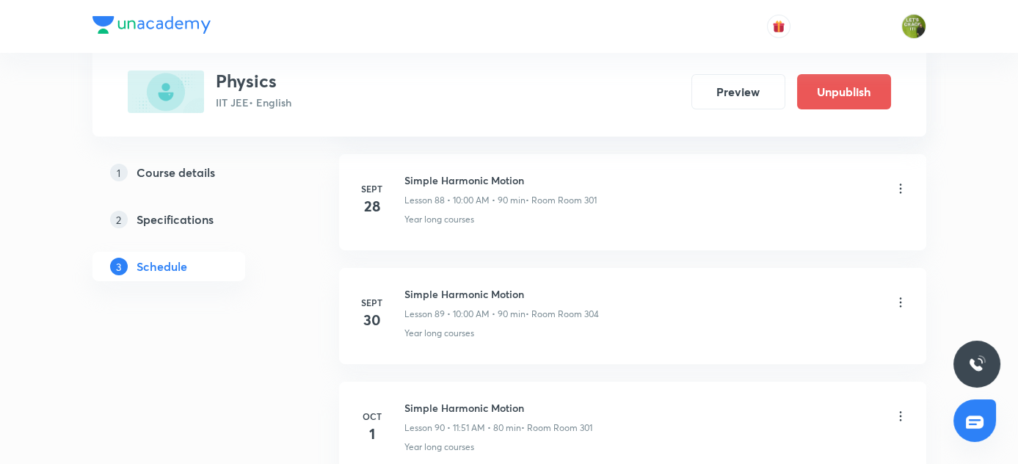
scroll to position [10240, 0]
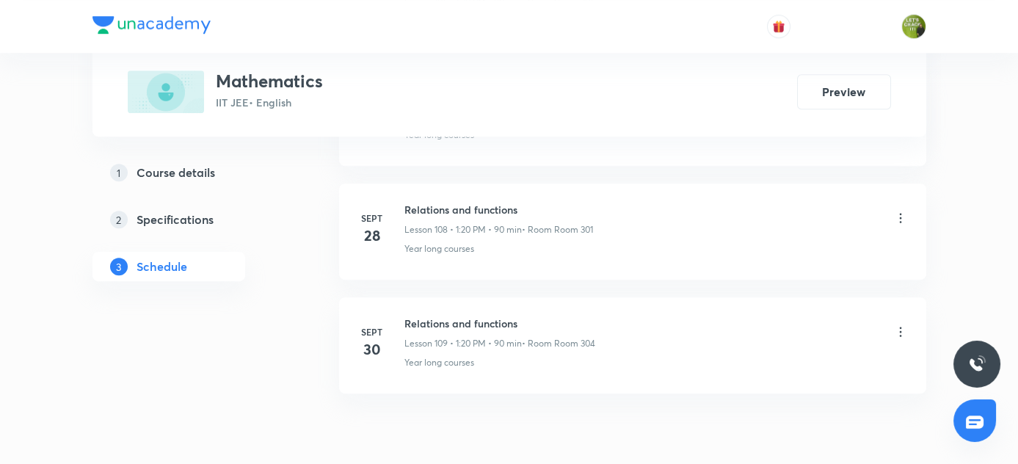
scroll to position [13067, 0]
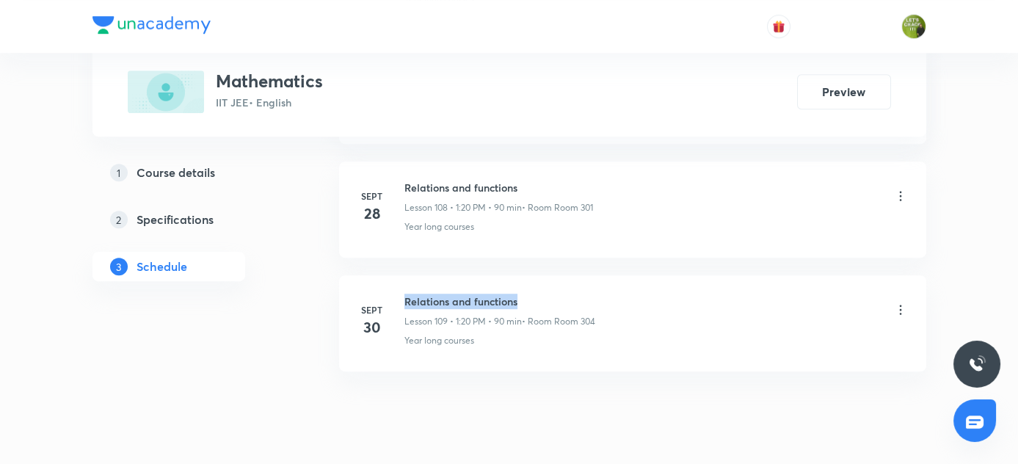
drag, startPoint x: 404, startPoint y: 251, endPoint x: 527, endPoint y: 252, distance: 123.3
click at [527, 294] on h6 "Relations and functions" at bounding box center [499, 301] width 191 height 15
copy h6 "Relations and functions"
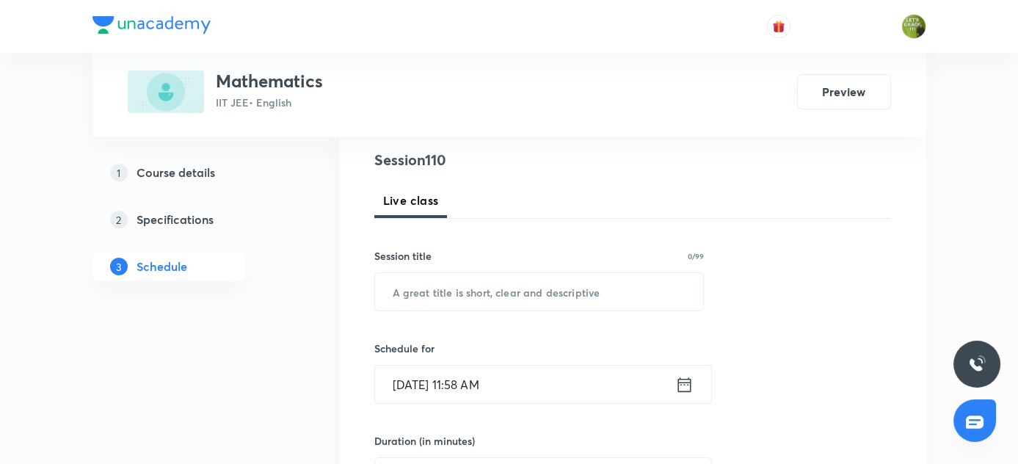
scroll to position [170, 0]
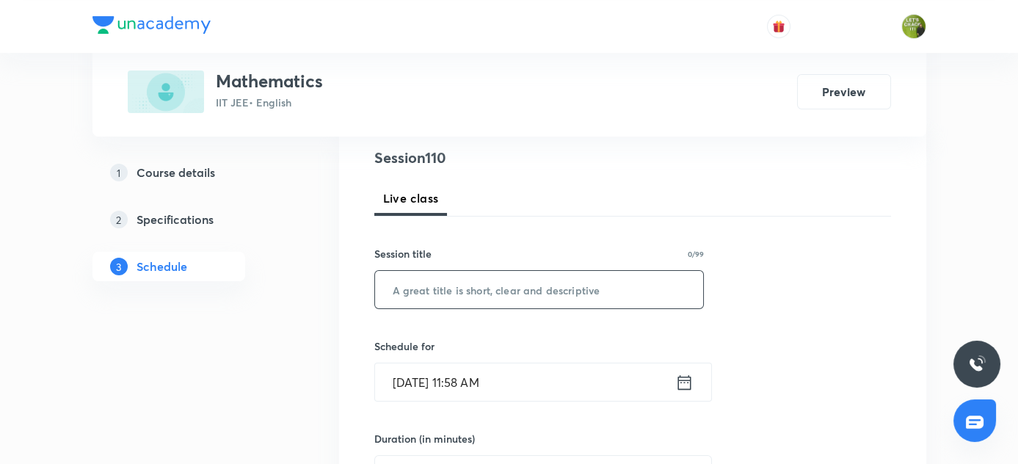
drag, startPoint x: 501, startPoint y: 312, endPoint x: 501, endPoint y: 281, distance: 30.8
click at [501, 281] on input "text" at bounding box center [539, 289] width 329 height 37
paste input "Relations and functions"
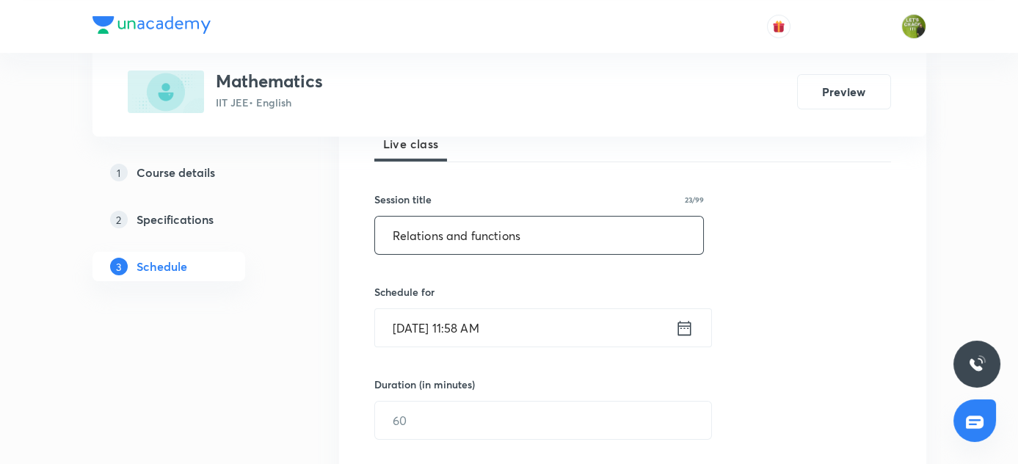
type input "Relations and functions"
click at [677, 335] on icon at bounding box center [684, 328] width 18 height 21
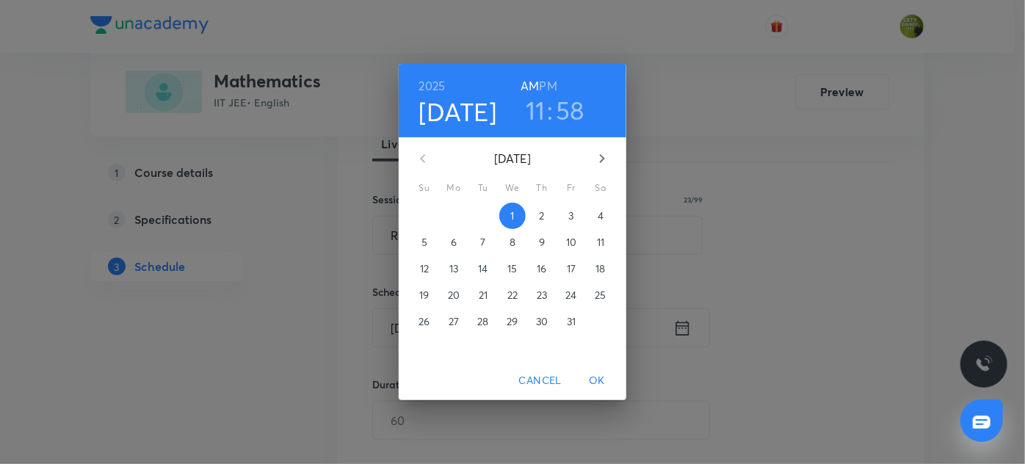
click at [548, 81] on h6 "PM" at bounding box center [548, 86] width 18 height 21
click at [532, 111] on h3 "11" at bounding box center [535, 110] width 20 height 31
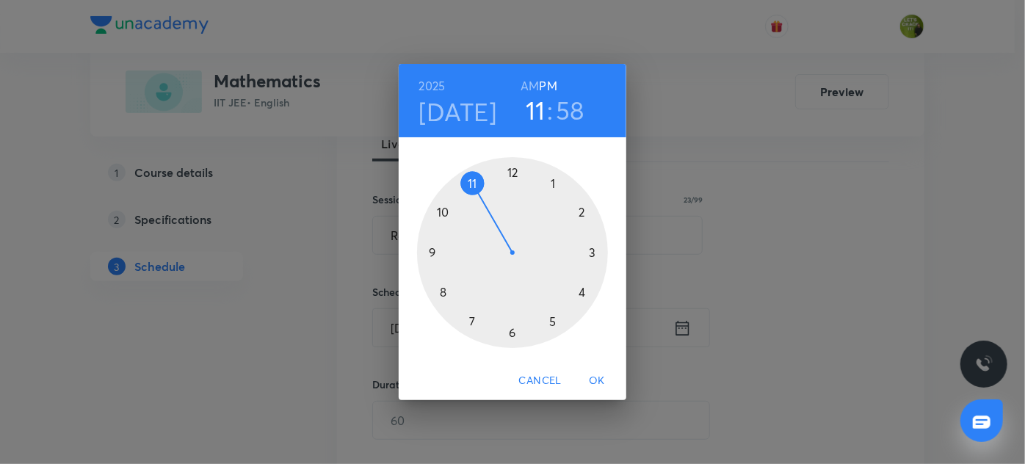
click at [552, 182] on div at bounding box center [512, 252] width 191 height 191
click at [571, 102] on h3 "58" at bounding box center [573, 110] width 29 height 31
click at [581, 290] on div at bounding box center [512, 252] width 191 height 191
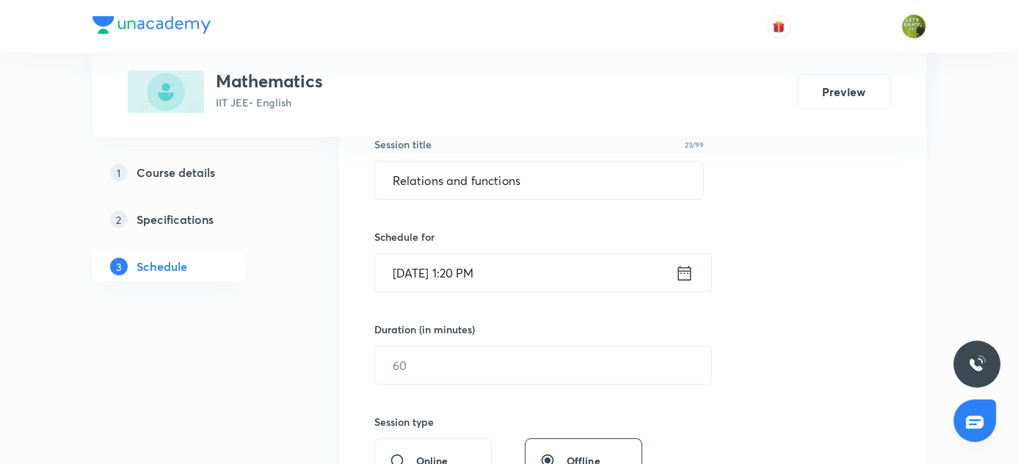
scroll to position [280, 0]
click at [446, 379] on input "text" at bounding box center [543, 364] width 336 height 37
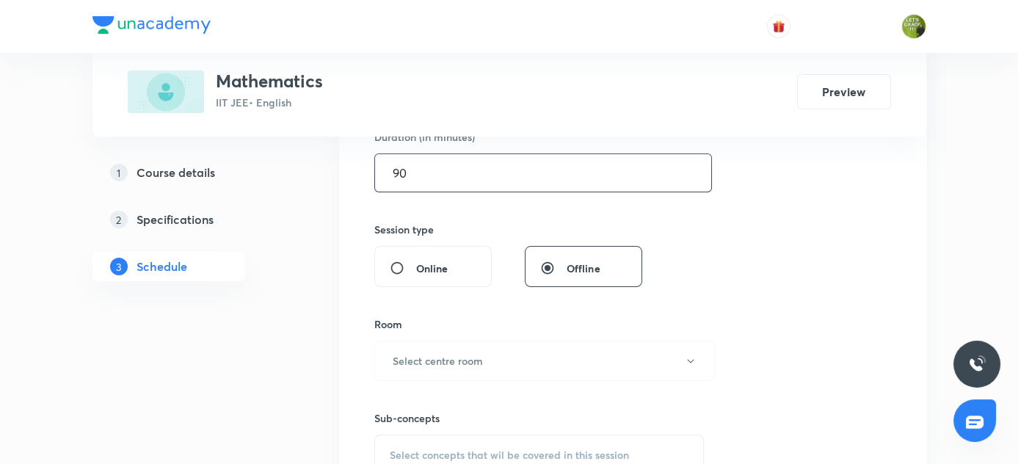
scroll to position [473, 0]
type input "90"
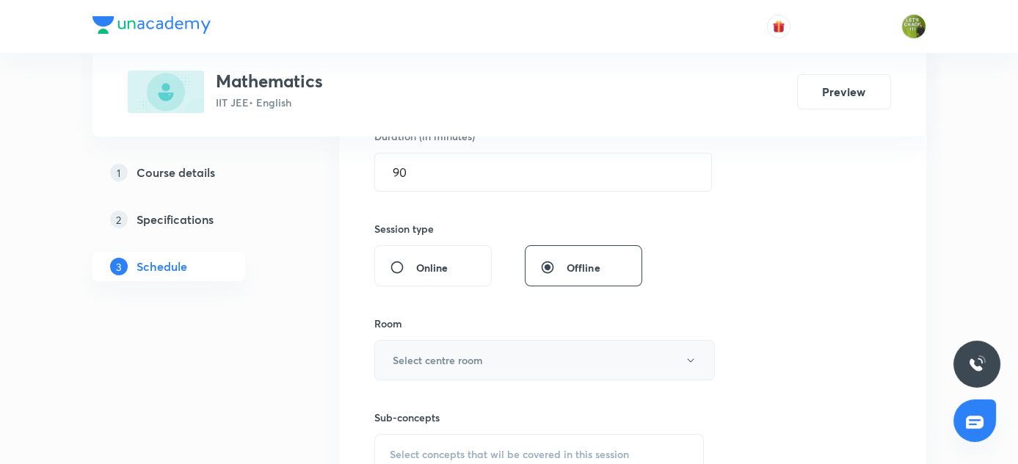
click at [454, 365] on h6 "Select centre room" at bounding box center [438, 359] width 90 height 15
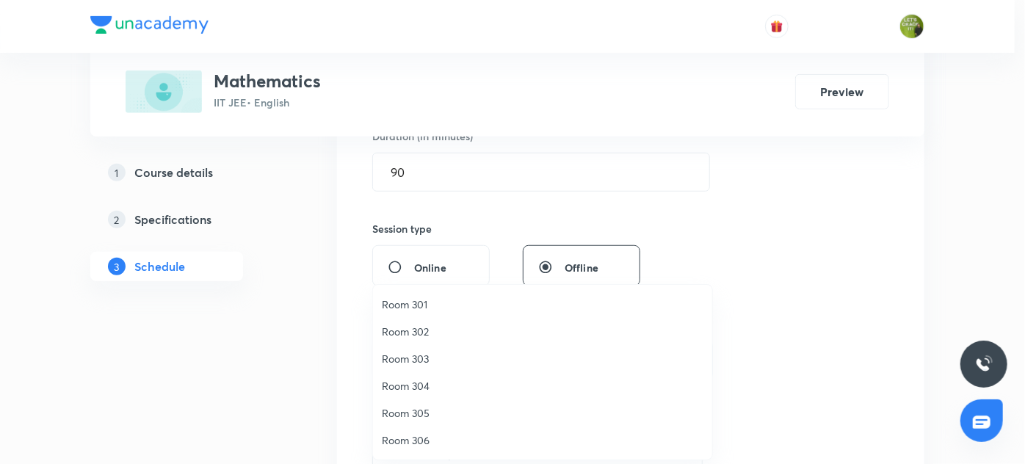
click at [421, 301] on span "Room 301" at bounding box center [542, 304] width 321 height 15
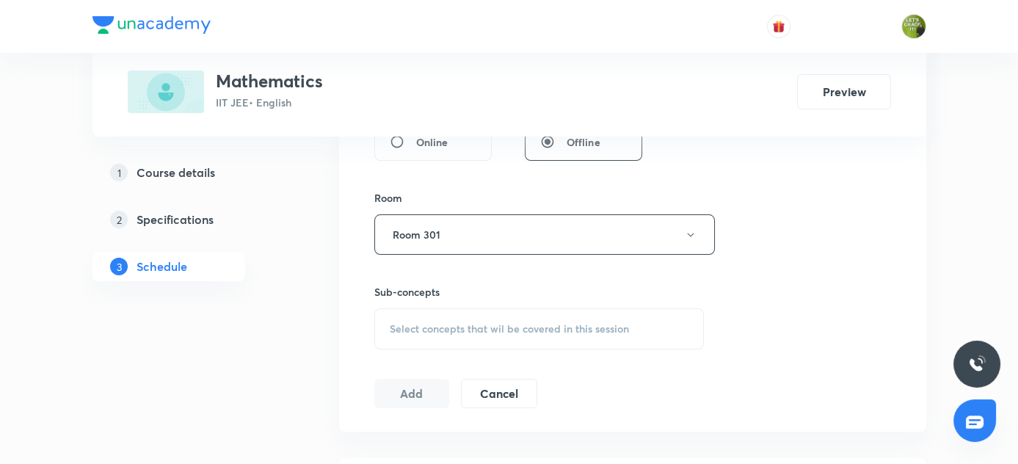
scroll to position [631, 0]
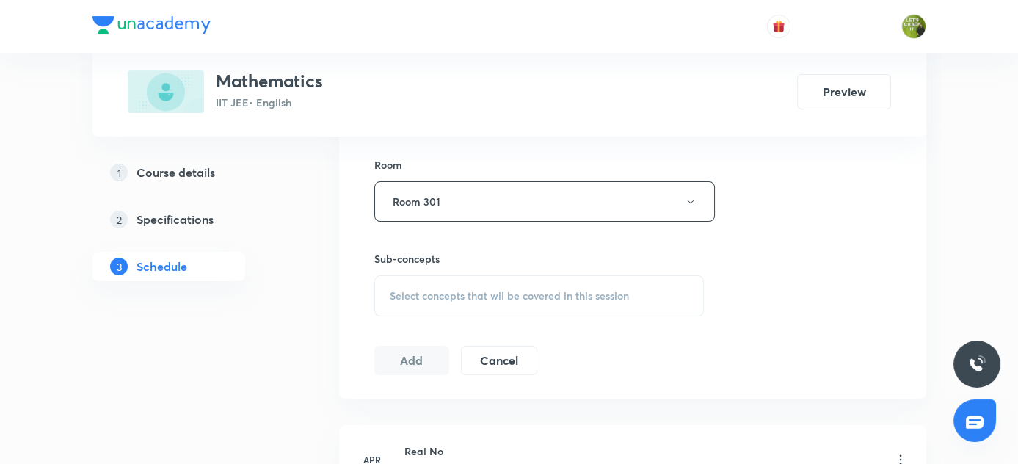
click at [427, 291] on span "Select concepts that wil be covered in this session" at bounding box center [509, 296] width 239 height 12
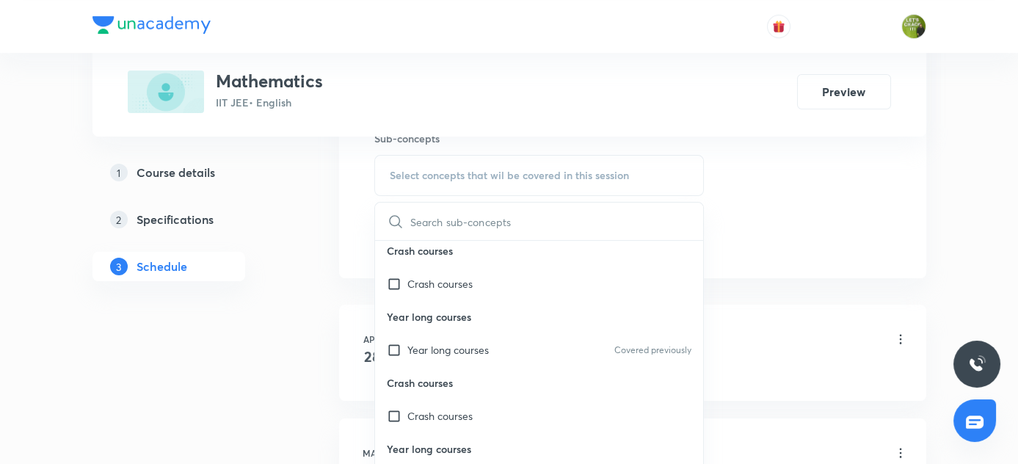
scroll to position [773, 0]
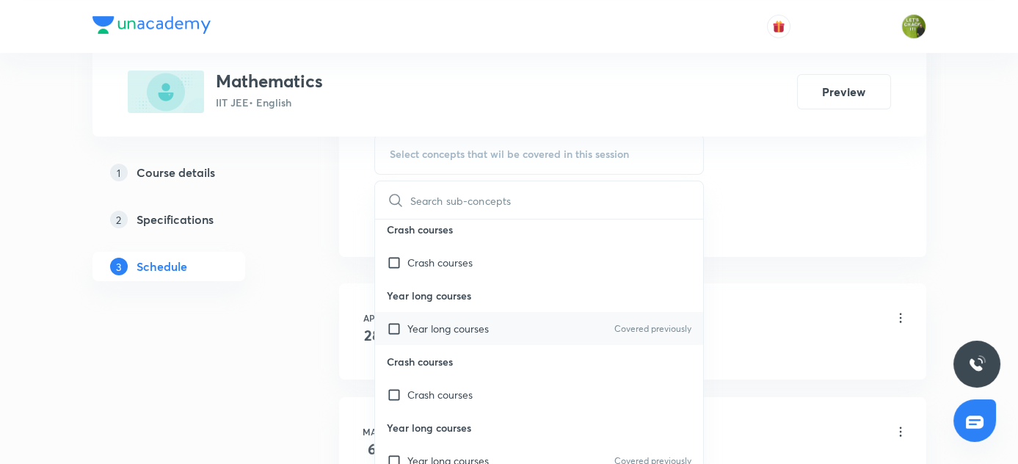
click at [415, 326] on p "Year long courses" at bounding box center [447, 328] width 81 height 15
checkbox input "true"
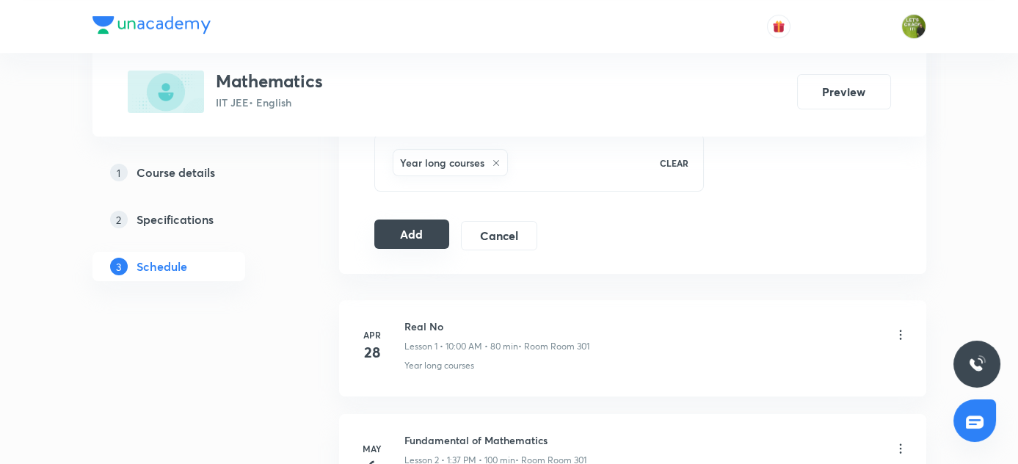
click at [423, 240] on button "Add" at bounding box center [412, 233] width 76 height 29
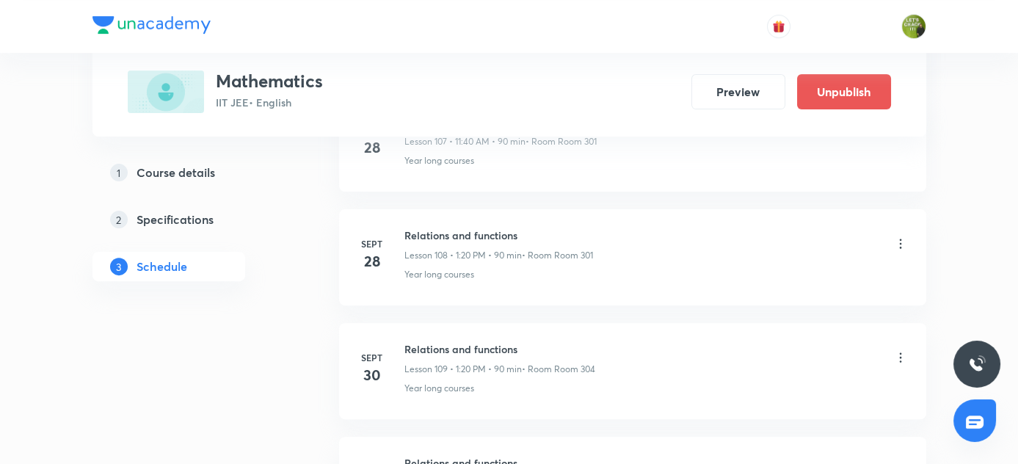
scroll to position [12507, 0]
